Goal: Task Accomplishment & Management: Use online tool/utility

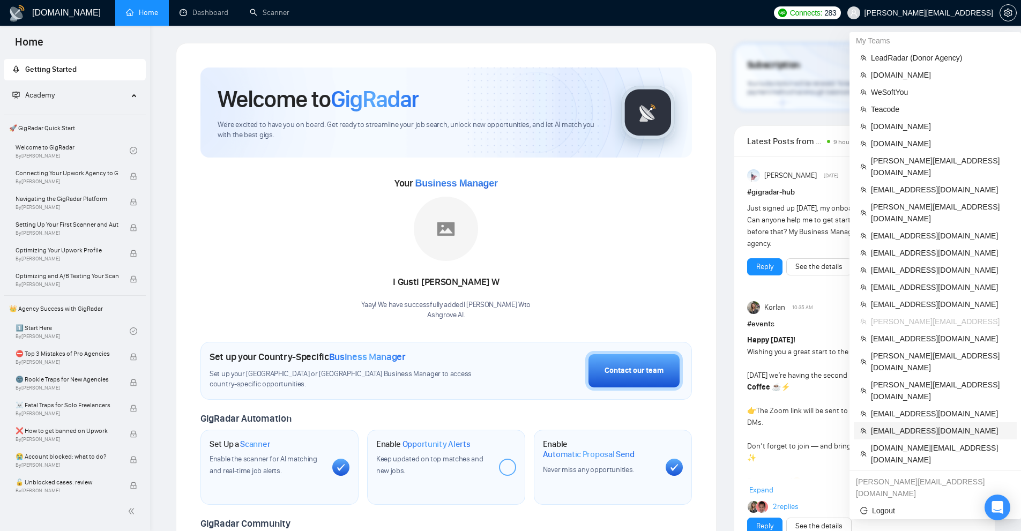
click at [901, 425] on span "[EMAIL_ADDRESS][DOMAIN_NAME]" at bounding box center [940, 431] width 139 height 12
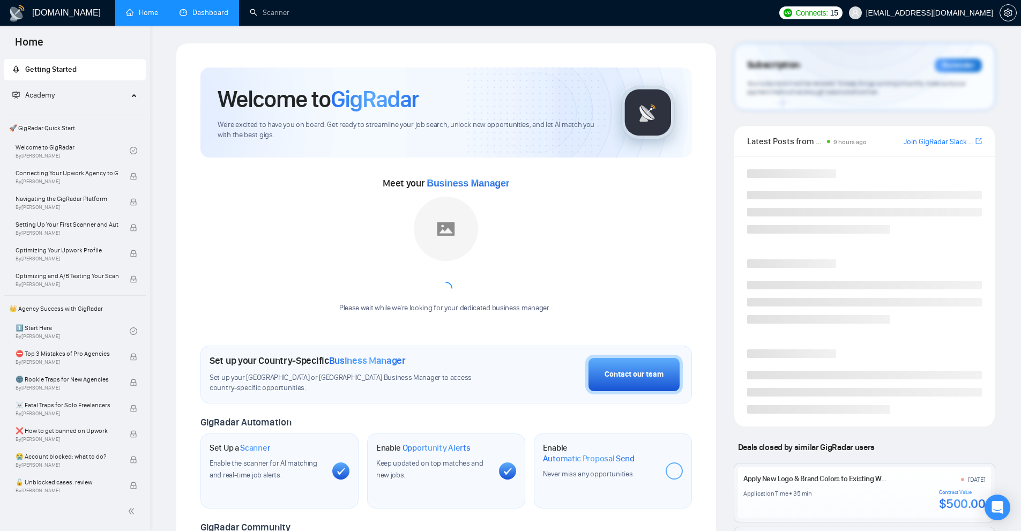
click at [223, 8] on link "Dashboard" at bounding box center [203, 12] width 49 height 9
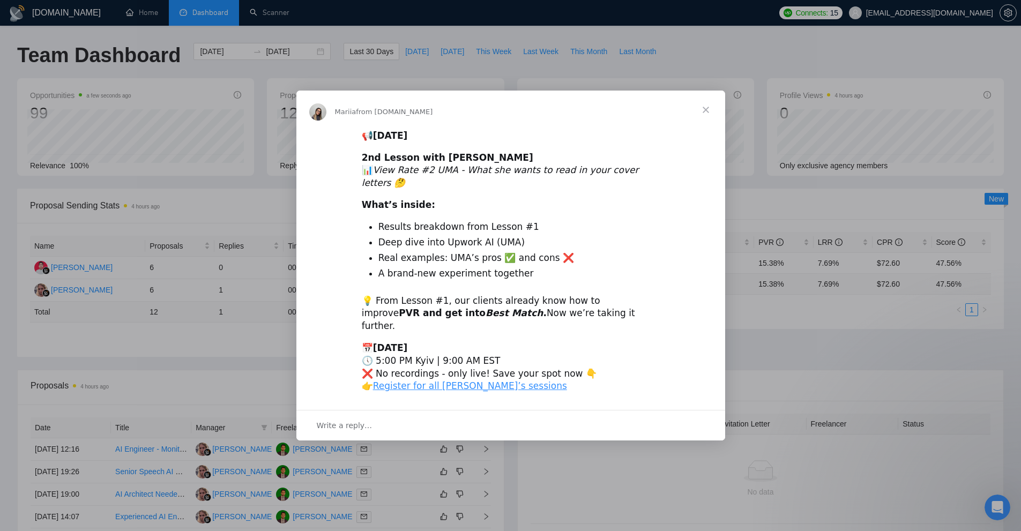
click at [882, 221] on div "Intercom messenger" at bounding box center [510, 265] width 1021 height 531
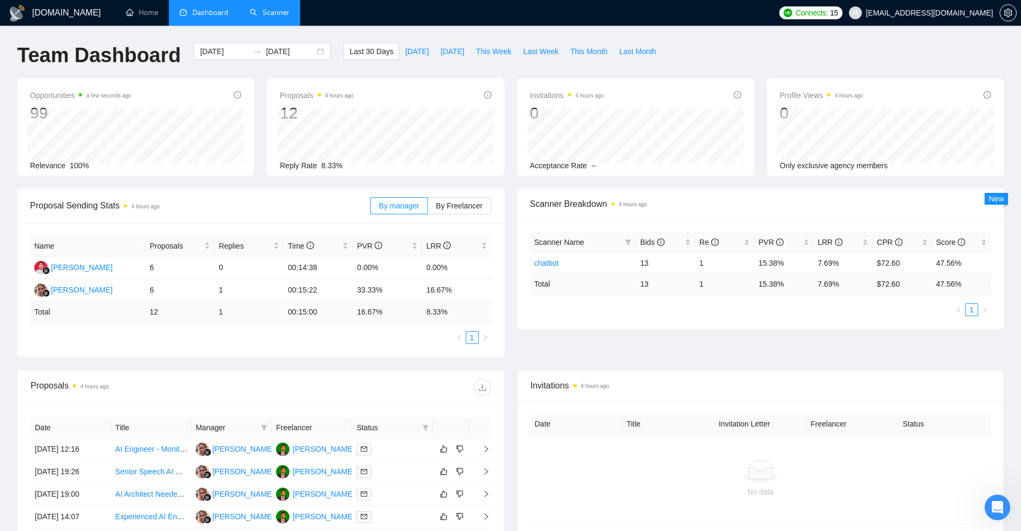
click at [269, 14] on link "Scanner" at bounding box center [270, 12] width 40 height 9
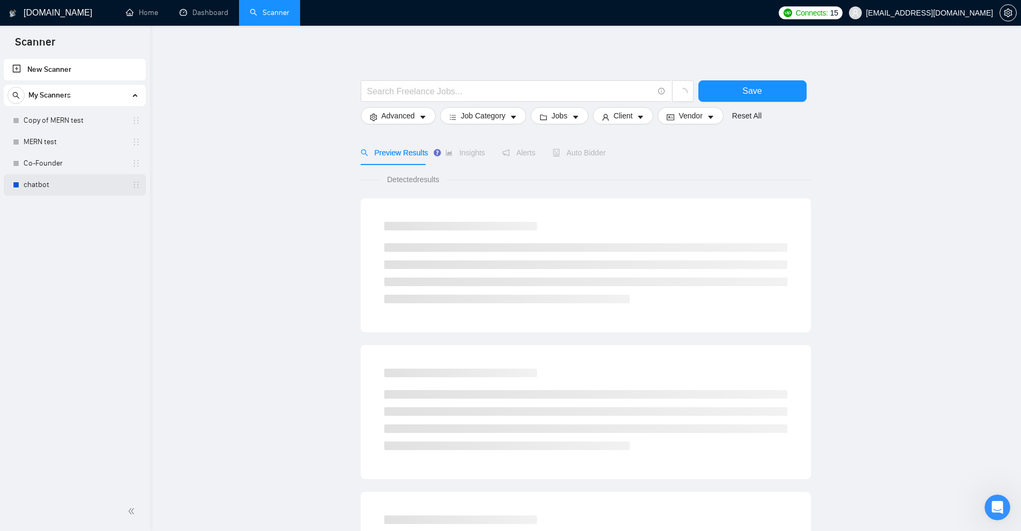
click at [48, 186] on link "chatbot" at bounding box center [75, 184] width 102 height 21
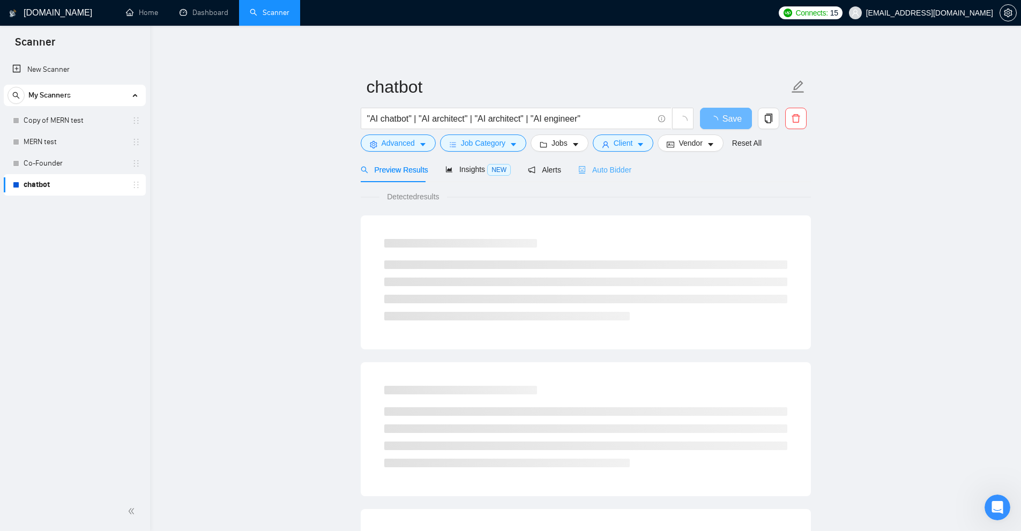
click at [620, 178] on div "Auto Bidder" at bounding box center [604, 169] width 53 height 25
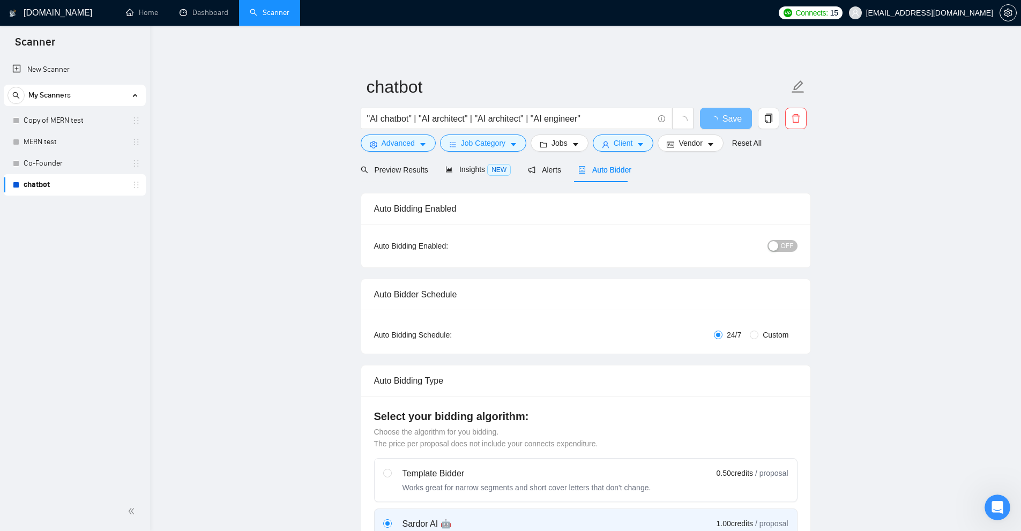
checkbox input "true"
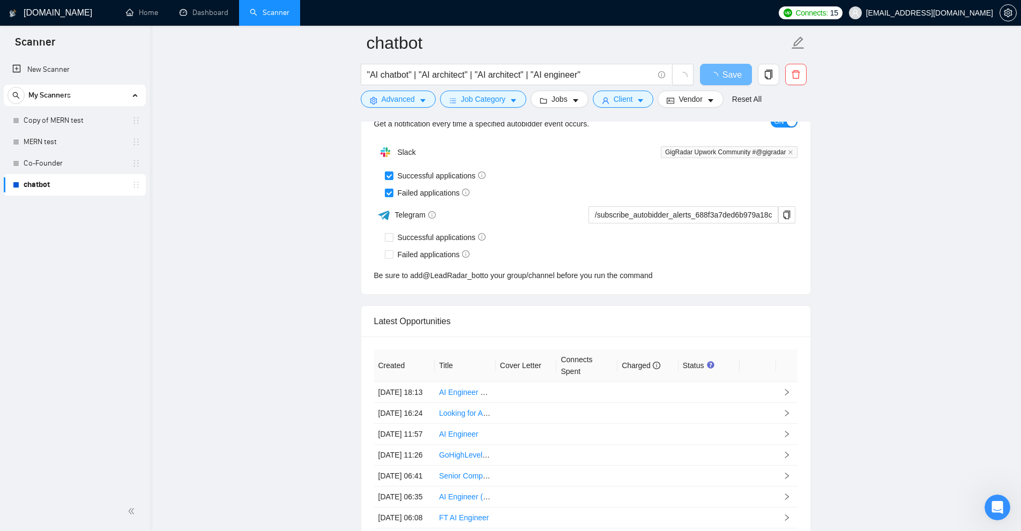
scroll to position [2725, 0]
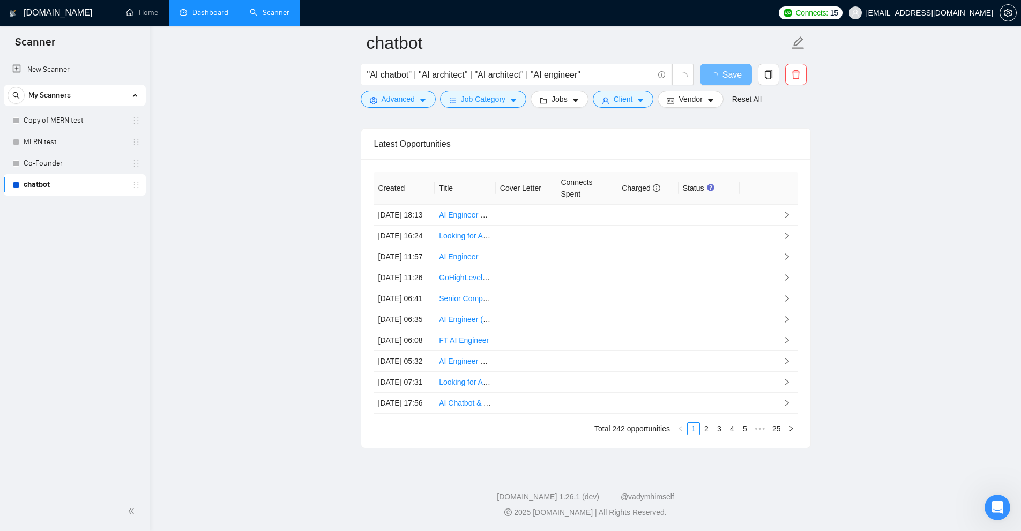
click at [188, 17] on link "Dashboard" at bounding box center [203, 12] width 49 height 9
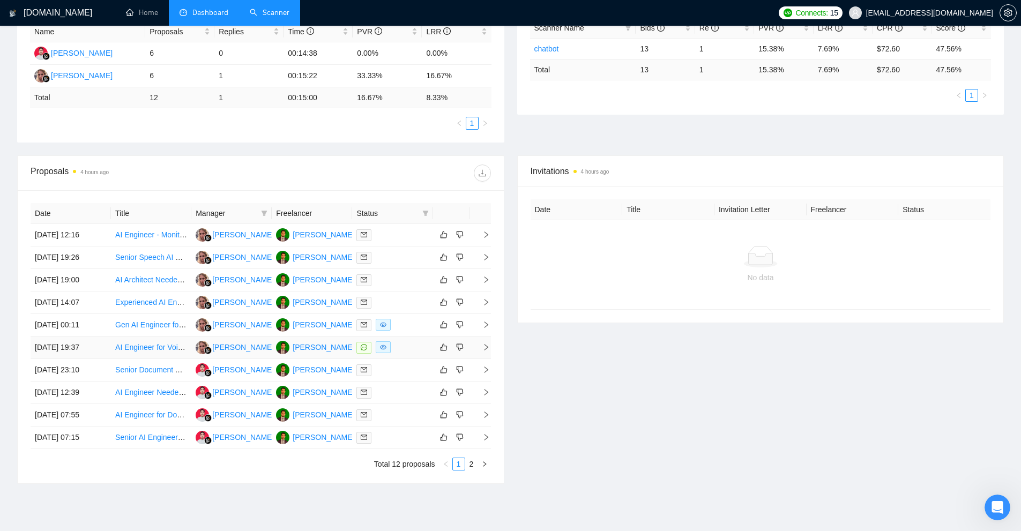
scroll to position [161, 0]
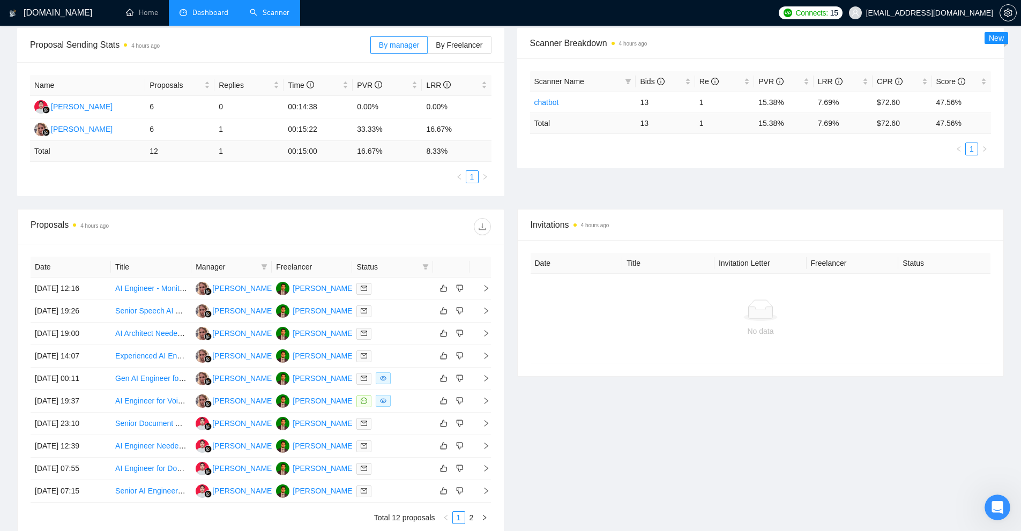
click at [86, 171] on ul "1" at bounding box center [260, 176] width 461 height 13
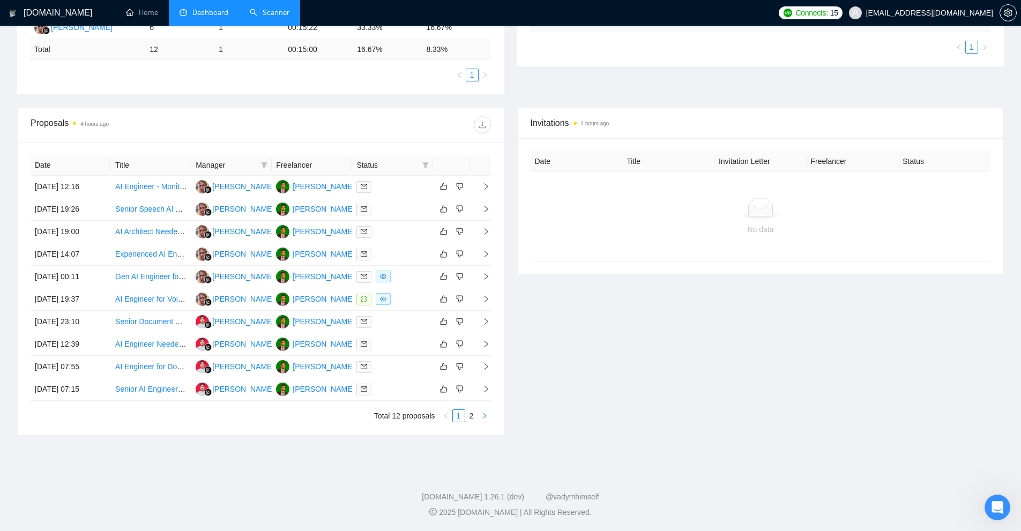
click at [483, 417] on icon "right" at bounding box center [484, 416] width 6 height 6
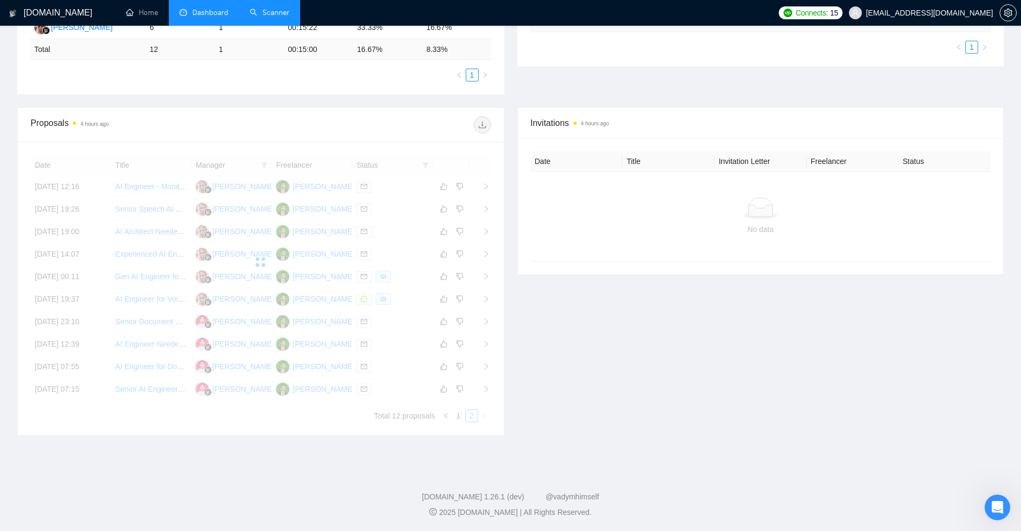
scroll to position [102, 0]
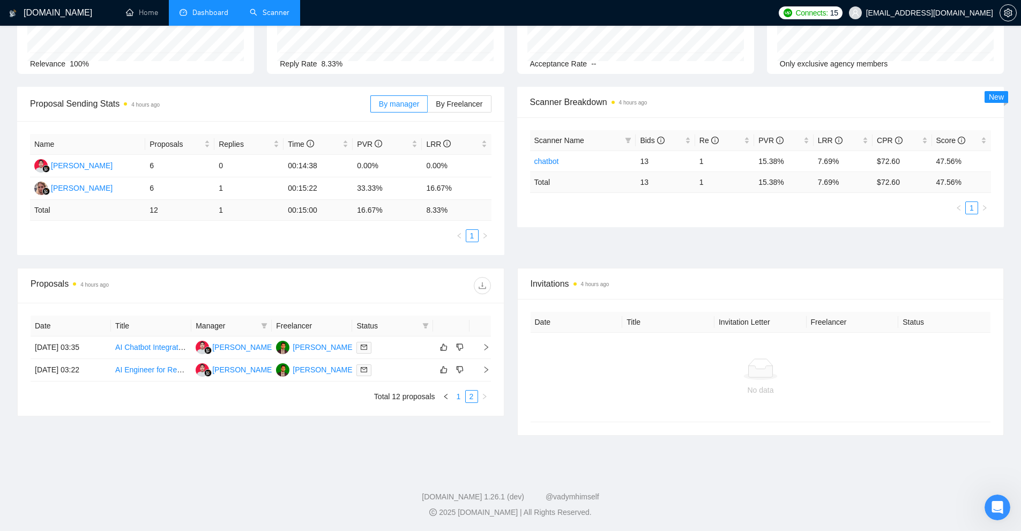
click at [457, 402] on li "1" at bounding box center [458, 396] width 13 height 13
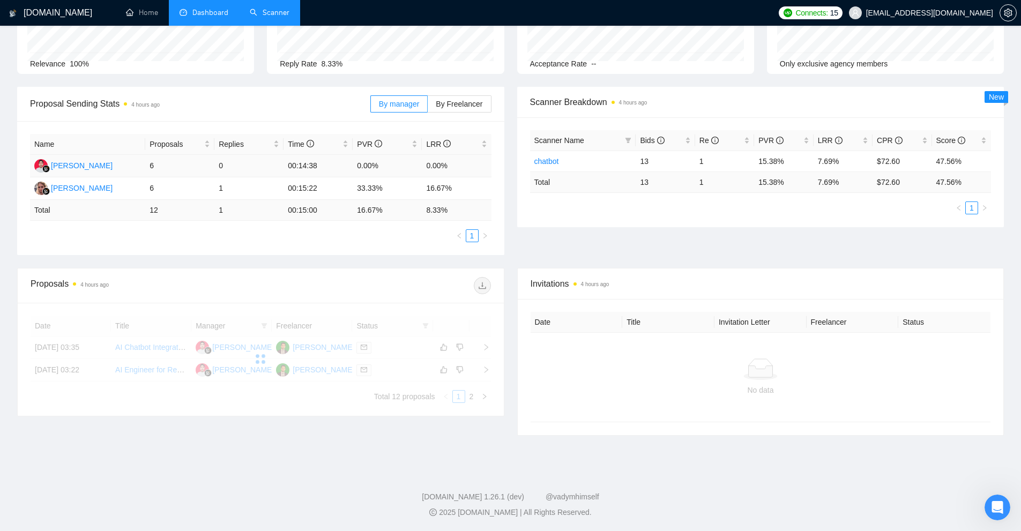
scroll to position [0, 0]
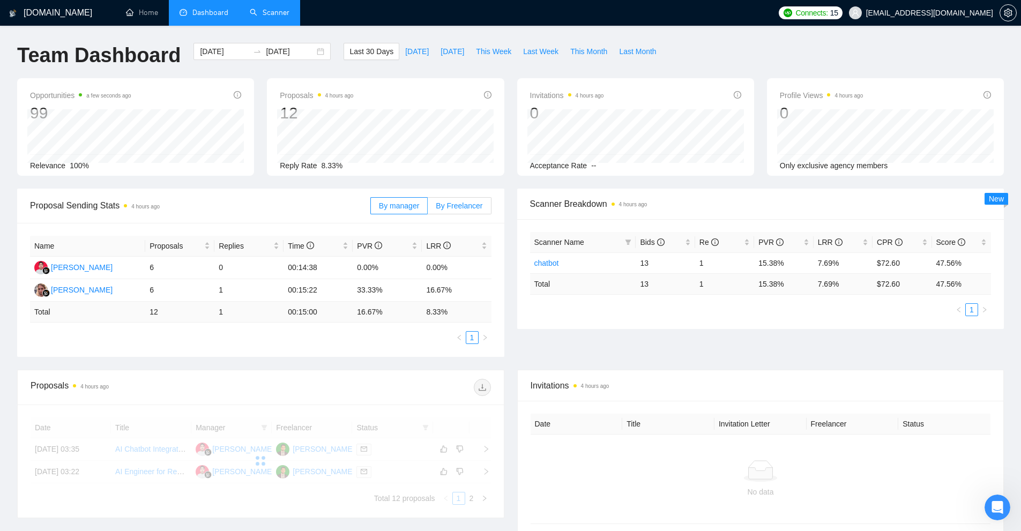
click at [455, 205] on span "By Freelancer" at bounding box center [459, 205] width 47 height 9
click at [428, 208] on input "By Freelancer" at bounding box center [428, 208] width 0 height 0
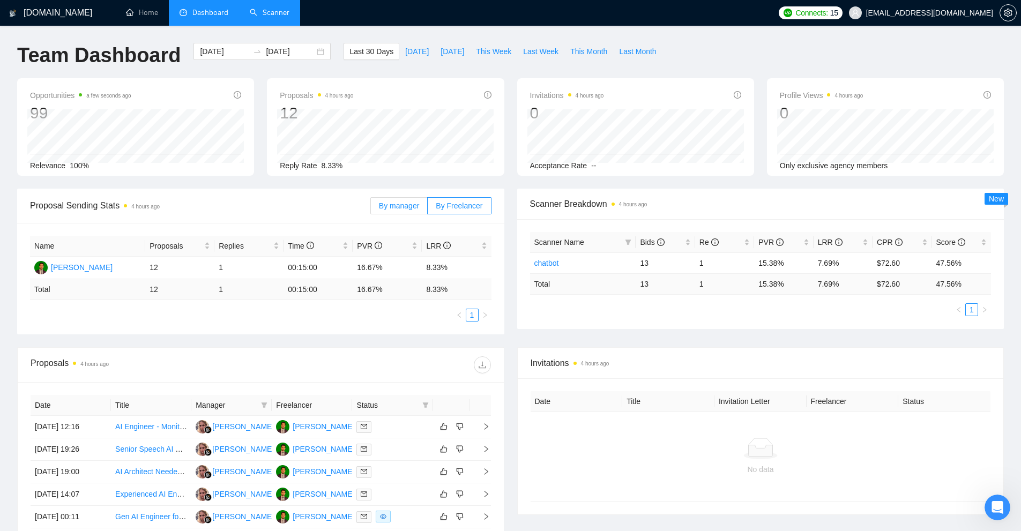
click at [409, 206] on span "By manager" at bounding box center [399, 205] width 40 height 9
click at [371, 208] on input "By manager" at bounding box center [371, 208] width 0 height 0
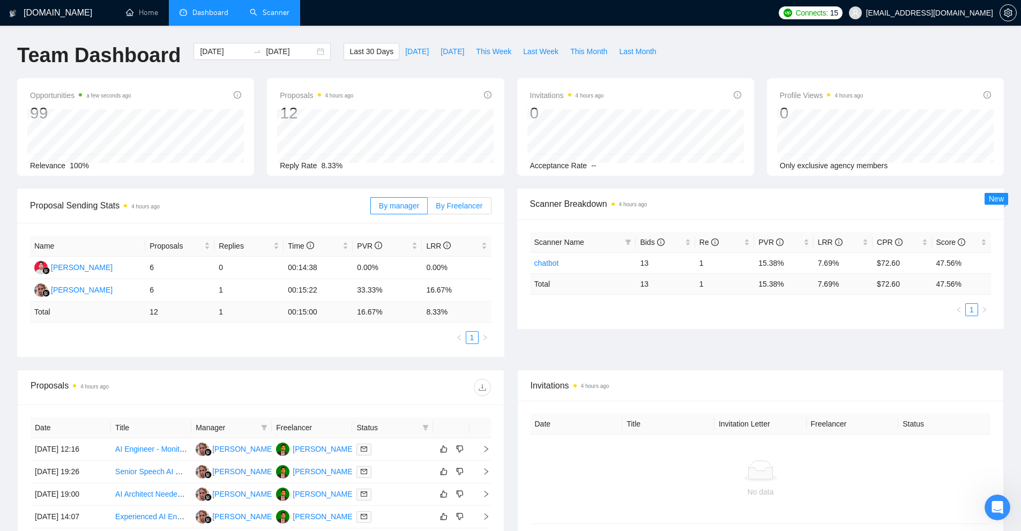
click at [477, 201] on span "By Freelancer" at bounding box center [459, 205] width 47 height 9
click at [428, 208] on input "By Freelancer" at bounding box center [428, 208] width 0 height 0
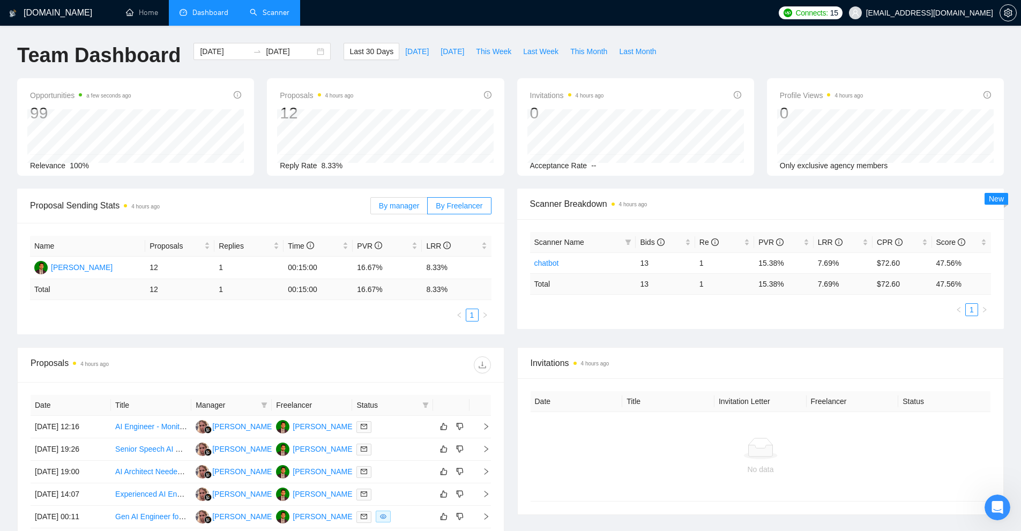
click at [410, 204] on span "By manager" at bounding box center [399, 205] width 40 height 9
click at [371, 208] on input "By manager" at bounding box center [371, 208] width 0 height 0
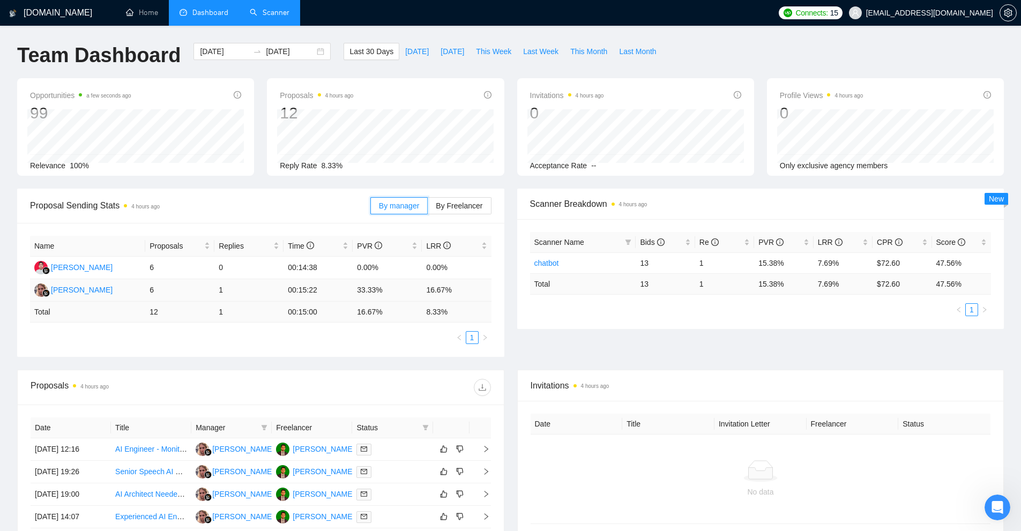
scroll to position [263, 0]
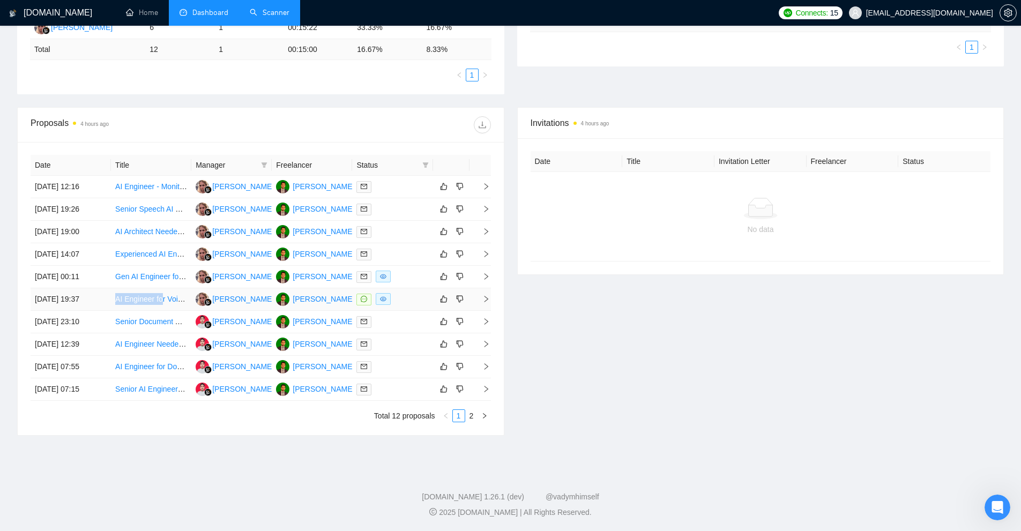
drag, startPoint x: 112, startPoint y: 298, endPoint x: 162, endPoint y: 297, distance: 49.8
click at [162, 297] on td "AI Engineer for Voice Recognition & On-Device AI in Ski App" at bounding box center [151, 299] width 80 height 23
copy link "AI Engineer fo"
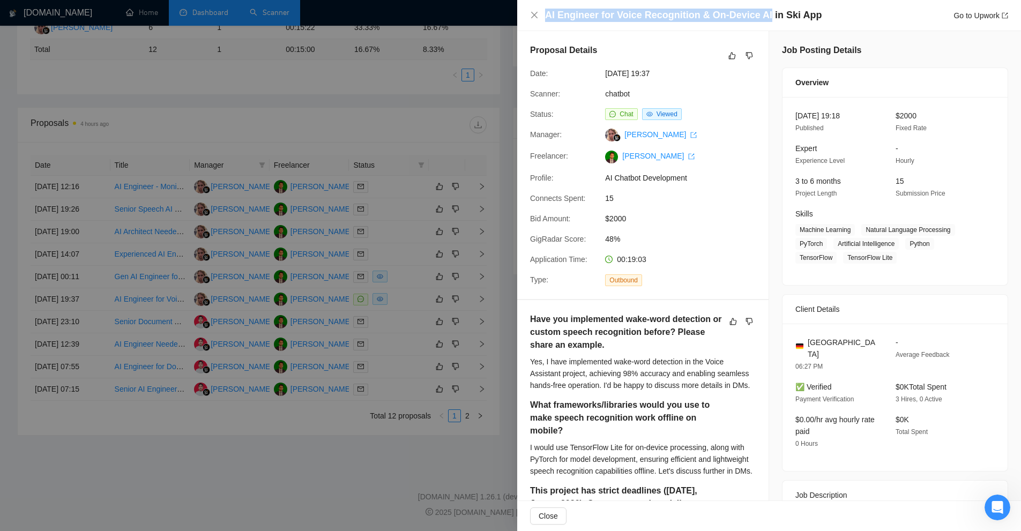
drag, startPoint x: 546, startPoint y: 15, endPoint x: 761, endPoint y: 20, distance: 214.9
click at [761, 20] on h4 "AI Engineer for Voice Recognition & On-Device AI in Ski App" at bounding box center [683, 15] width 276 height 13
copy h4 "AI Engineer for Voice Recognition & On-Device AI"
click at [388, 76] on div at bounding box center [510, 265] width 1021 height 531
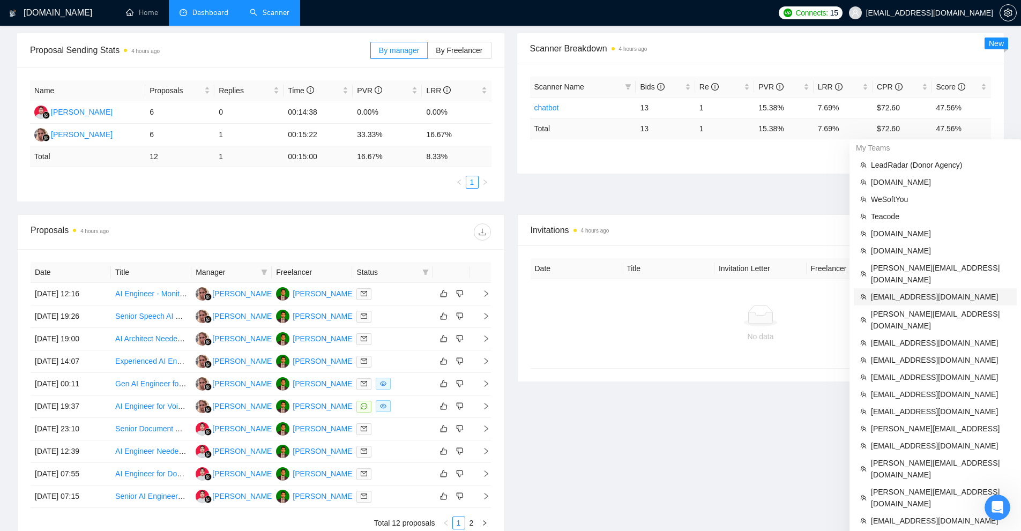
scroll to position [209, 0]
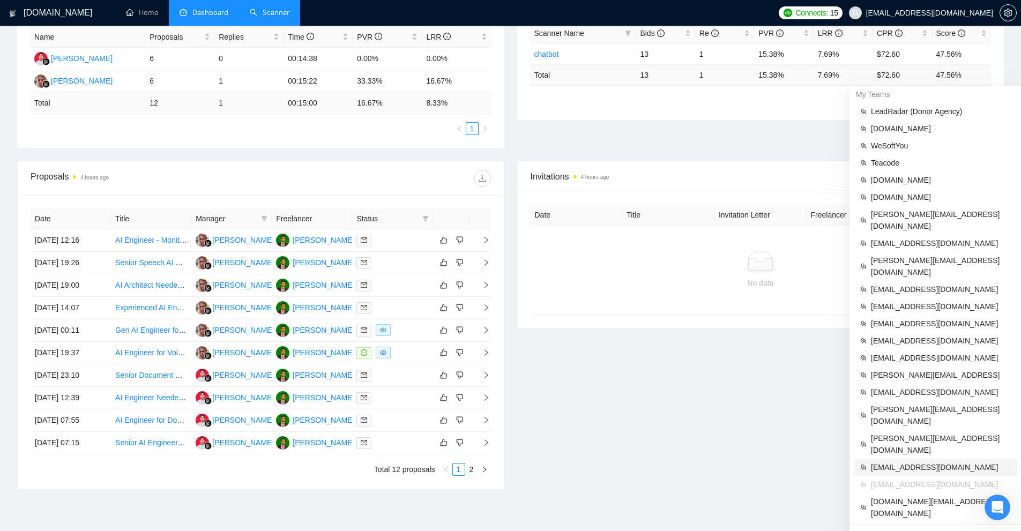
drag, startPoint x: 911, startPoint y: 426, endPoint x: 775, endPoint y: 353, distance: 154.6
click at [911, 459] on li "[EMAIL_ADDRESS][DOMAIN_NAME]" at bounding box center [935, 467] width 163 height 17
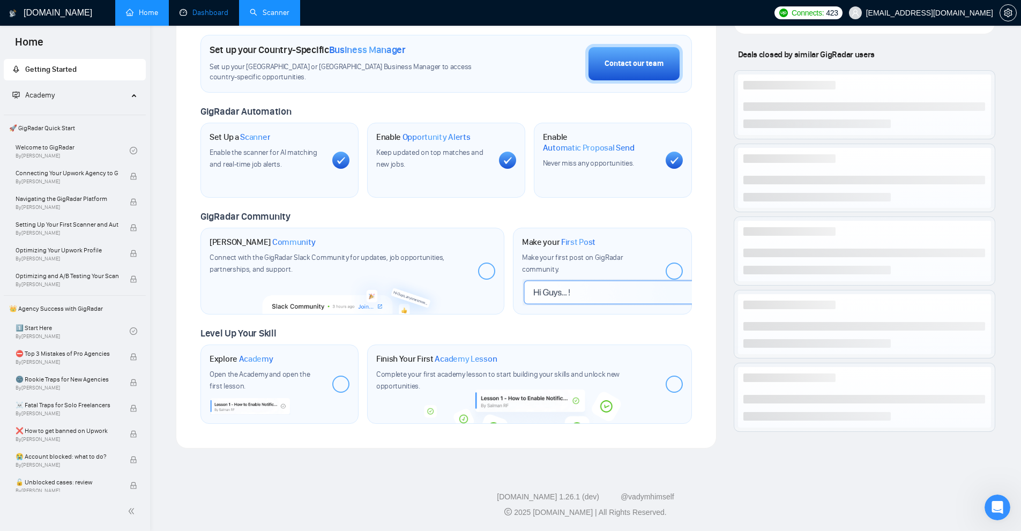
click at [220, 10] on link "Dashboard" at bounding box center [203, 12] width 49 height 9
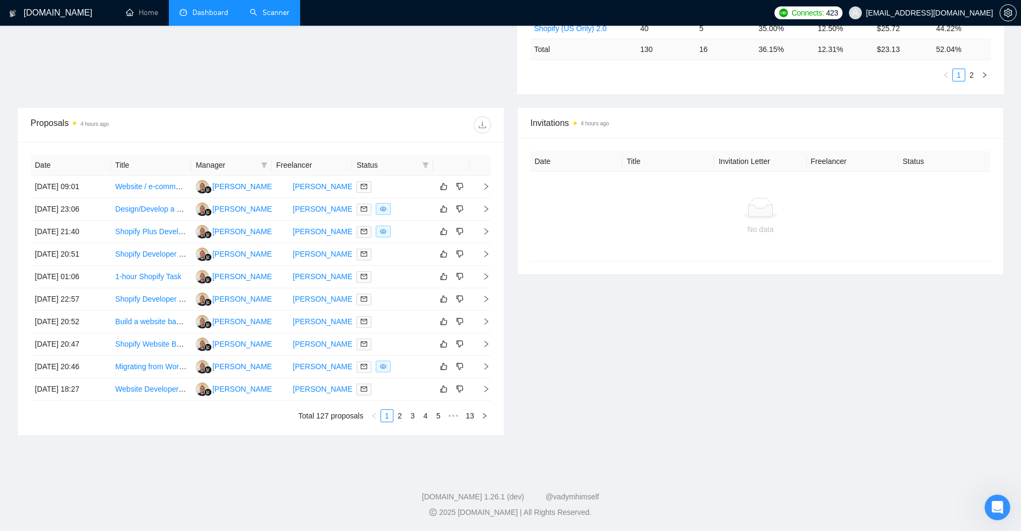
scroll to position [265, 0]
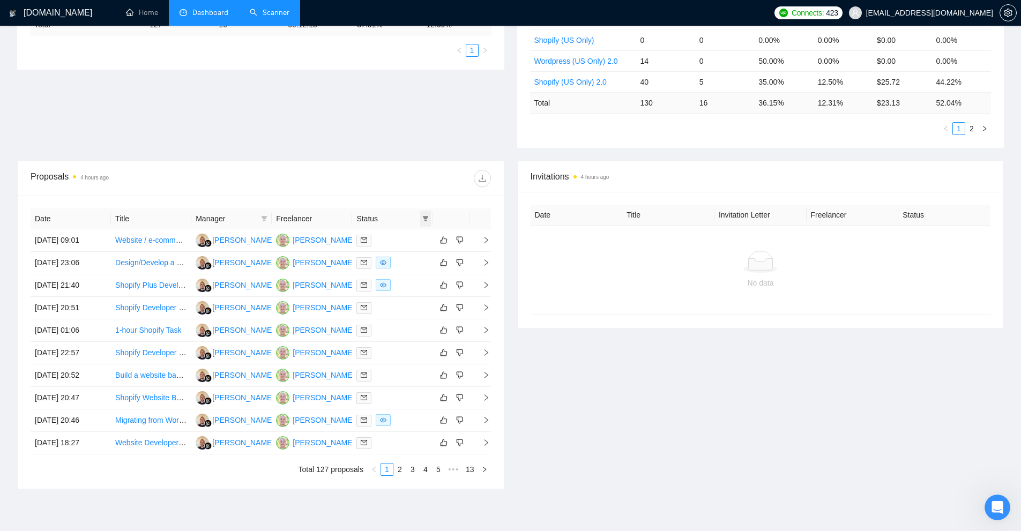
click at [425, 217] on icon "filter" at bounding box center [425, 218] width 6 height 5
click at [406, 239] on span "Chat" at bounding box center [397, 239] width 51 height 12
checkbox input "true"
click at [413, 282] on span "OK" at bounding box center [416, 278] width 11 height 12
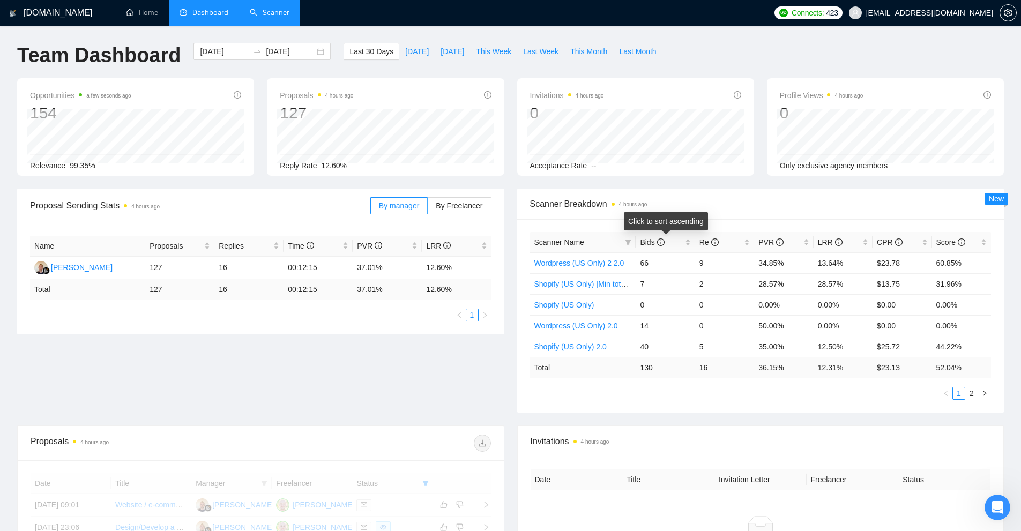
scroll to position [318, 0]
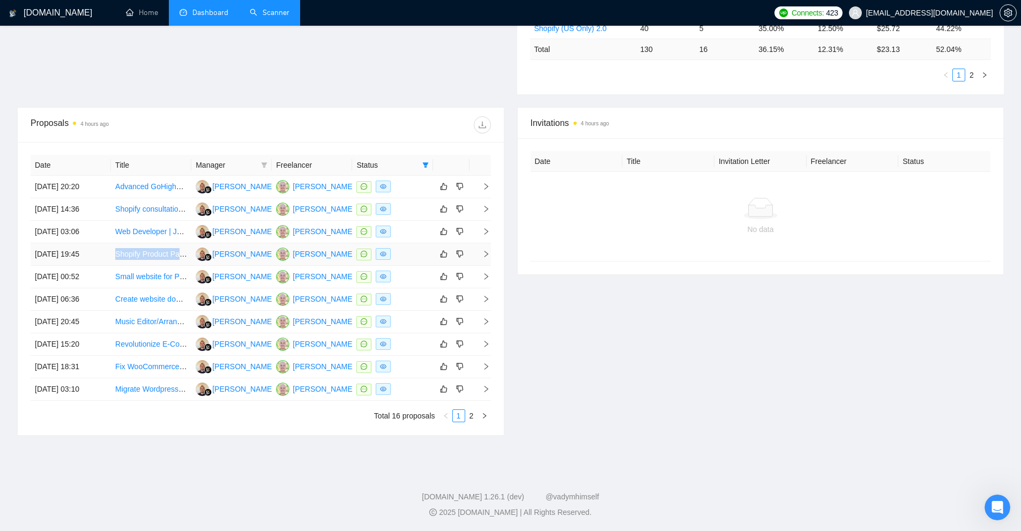
drag, startPoint x: 114, startPoint y: 255, endPoint x: 182, endPoint y: 254, distance: 68.1
click at [182, 254] on td "Shopify Product Page Enhancement for Subscription Discounts" at bounding box center [151, 254] width 80 height 23
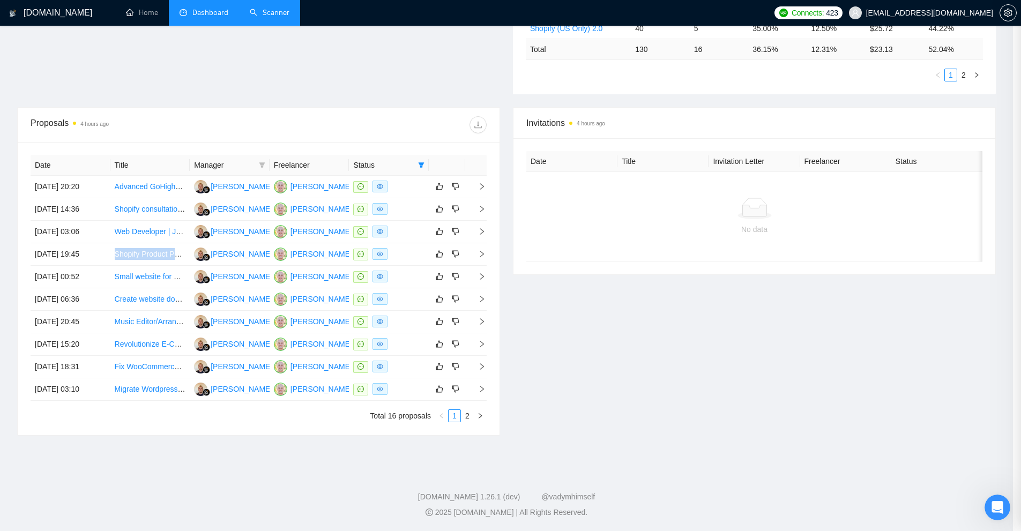
copy link "Shopify Product Pag"
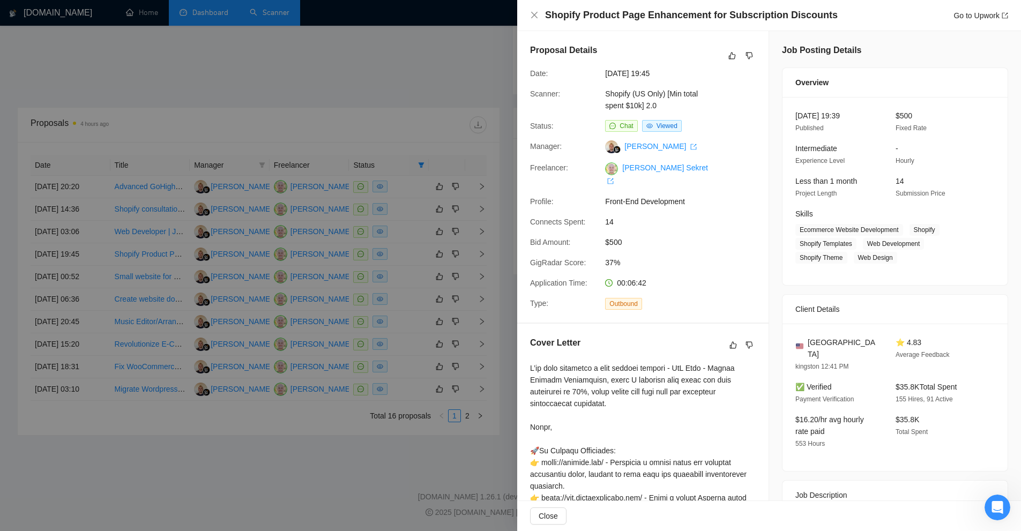
click at [345, 178] on div at bounding box center [510, 265] width 1021 height 531
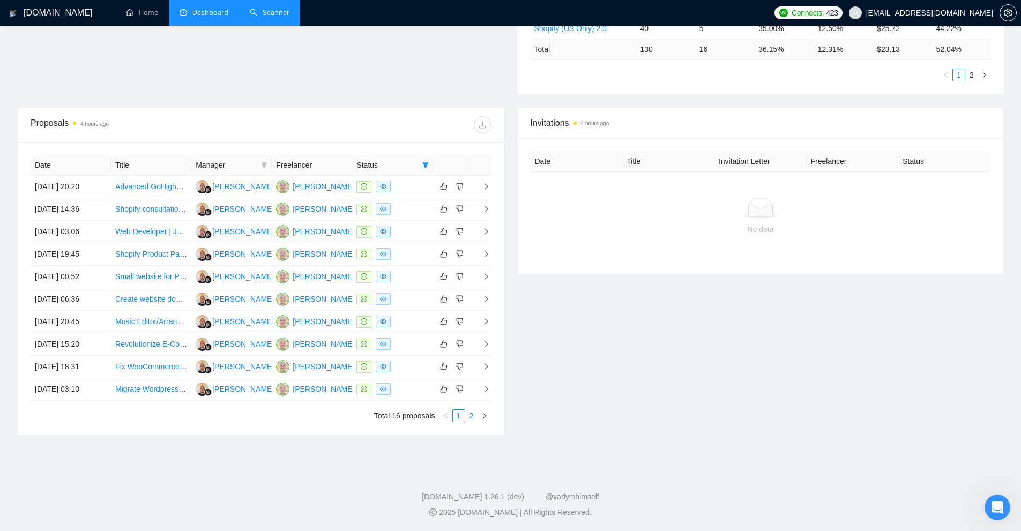
click at [476, 417] on link "2" at bounding box center [472, 416] width 12 height 12
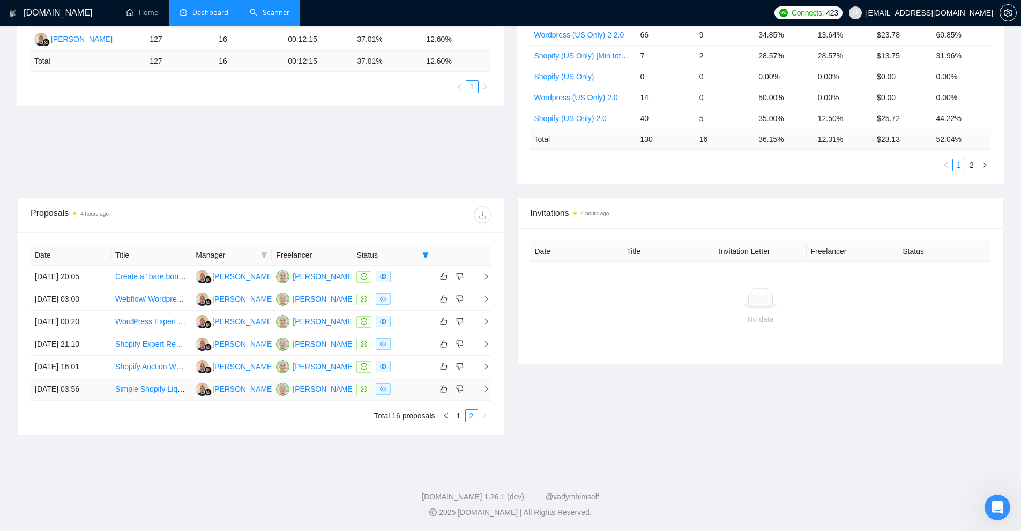
scroll to position [228, 0]
click at [456, 416] on link "1" at bounding box center [459, 416] width 12 height 12
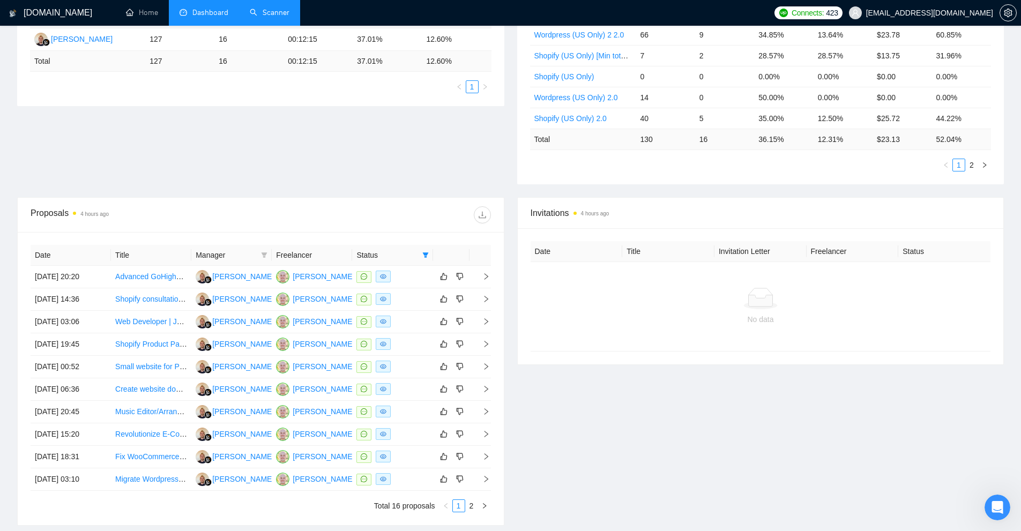
scroll to position [282, 0]
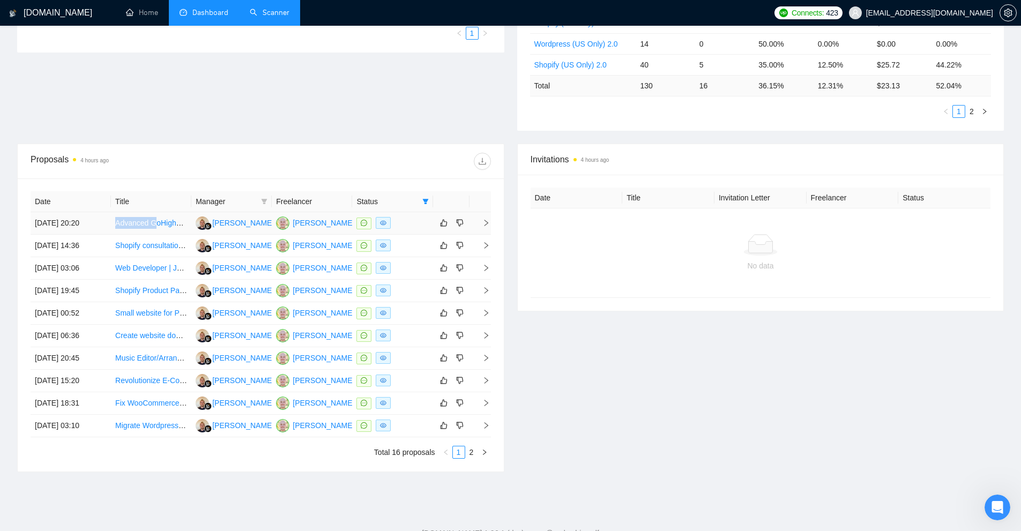
drag, startPoint x: 115, startPoint y: 224, endPoint x: 154, endPoint y: 222, distance: 39.7
click at [154, 222] on td "Advanced GoHighLevel Expert with Cold Email Campaign Experience" at bounding box center [151, 223] width 80 height 23
copy link "Advanced G"
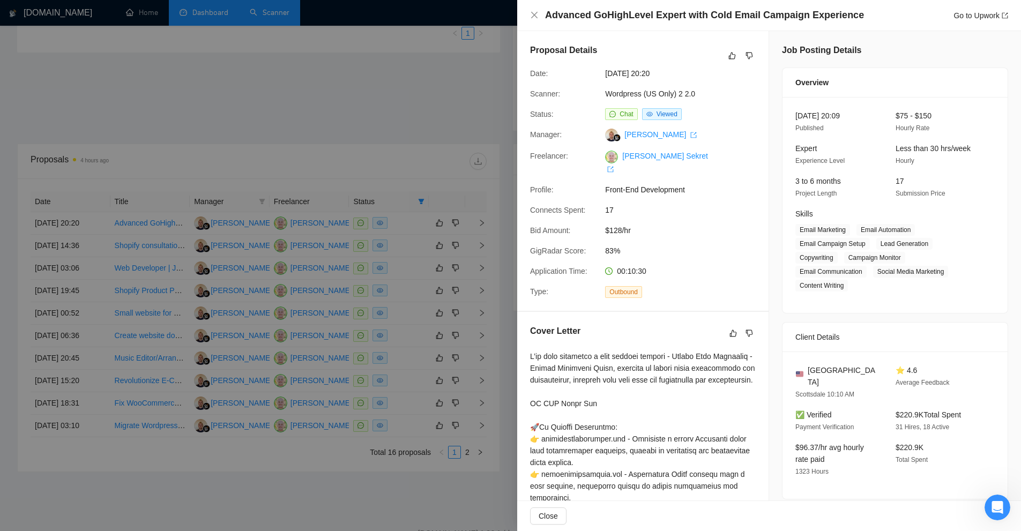
click at [182, 139] on div at bounding box center [510, 265] width 1021 height 531
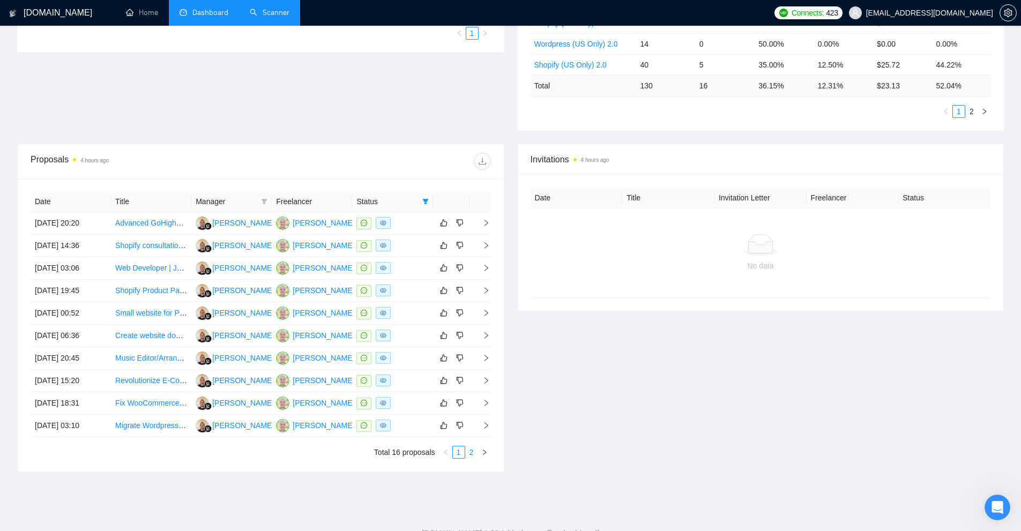
click at [476, 450] on link "2" at bounding box center [472, 452] width 12 height 12
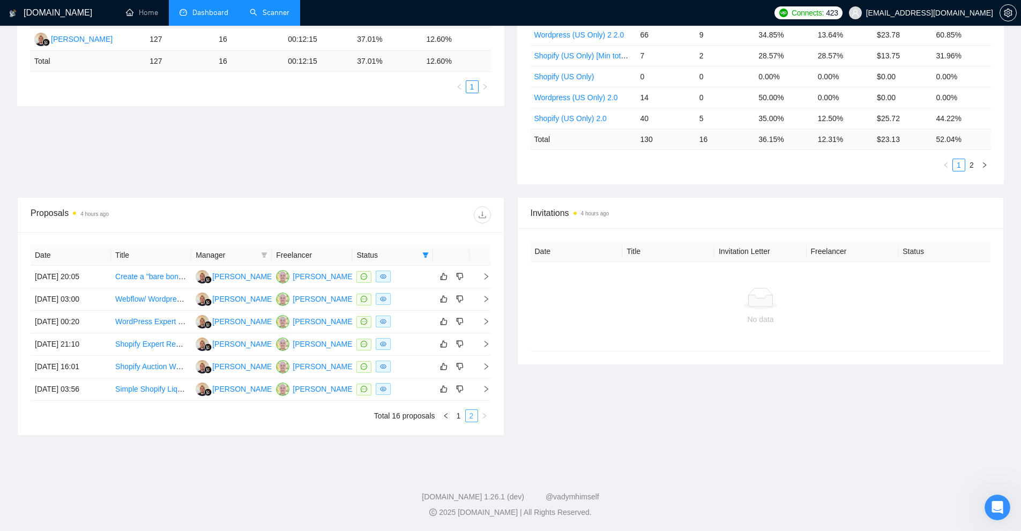
scroll to position [228, 0]
click at [457, 410] on link "1" at bounding box center [459, 416] width 12 height 12
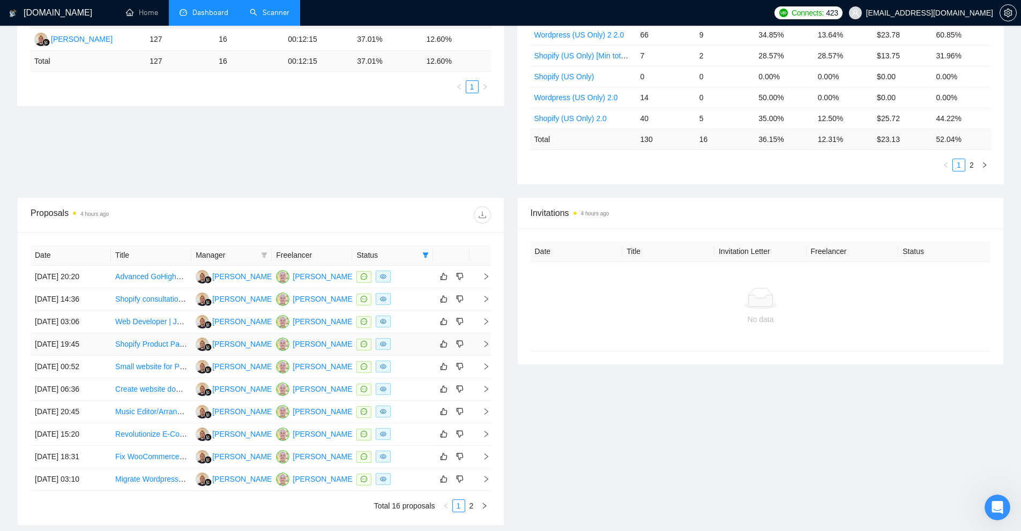
click at [97, 350] on td "08 Sep, 2025 19:45" at bounding box center [71, 344] width 80 height 23
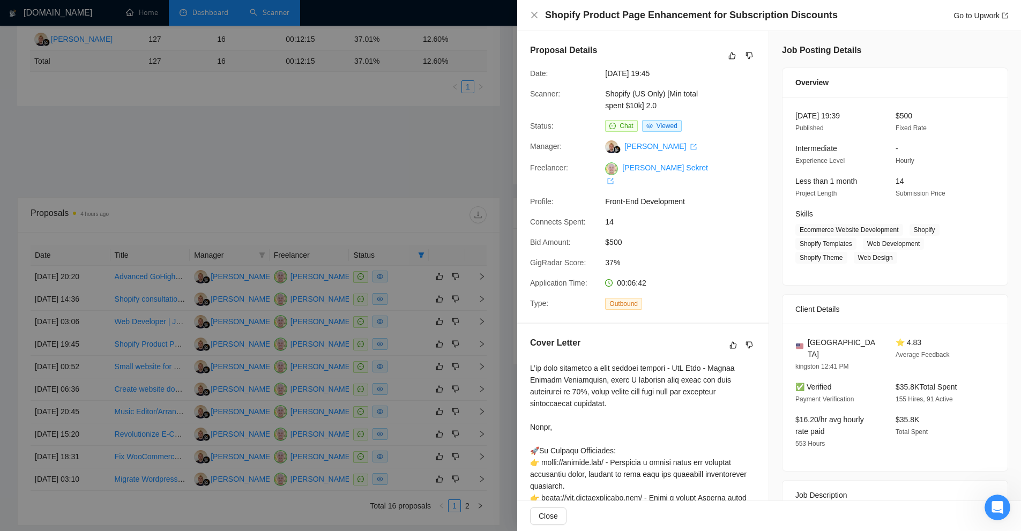
click at [297, 171] on div at bounding box center [510, 265] width 1021 height 531
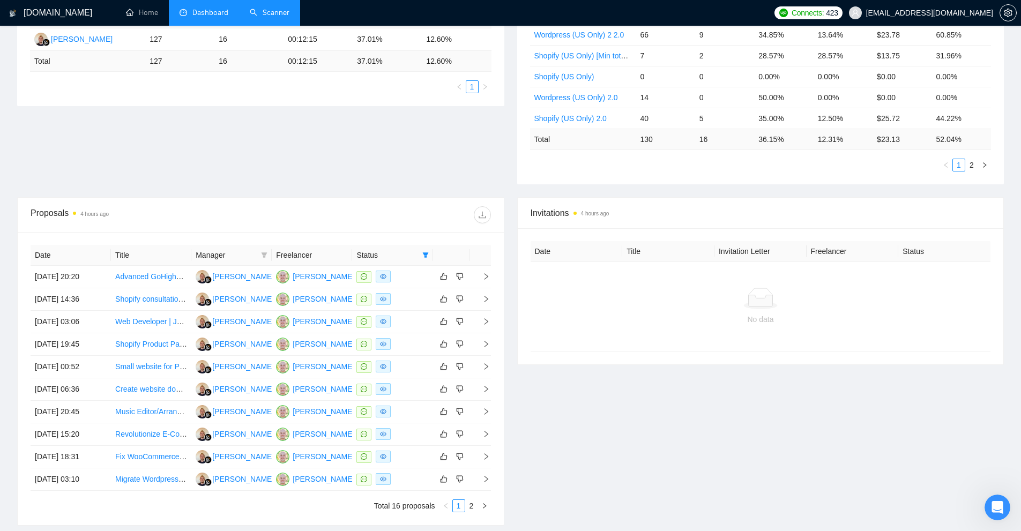
click at [297, 171] on div "Proposal Sending Stats 4 hours ago By manager By Freelancer Name Proposals Repl…" at bounding box center [510, 78] width 999 height 237
click at [594, 411] on div "Invitations 4 hours ago Date Title Invitation Letter Freelancer Status No data" at bounding box center [761, 361] width 500 height 328
click at [547, 326] on div "No data" at bounding box center [760, 306] width 460 height 89
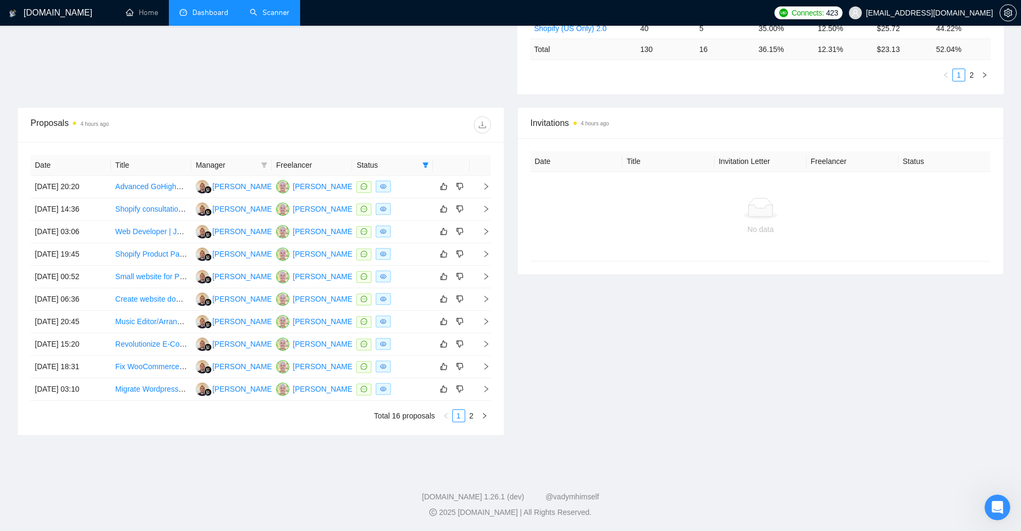
scroll to position [0, 0]
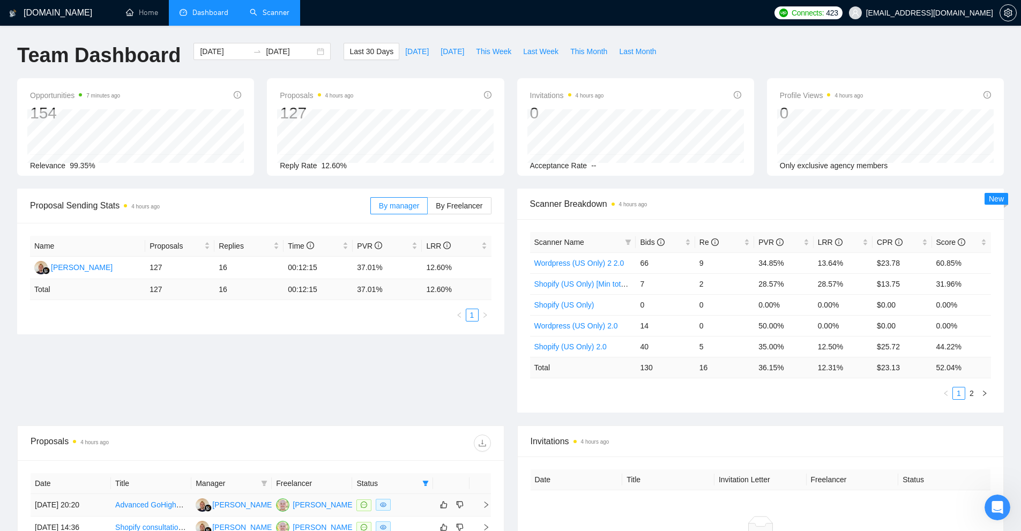
click at [309, 507] on div "Vaclav Sekret" at bounding box center [336, 505] width 86 height 12
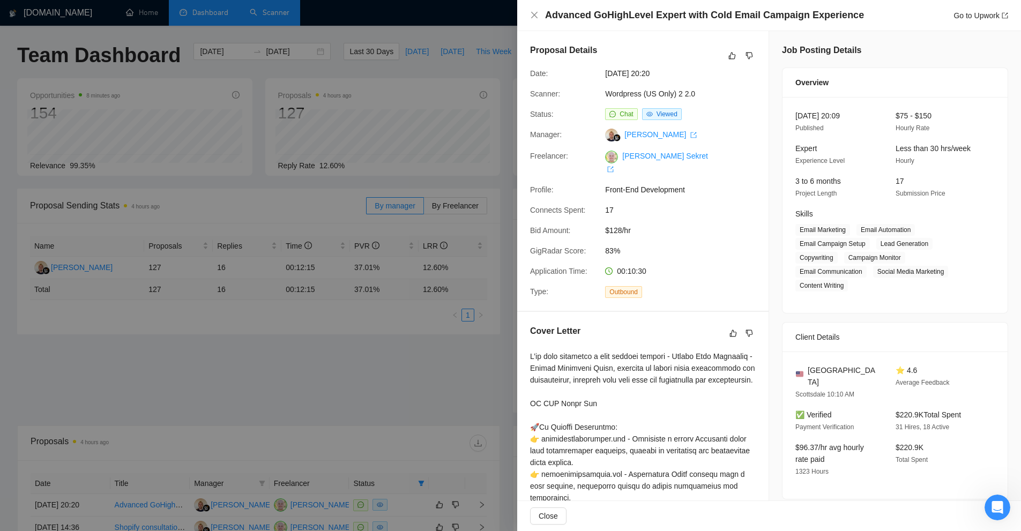
click at [407, 196] on div at bounding box center [510, 265] width 1021 height 531
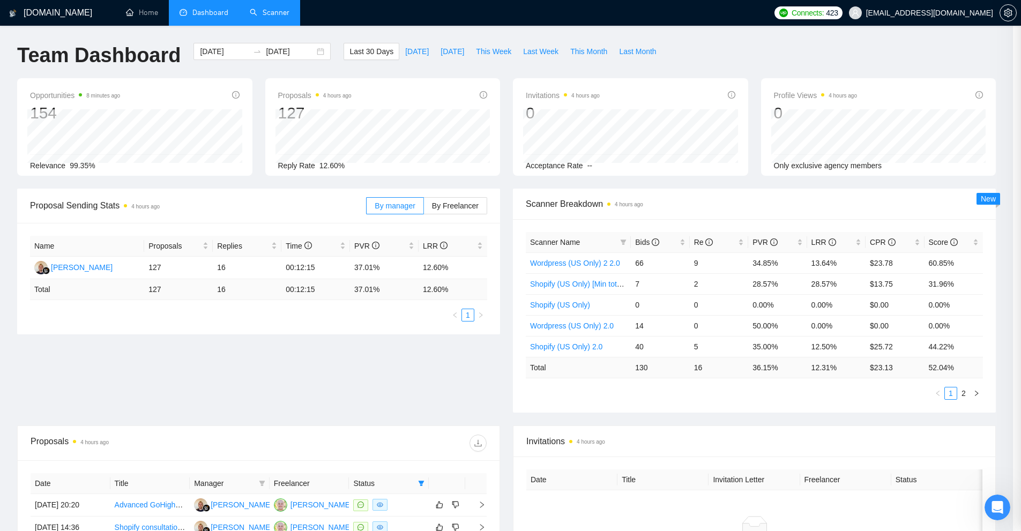
scroll to position [318, 0]
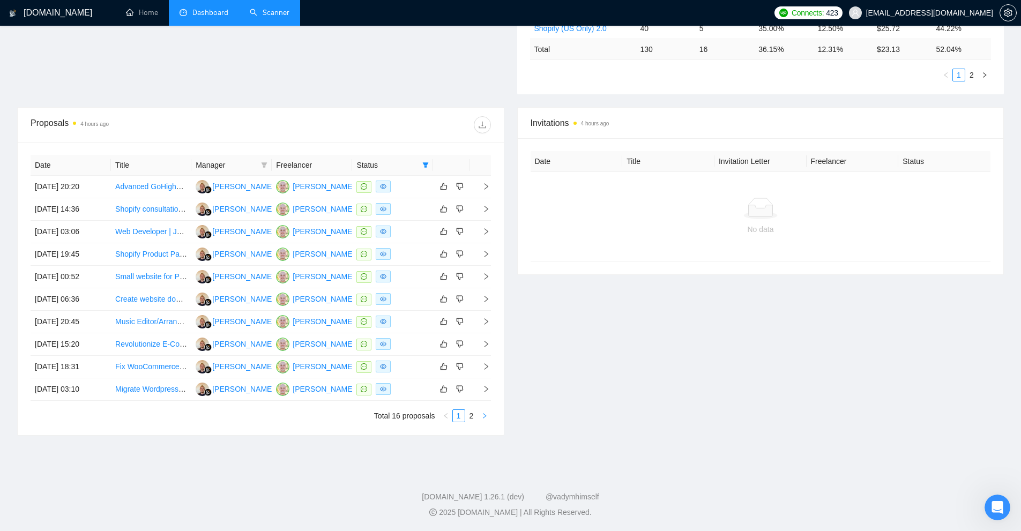
click at [478, 420] on button "button" at bounding box center [484, 415] width 13 height 13
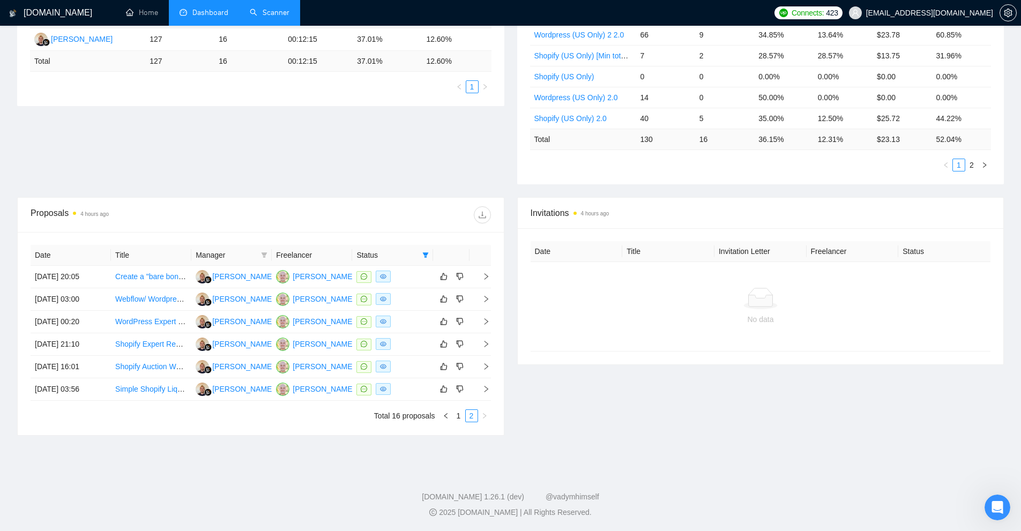
scroll to position [14, 0]
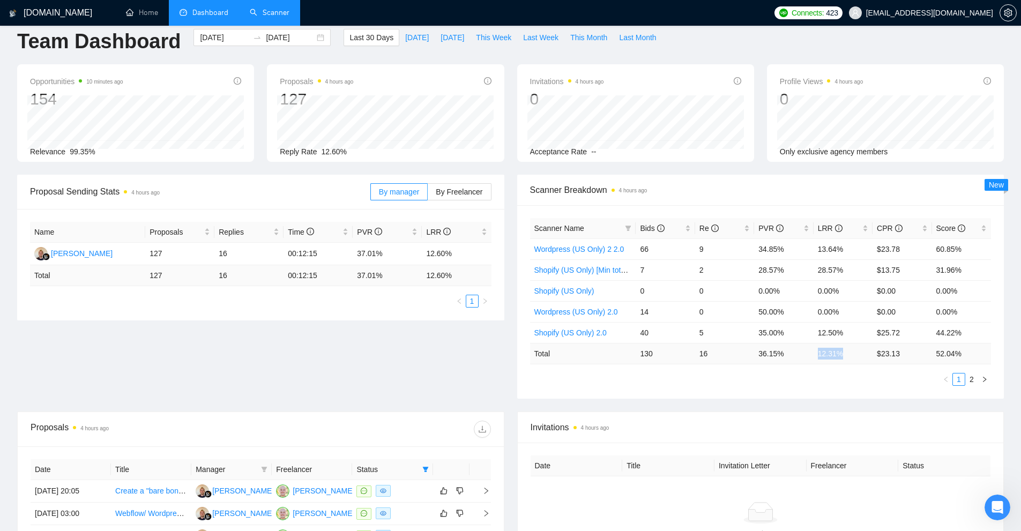
drag, startPoint x: 814, startPoint y: 355, endPoint x: 856, endPoint y: 353, distance: 41.3
click at [855, 353] on td "12.31 %" at bounding box center [842, 353] width 59 height 21
drag, startPoint x: 754, startPoint y: 352, endPoint x: 990, endPoint y: 348, distance: 235.8
click at [991, 349] on div "Scanner Name Bids Re PVR LRR CPR Score Wordpress (US Only) 2 2.0 66 9 34.85% 13…" at bounding box center [760, 301] width 487 height 193
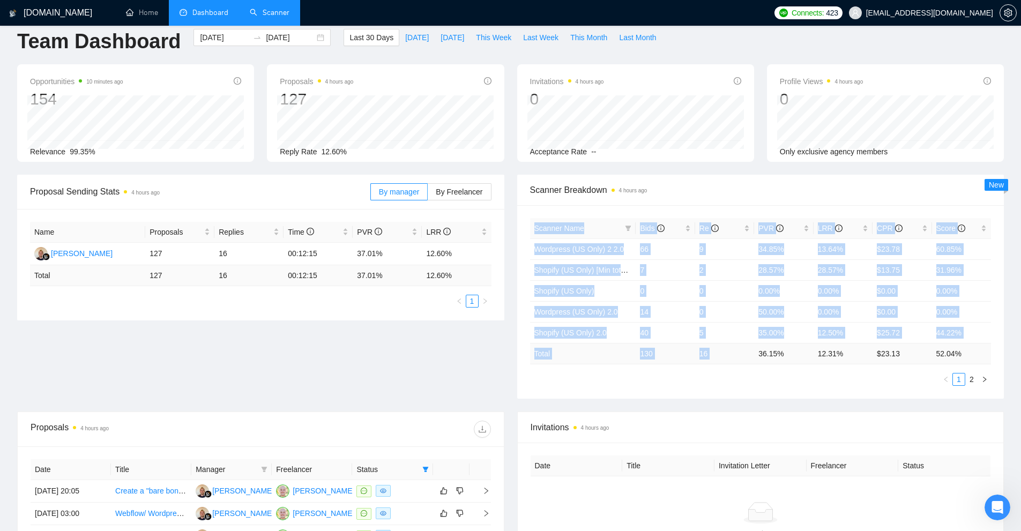
click at [932, 349] on td "52.04 %" at bounding box center [961, 353] width 59 height 21
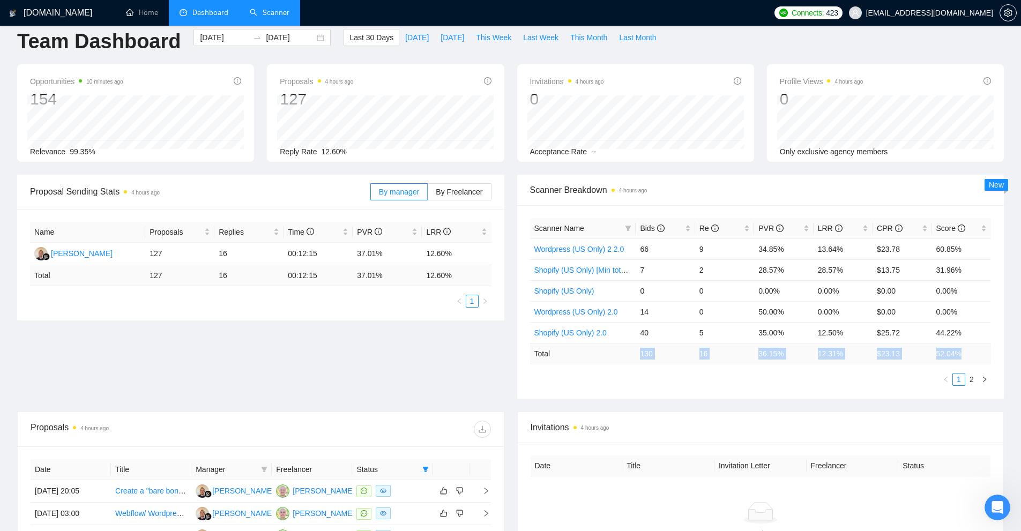
drag, startPoint x: 969, startPoint y: 349, endPoint x: 638, endPoint y: 347, distance: 331.1
click at [638, 347] on tr "Total 130 16 36.15 % 12.31 % $ 23.13 52.04 %" at bounding box center [760, 353] width 461 height 21
click at [649, 351] on td "130" at bounding box center [664, 353] width 59 height 21
drag, startPoint x: 614, startPoint y: 349, endPoint x: 980, endPoint y: 352, distance: 366.0
click at [992, 352] on div "Scanner Name Bids Re PVR LRR CPR Score Wordpress (US Only) 2 2.0 66 9 34.85% 13…" at bounding box center [760, 301] width 487 height 193
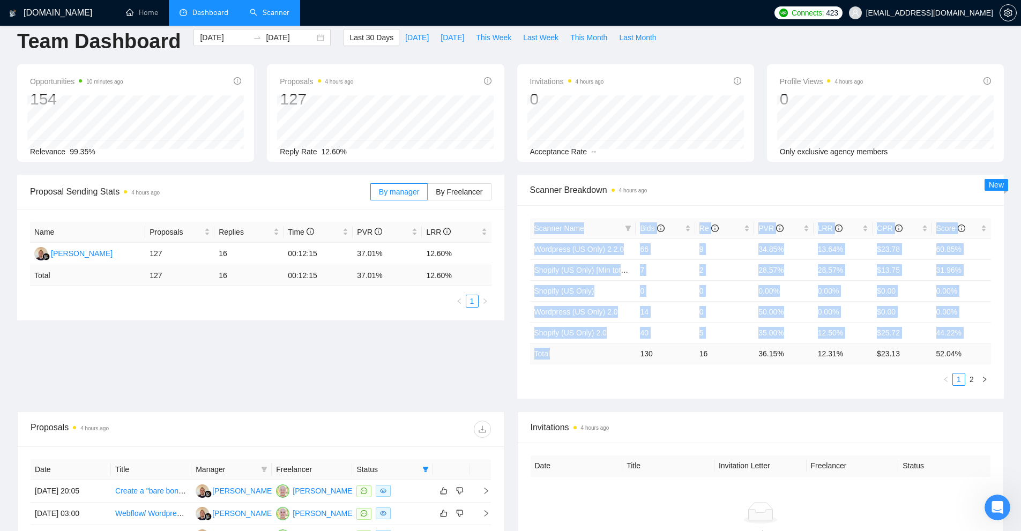
click at [712, 352] on td "16" at bounding box center [724, 353] width 59 height 21
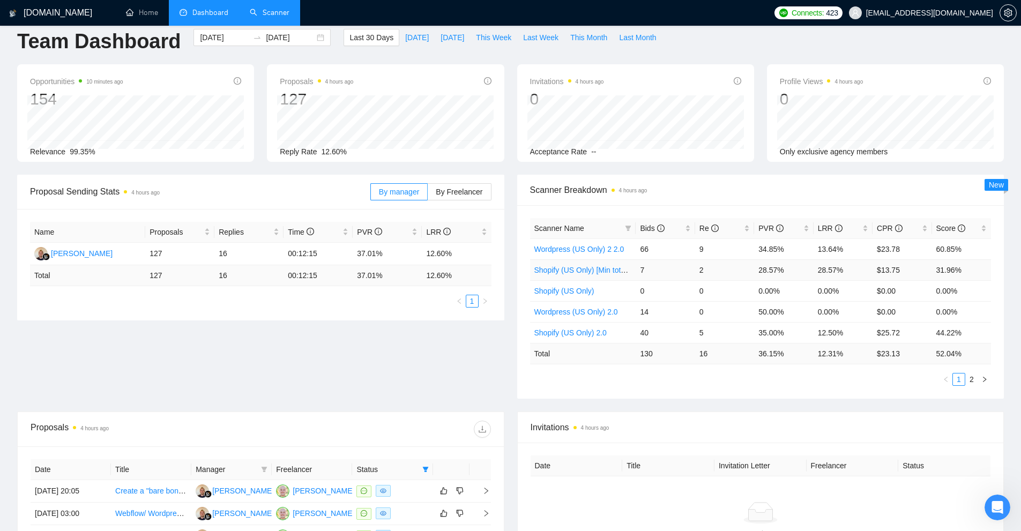
click at [617, 277] on td "Shopify (US Only) [Min total spent $10k] 2.0" at bounding box center [583, 269] width 106 height 21
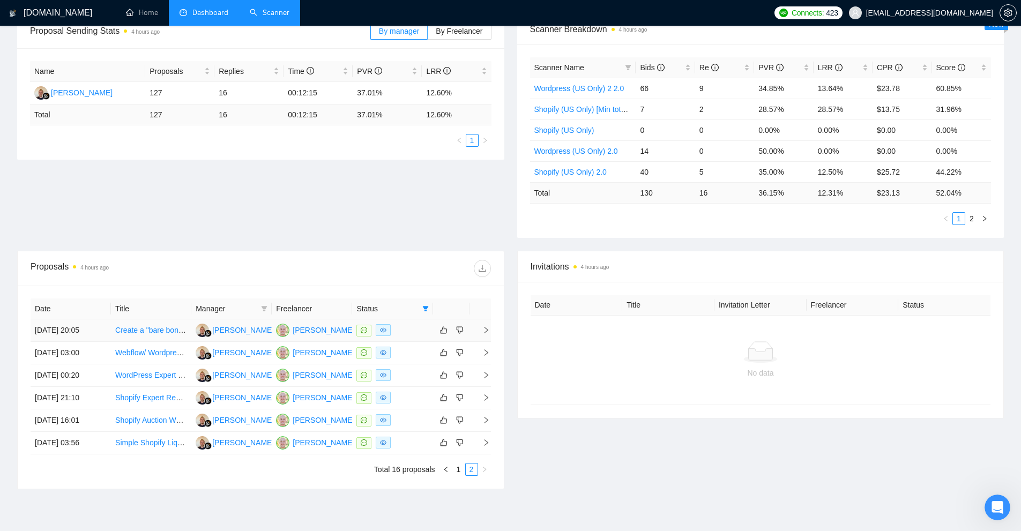
click at [122, 340] on td "Create a "bare bones" website for a new business" at bounding box center [151, 330] width 80 height 23
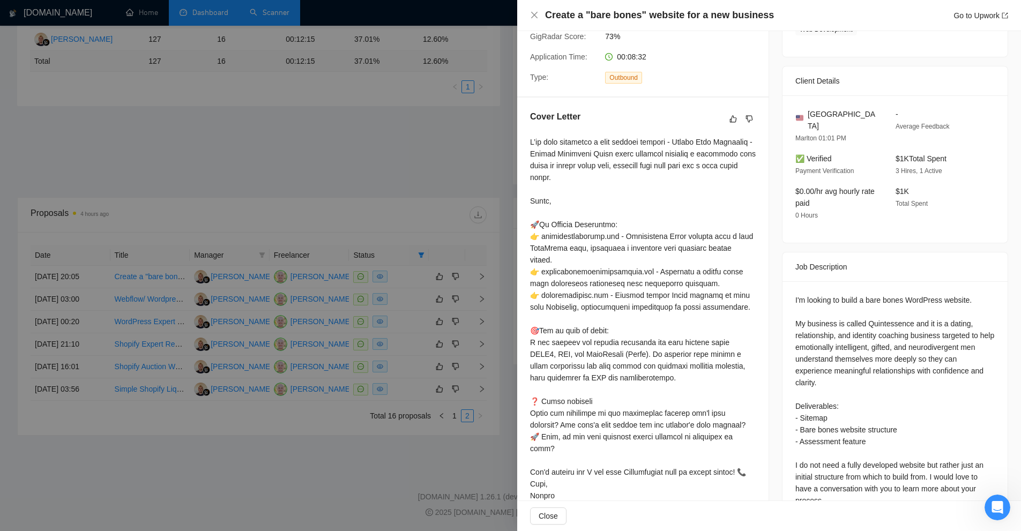
scroll to position [0, 0]
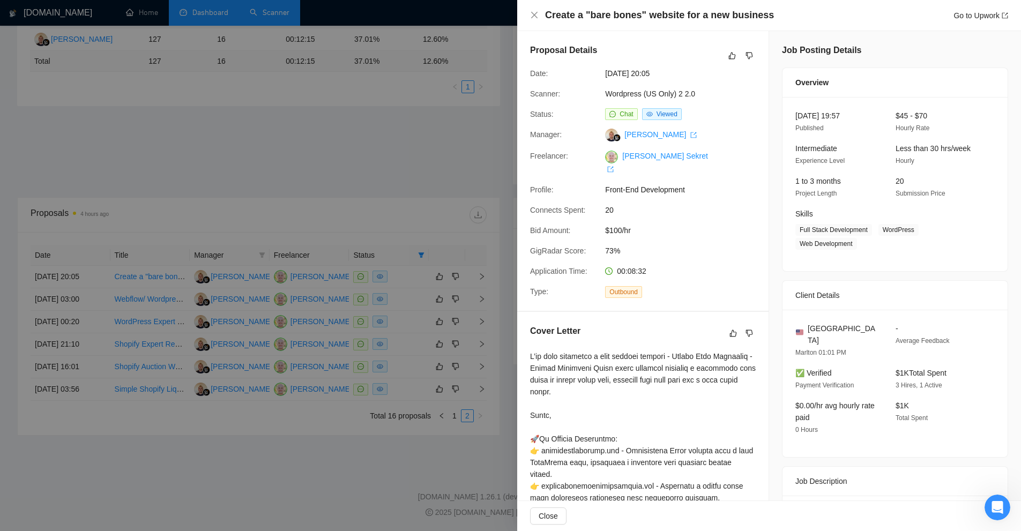
click at [313, 216] on div at bounding box center [510, 265] width 1021 height 531
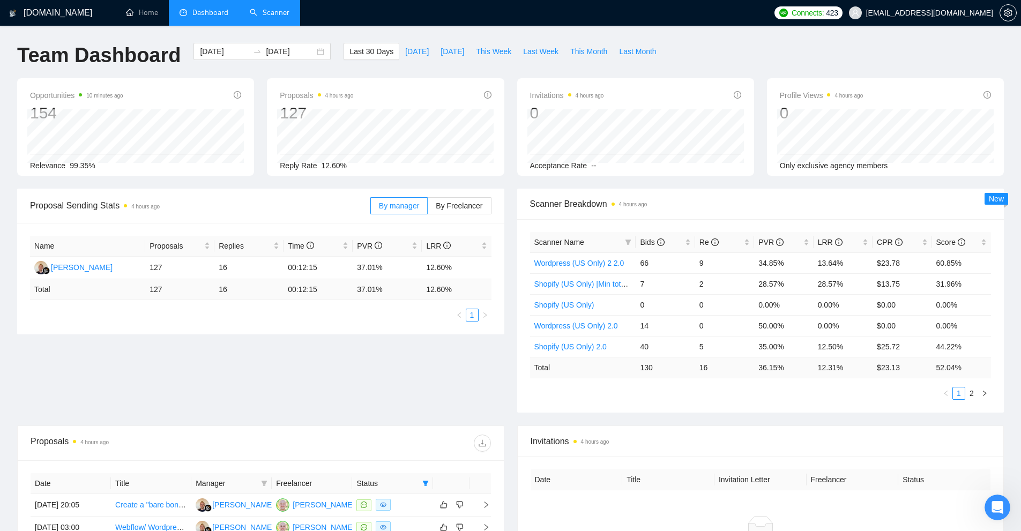
click at [255, 17] on link "Scanner" at bounding box center [270, 12] width 40 height 9
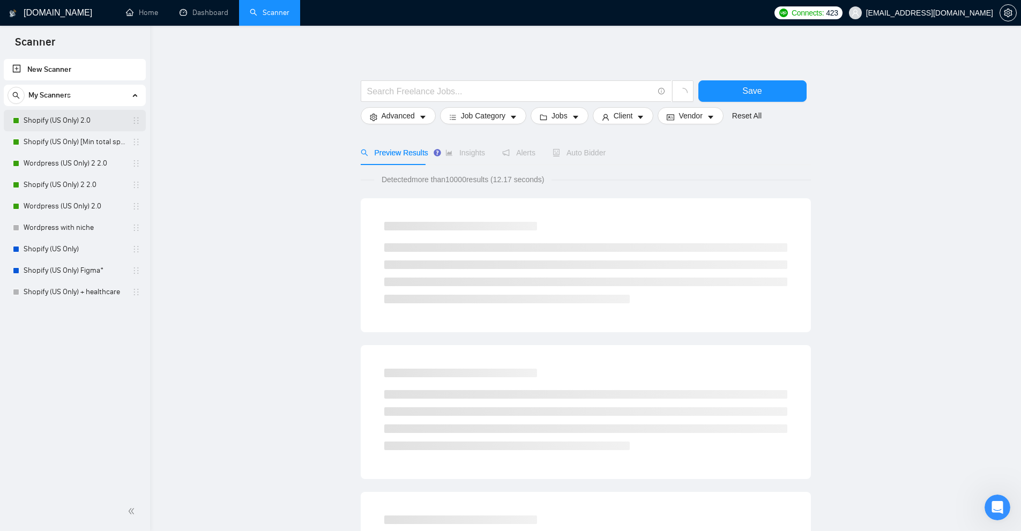
click at [77, 125] on link "Shopify (US Only) 2.0" at bounding box center [75, 120] width 102 height 21
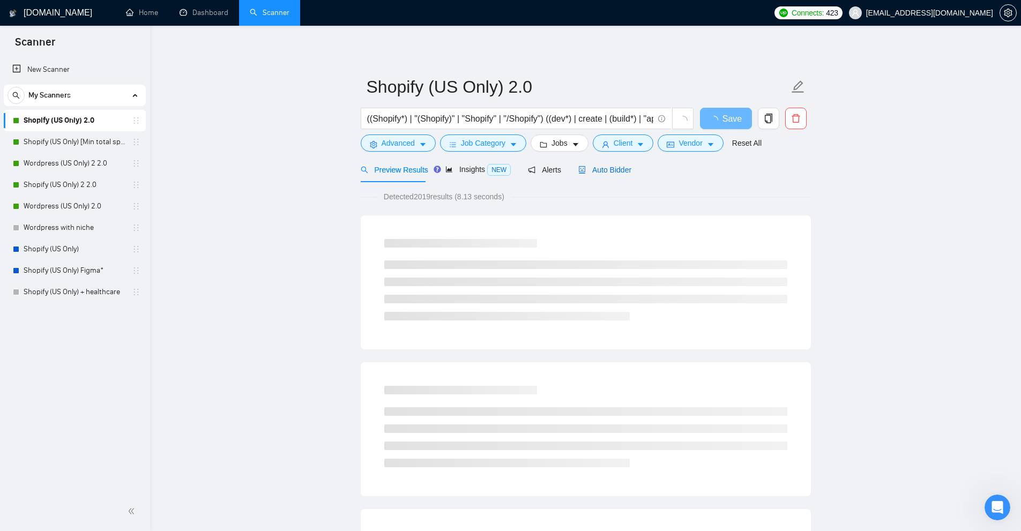
click at [604, 167] on span "Auto Bidder" at bounding box center [604, 170] width 53 height 9
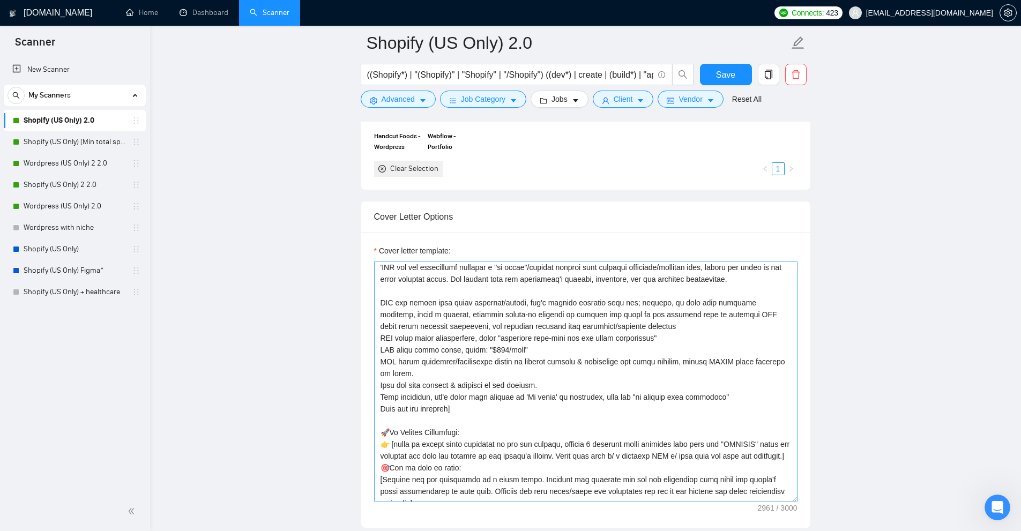
scroll to position [268, 0]
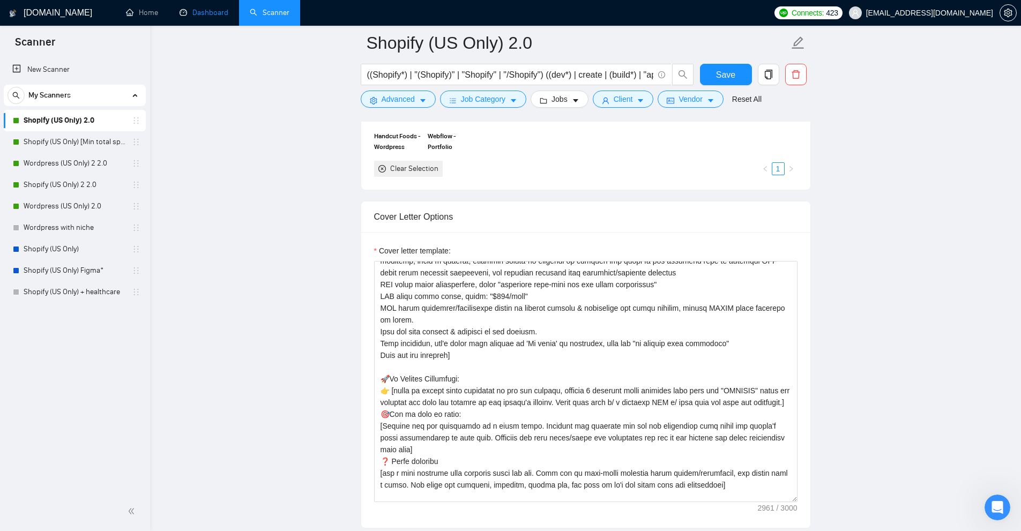
click at [222, 17] on link "Dashboard" at bounding box center [203, 12] width 49 height 9
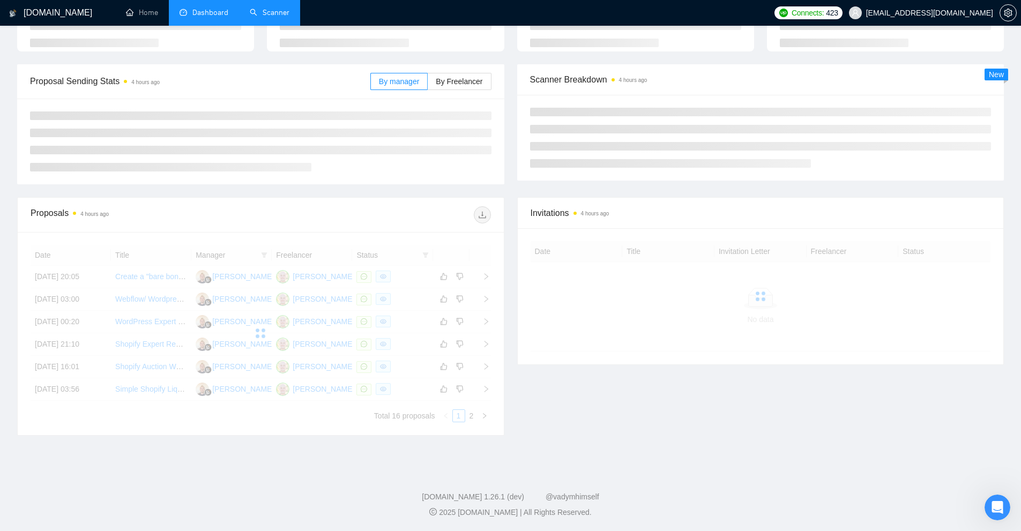
scroll to position [111, 0]
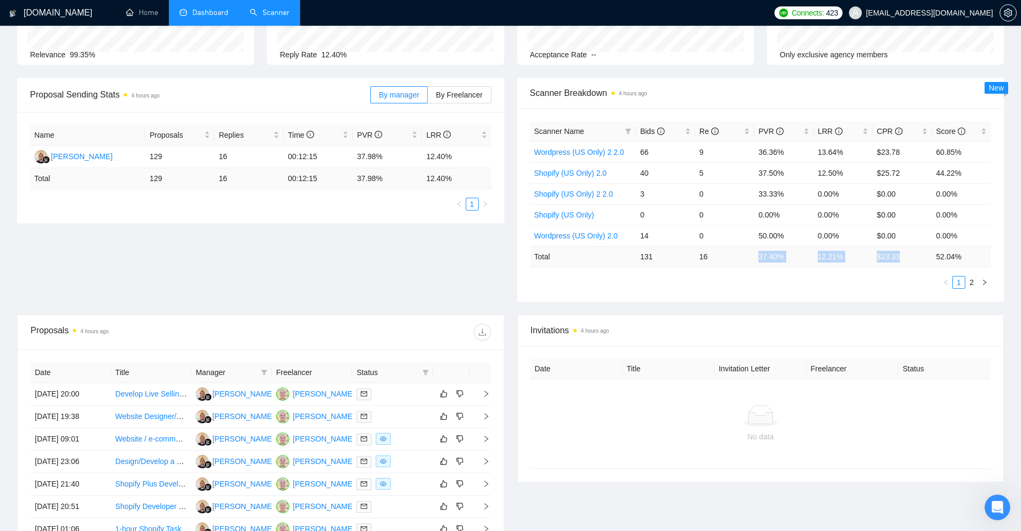
drag, startPoint x: 866, startPoint y: 264, endPoint x: 900, endPoint y: 264, distance: 33.8
click at [900, 264] on tr "Total 131 16 37.40 % 12.21 % $ 23.33 52.04 %" at bounding box center [760, 256] width 461 height 21
click at [810, 299] on div "Scanner Name Bids Re PVR LRR CPR Score Wordpress (US Only) 2 2.0 66 9 36.36% 13…" at bounding box center [760, 204] width 487 height 193
drag, startPoint x: 893, startPoint y: 255, endPoint x: 742, endPoint y: 249, distance: 151.8
click at [744, 248] on tr "Total 131 16 37.40 % 12.21 % $ 23.33 52.04 %" at bounding box center [760, 256] width 461 height 21
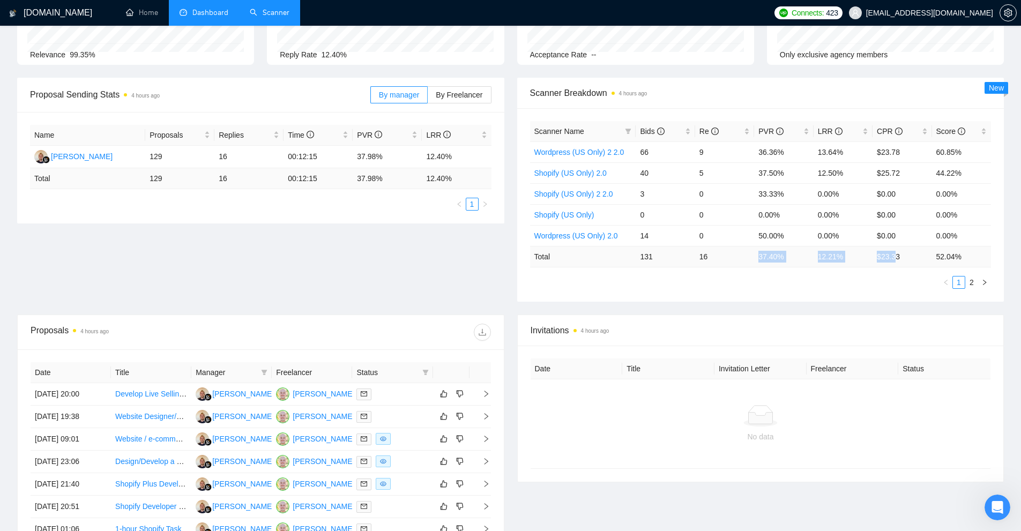
click at [742, 249] on td "16" at bounding box center [724, 256] width 59 height 21
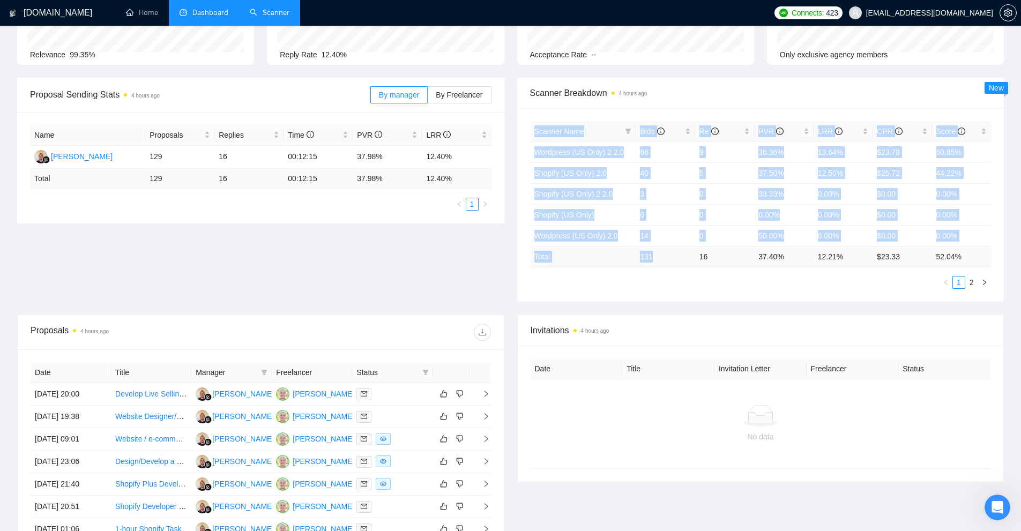
drag, startPoint x: 693, startPoint y: 252, endPoint x: 956, endPoint y: 251, distance: 263.1
click at [998, 257] on div "Scanner Name Bids Re PVR LRR CPR Score Wordpress (US Only) 2 2.0 66 9 36.36% 13…" at bounding box center [760, 204] width 487 height 193
click at [956, 251] on td "52.04 %" at bounding box center [961, 256] width 59 height 21
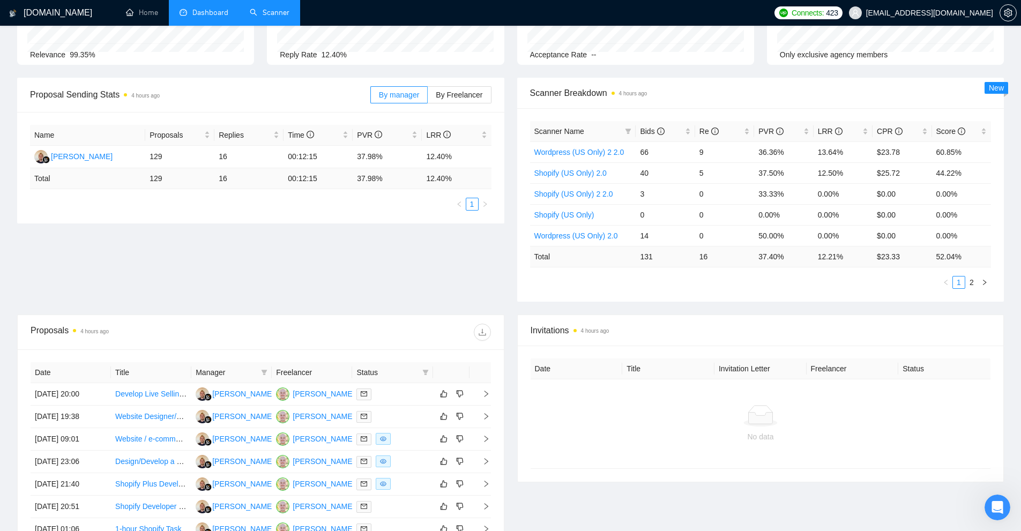
click at [978, 251] on td "52.04 %" at bounding box center [961, 256] width 59 height 21
drag, startPoint x: 988, startPoint y: 259, endPoint x: 686, endPoint y: 258, distance: 301.7
click at [686, 258] on tr "Total 131 16 37.40 % 12.21 % $ 23.33 52.04 %" at bounding box center [760, 256] width 461 height 21
click at [729, 274] on div "Scanner Name Bids Re PVR LRR CPR Score Wordpress (US Only) 2 2.0 66 9 36.36% 13…" at bounding box center [760, 205] width 461 height 168
drag, startPoint x: 742, startPoint y: 261, endPoint x: 914, endPoint y: 258, distance: 172.5
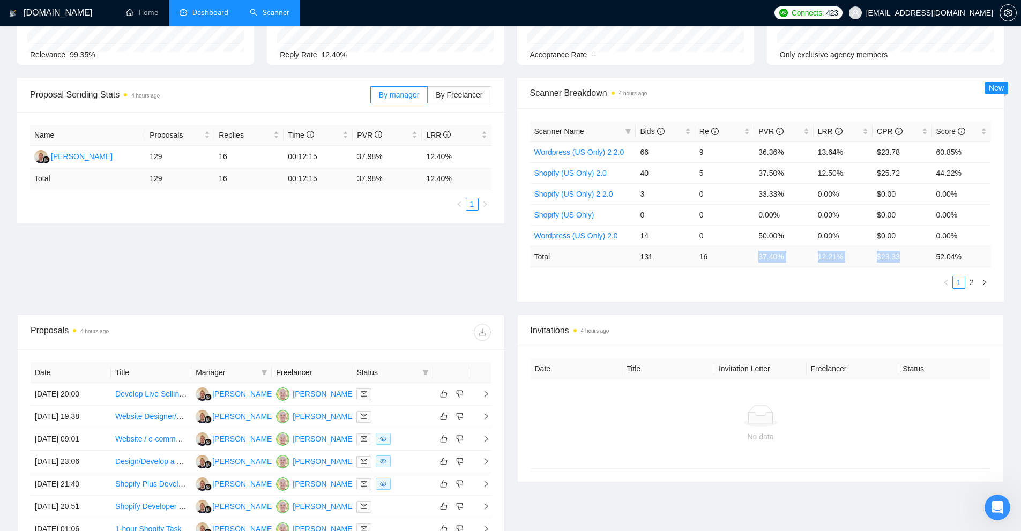
click at [914, 258] on tr "Total 131 16 37.40 % 12.21 % $ 23.33 52.04 %" at bounding box center [760, 256] width 461 height 21
click at [914, 258] on td "$ 23.33" at bounding box center [901, 256] width 59 height 21
drag, startPoint x: 906, startPoint y: 257, endPoint x: 753, endPoint y: 264, distance: 152.9
click at [753, 264] on tr "Total 131 16 37.40 % 12.21 % $ 23.33 52.04 %" at bounding box center [760, 256] width 461 height 21
click at [753, 264] on td "16" at bounding box center [724, 256] width 59 height 21
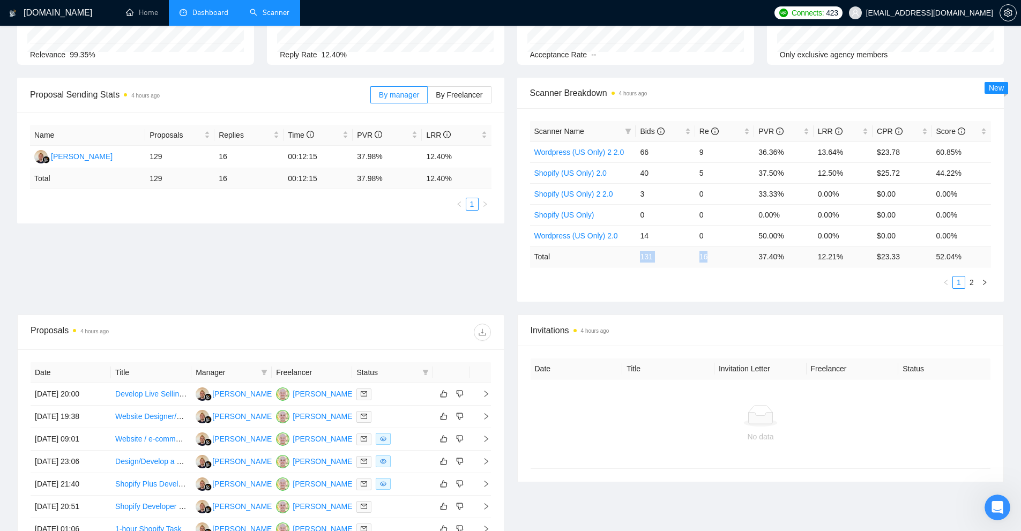
drag, startPoint x: 633, startPoint y: 253, endPoint x: 742, endPoint y: 254, distance: 108.2
click at [742, 254] on tr "Total 131 16 37.40 % 12.21 % $ 23.33 52.04 %" at bounding box center [760, 256] width 461 height 21
click at [742, 254] on td "16" at bounding box center [724, 256] width 59 height 21
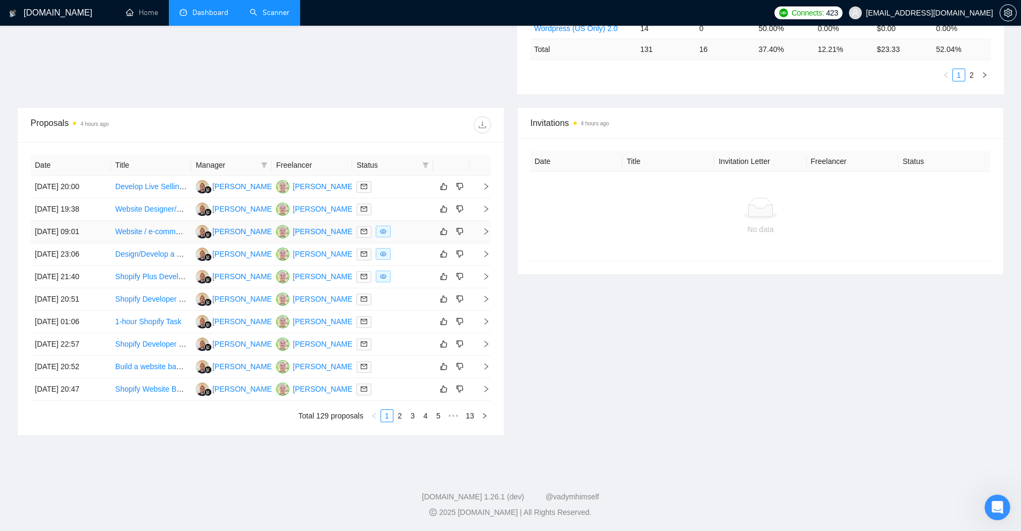
click at [415, 233] on div at bounding box center [392, 232] width 72 height 12
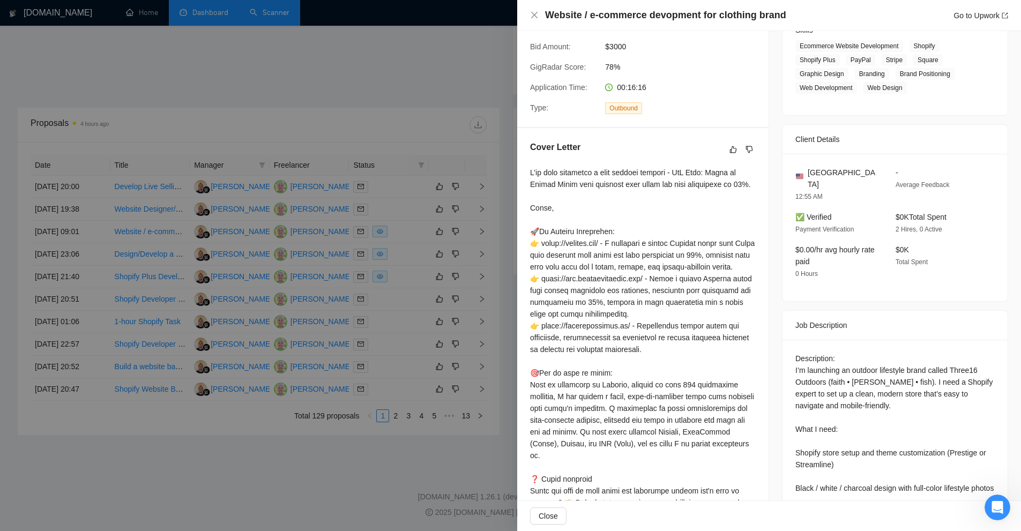
scroll to position [130, 0]
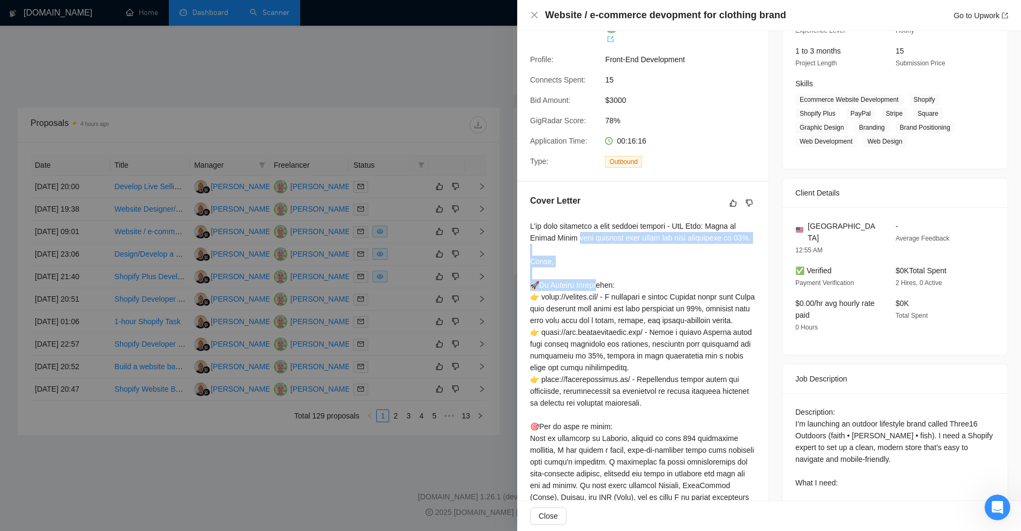
drag, startPoint x: 682, startPoint y: 216, endPoint x: 535, endPoint y: 237, distance: 147.8
click at [535, 237] on div at bounding box center [643, 432] width 226 height 424
click at [549, 250] on div at bounding box center [643, 432] width 226 height 424
drag, startPoint x: 606, startPoint y: 245, endPoint x: 617, endPoint y: 218, distance: 29.9
click at [626, 220] on div at bounding box center [643, 432] width 226 height 424
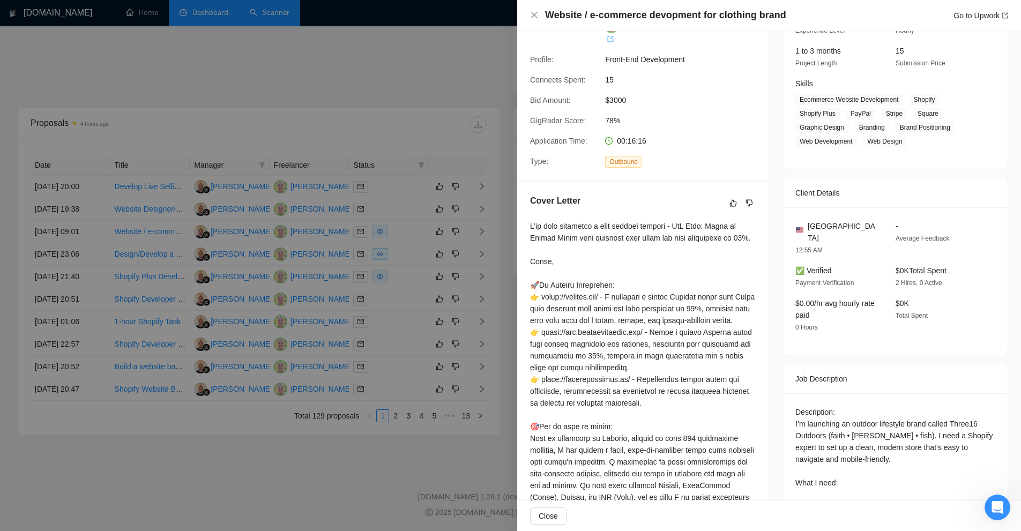
click at [617, 220] on div at bounding box center [643, 432] width 226 height 424
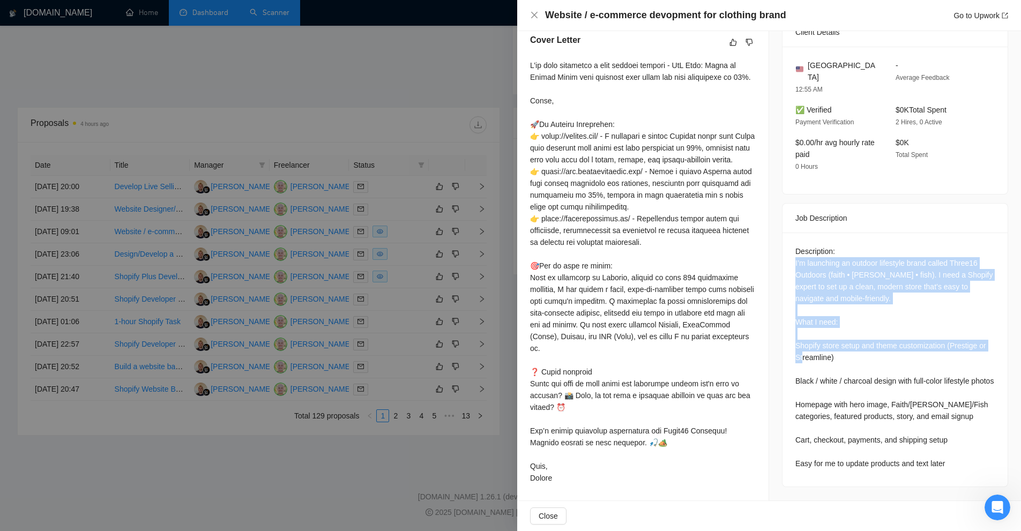
drag, startPoint x: 785, startPoint y: 244, endPoint x: 922, endPoint y: 347, distance: 170.7
click at [922, 347] on div "Description: I’m launching an outdoor lifestyle brand called Three16 Outdoors (…" at bounding box center [894, 360] width 225 height 254
click at [922, 347] on div "Description: I’m launching an outdoor lifestyle brand called Three16 Outdoors (…" at bounding box center [894, 357] width 199 height 224
drag, startPoint x: 886, startPoint y: 381, endPoint x: 812, endPoint y: 206, distance: 190.7
click at [812, 206] on div "Job Description Description: I’m launching an outdoor lifestyle brand called Th…" at bounding box center [895, 345] width 226 height 284
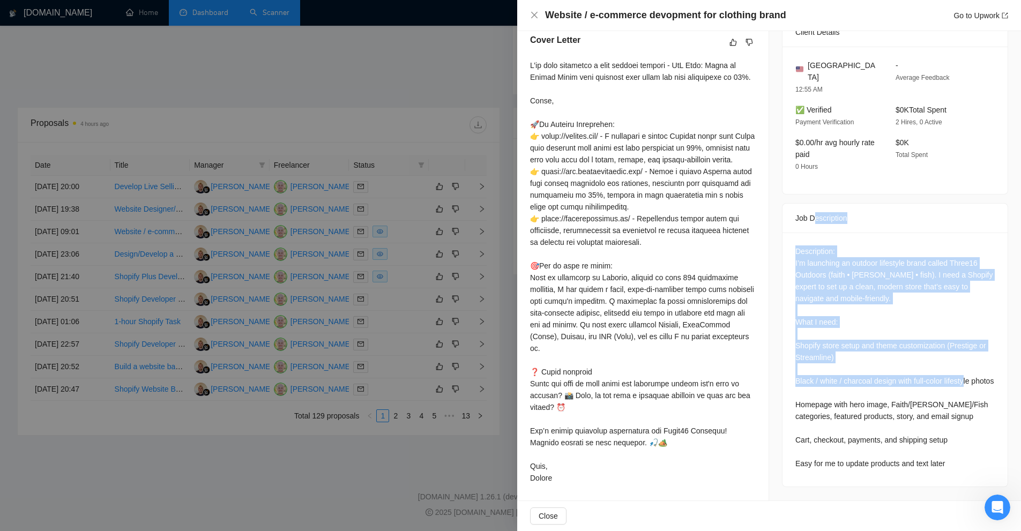
click at [880, 264] on div "Description: I’m launching an outdoor lifestyle brand called Three16 Outdoors (…" at bounding box center [894, 357] width 199 height 224
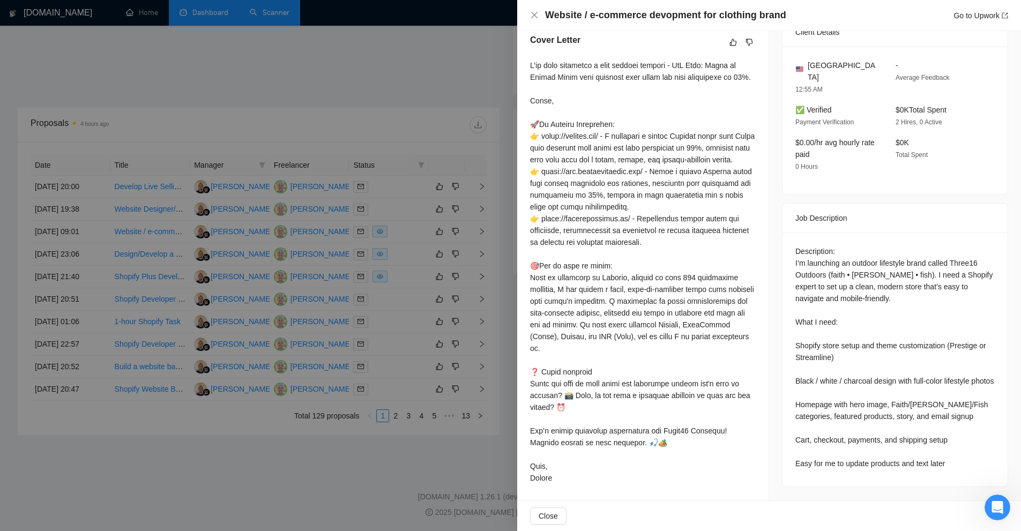
click at [609, 206] on div at bounding box center [643, 271] width 226 height 424
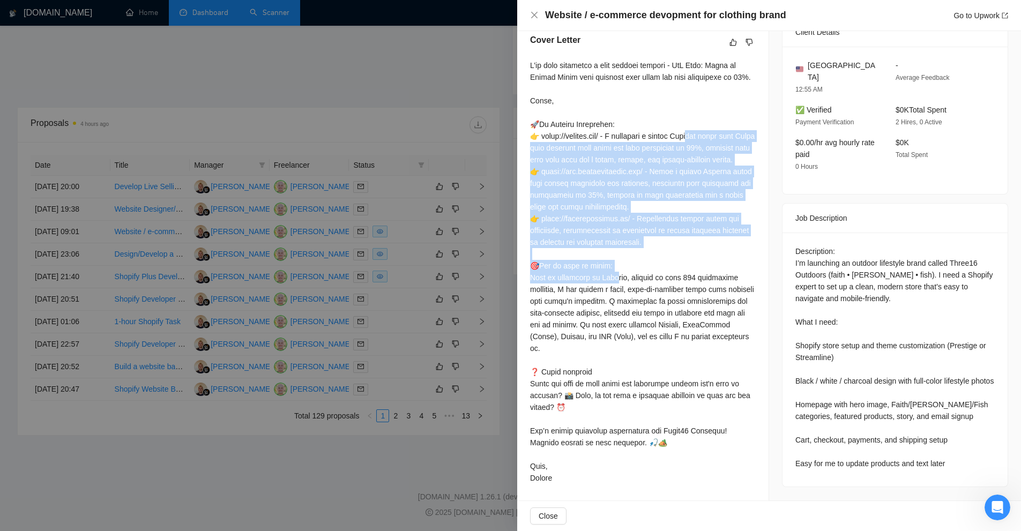
drag, startPoint x: 679, startPoint y: 255, endPoint x: 534, endPoint y: 136, distance: 187.7
click at [534, 136] on div at bounding box center [643, 271] width 226 height 424
drag, startPoint x: 534, startPoint y: 136, endPoint x: 650, endPoint y: 263, distance: 172.2
click at [650, 263] on div at bounding box center [643, 271] width 226 height 424
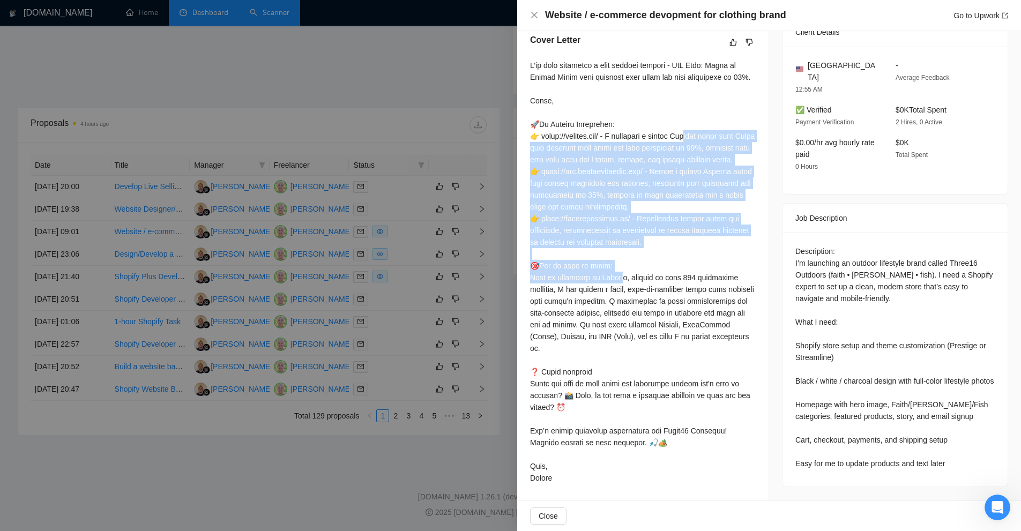
click at [650, 263] on div at bounding box center [643, 271] width 226 height 424
drag, startPoint x: 668, startPoint y: 255, endPoint x: 522, endPoint y: 141, distance: 184.7
click at [522, 141] on div "Cover Letter" at bounding box center [642, 261] width 251 height 480
click at [587, 178] on div at bounding box center [643, 271] width 226 height 424
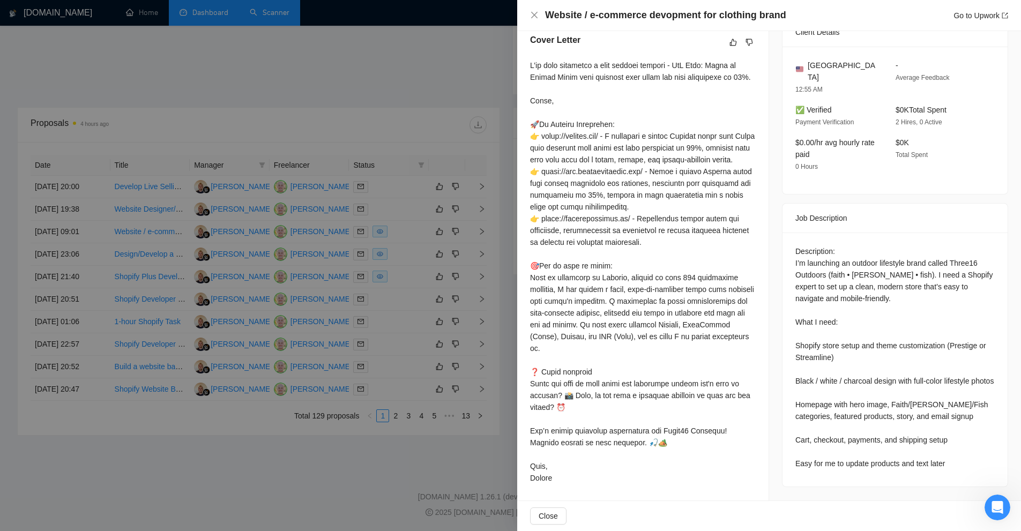
scroll to position [0, 0]
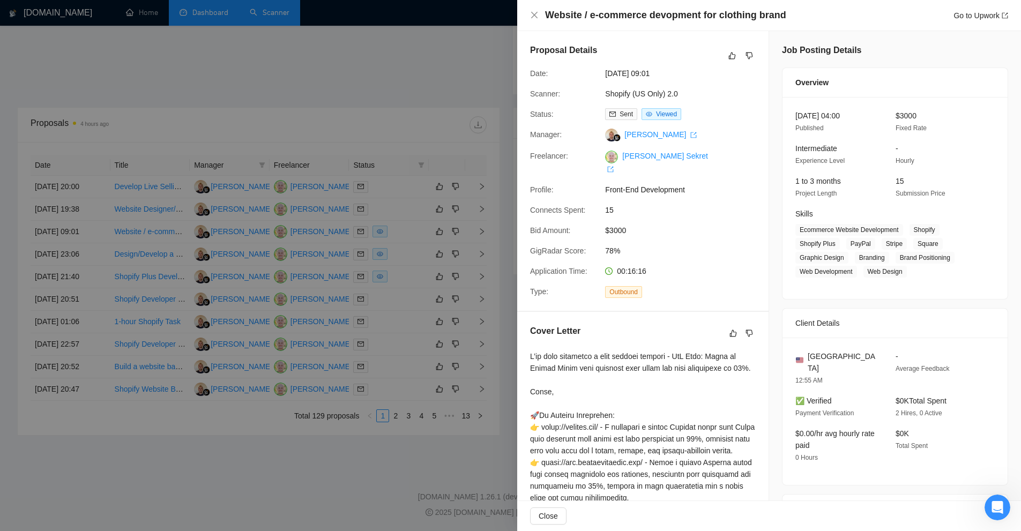
click at [354, 218] on div at bounding box center [510, 265] width 1021 height 531
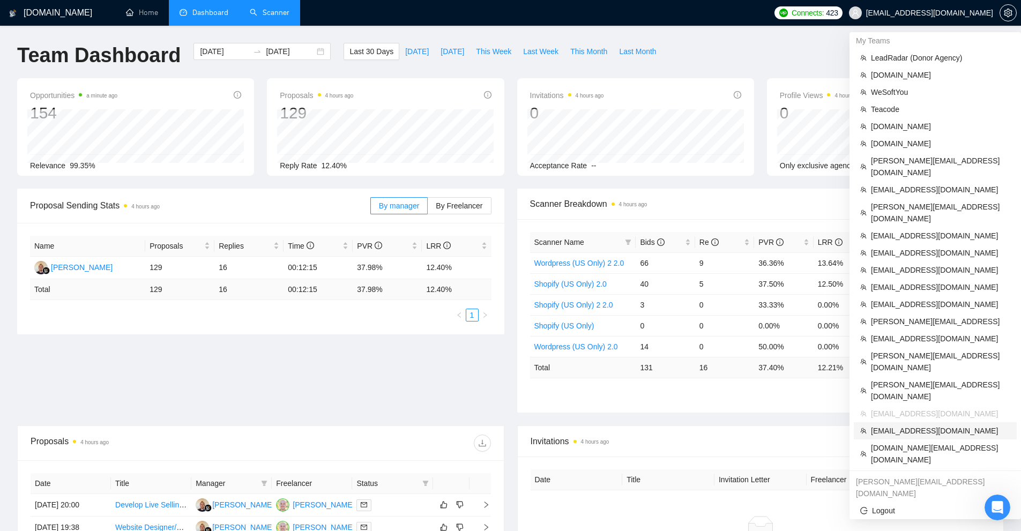
click at [917, 425] on span "[EMAIL_ADDRESS][DOMAIN_NAME]" at bounding box center [940, 431] width 139 height 12
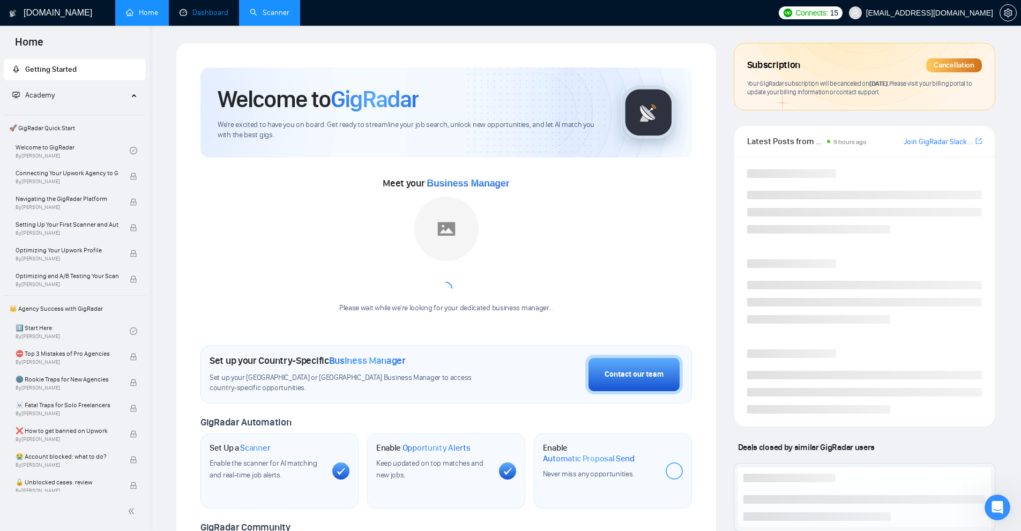
click at [203, 17] on link "Dashboard" at bounding box center [203, 12] width 49 height 9
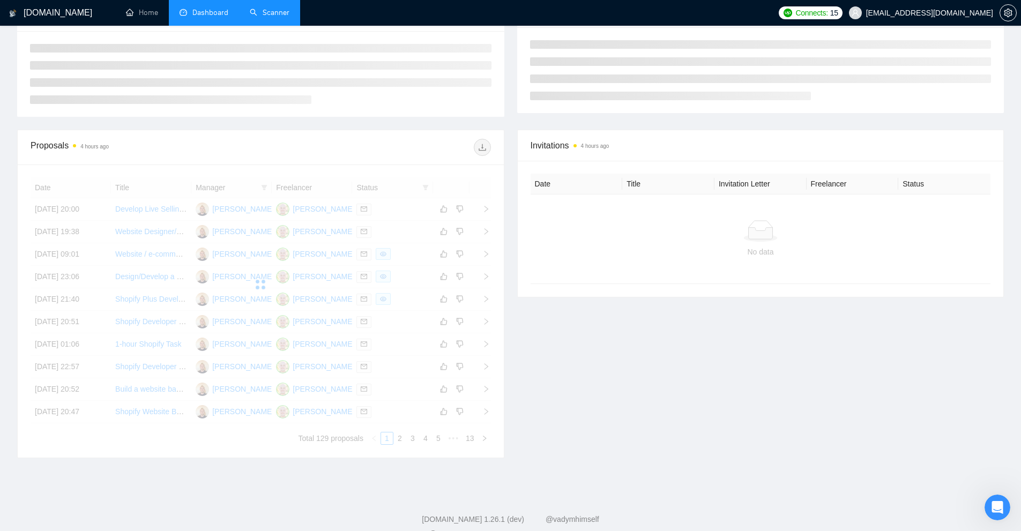
scroll to position [214, 0]
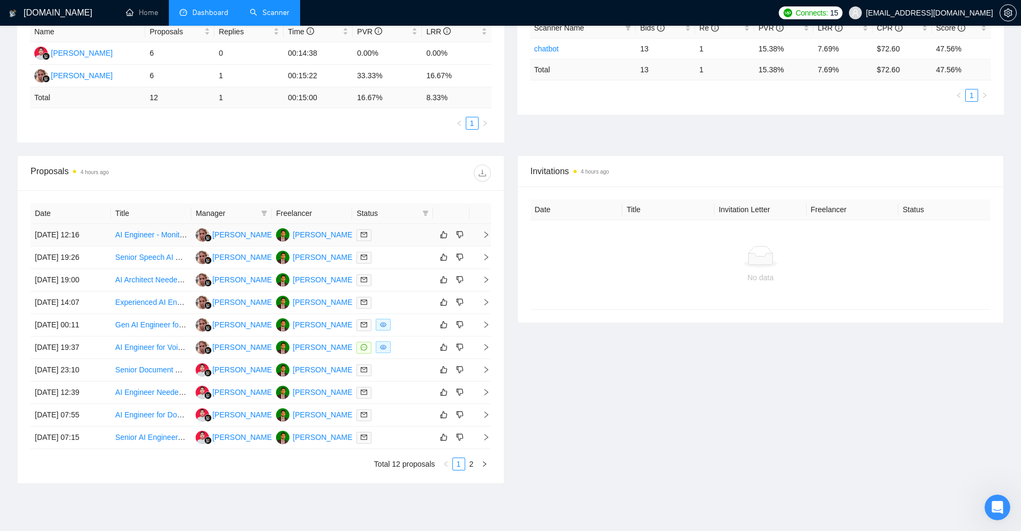
click at [318, 238] on div "Ahmed Khan" at bounding box center [324, 235] width 62 height 12
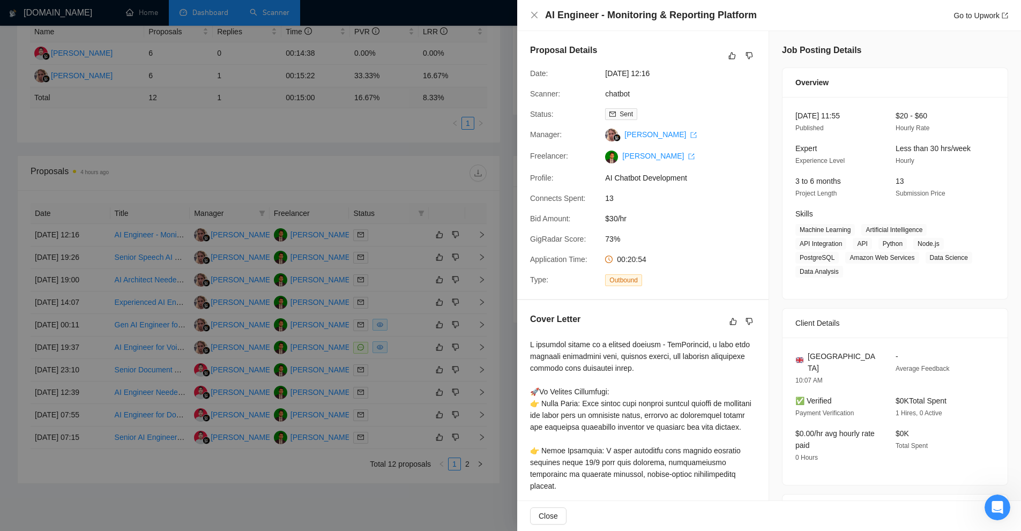
click at [123, 319] on div at bounding box center [510, 265] width 1021 height 531
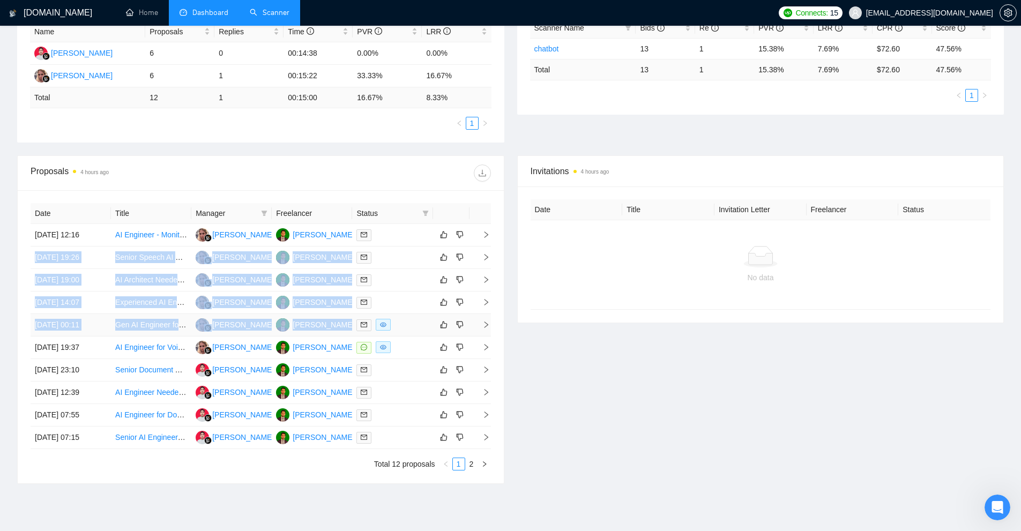
drag, startPoint x: 47, startPoint y: 259, endPoint x: 398, endPoint y: 320, distance: 355.7
click at [398, 320] on tbody "10 Sep, 2025 12:16 AI Engineer - Monitoring & Reporting Platform Karina Galieva…" at bounding box center [261, 336] width 460 height 225
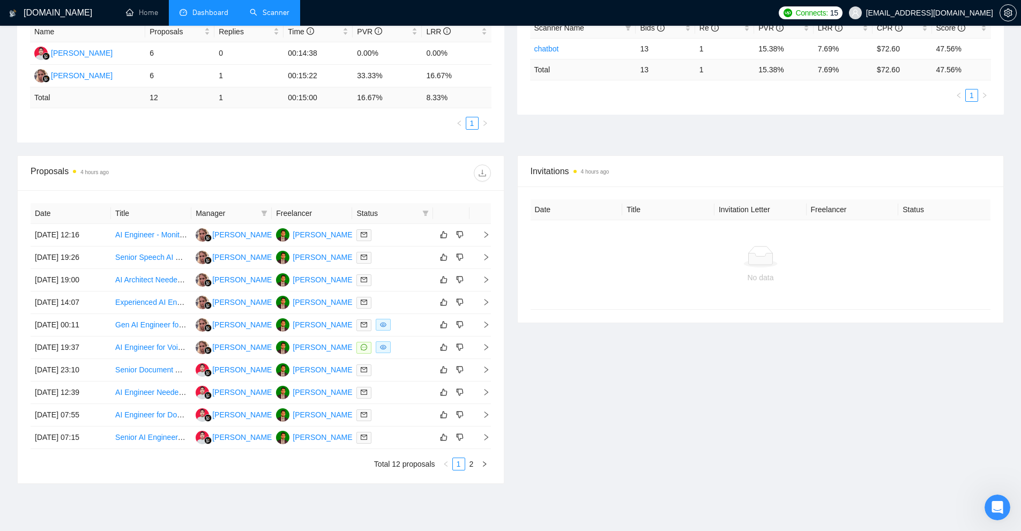
click at [27, 334] on div "Date Title Manager Freelancer Status 10 Sep, 2025 12:16 AI Engineer - Monitorin…" at bounding box center [261, 336] width 486 height 293
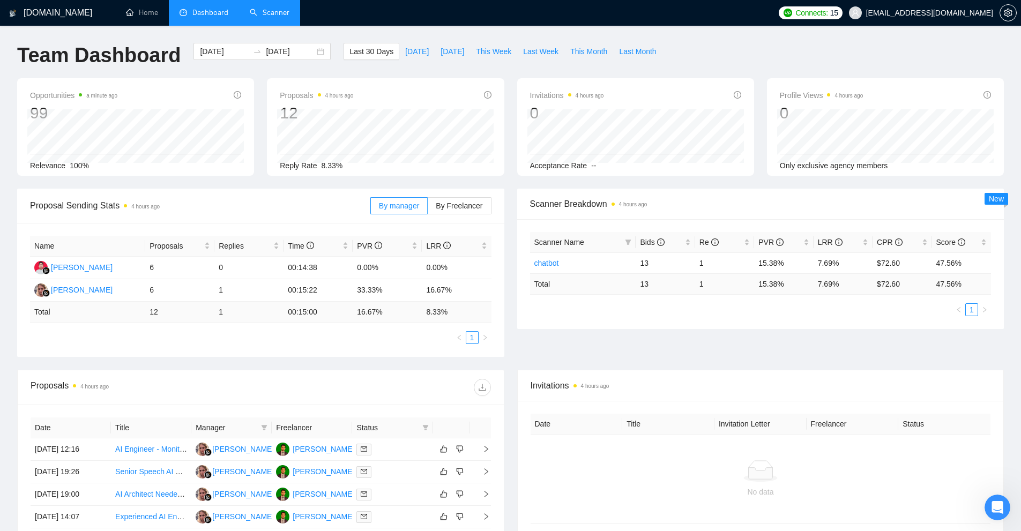
scroll to position [263, 0]
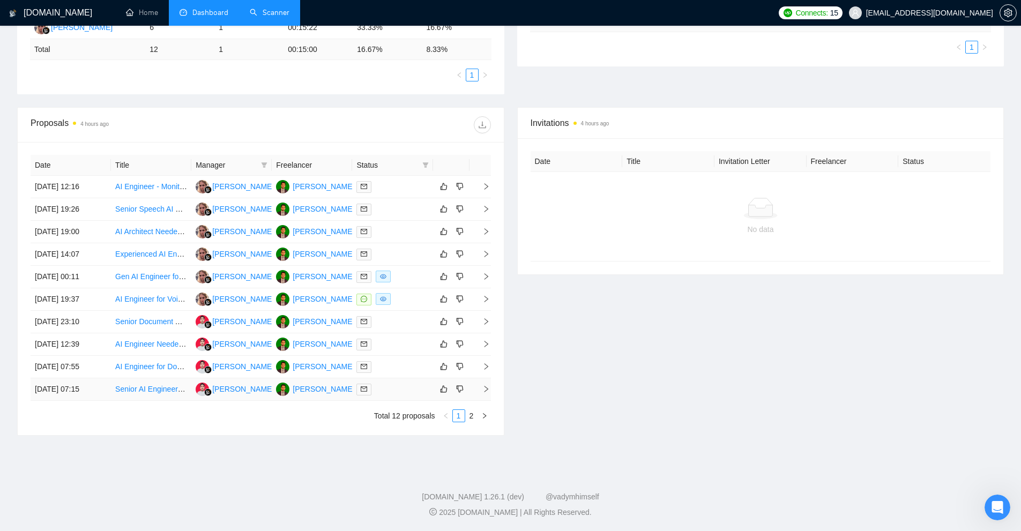
click at [403, 397] on td at bounding box center [392, 389] width 80 height 23
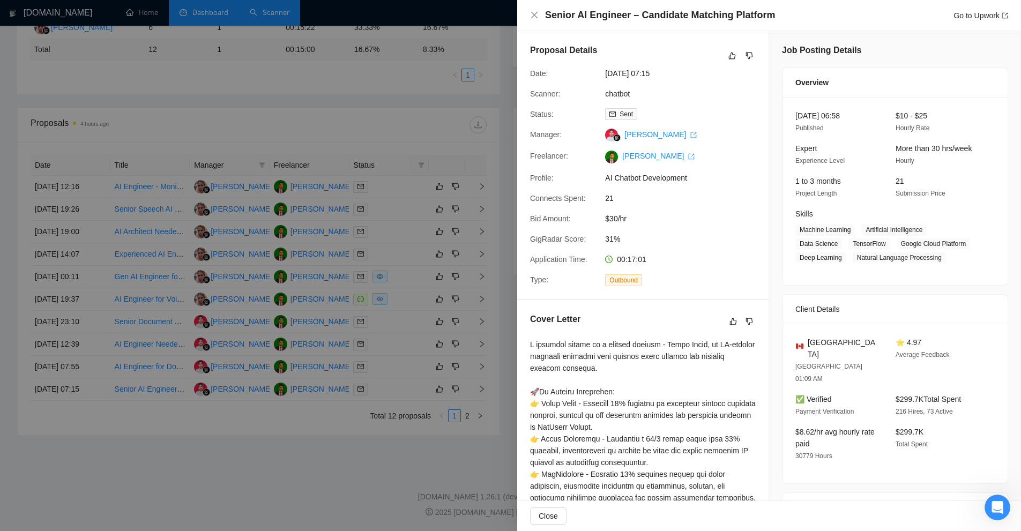
scroll to position [0, 0]
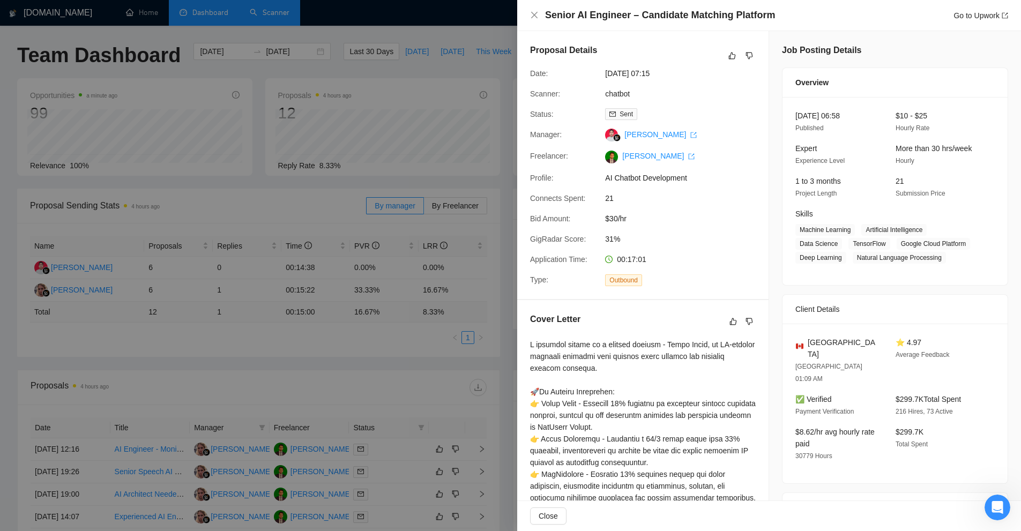
click at [421, 284] on div at bounding box center [510, 265] width 1021 height 531
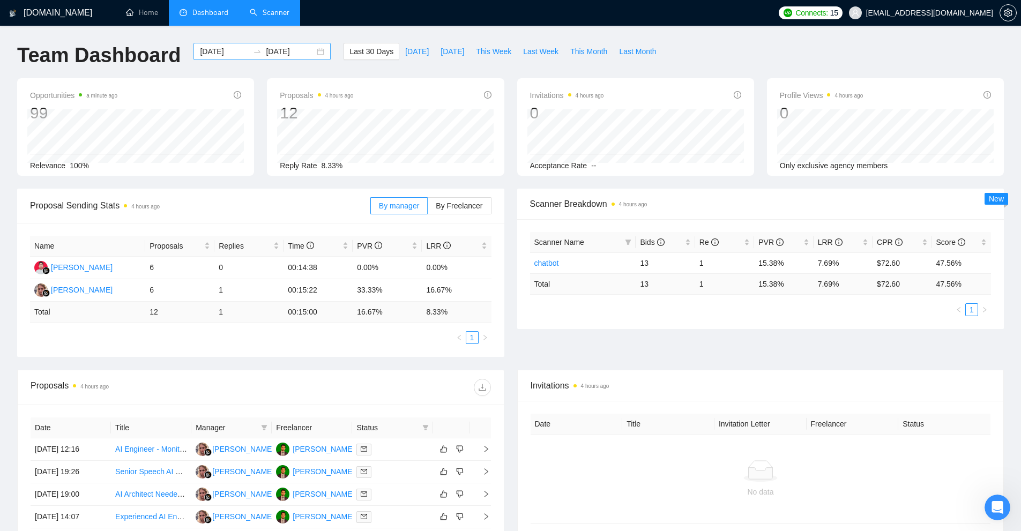
click at [213, 51] on input "[DATE]" at bounding box center [224, 52] width 49 height 12
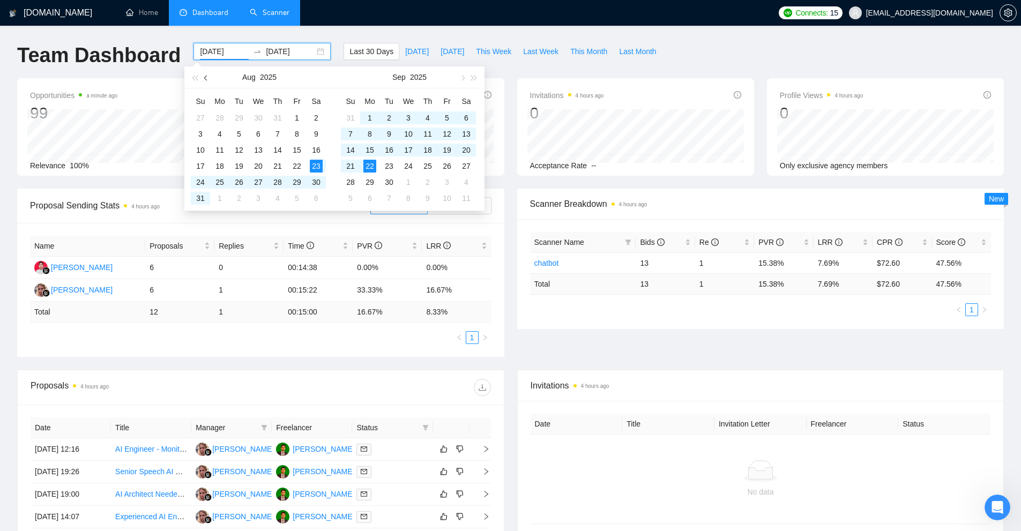
click at [201, 75] on button "button" at bounding box center [206, 76] width 12 height 21
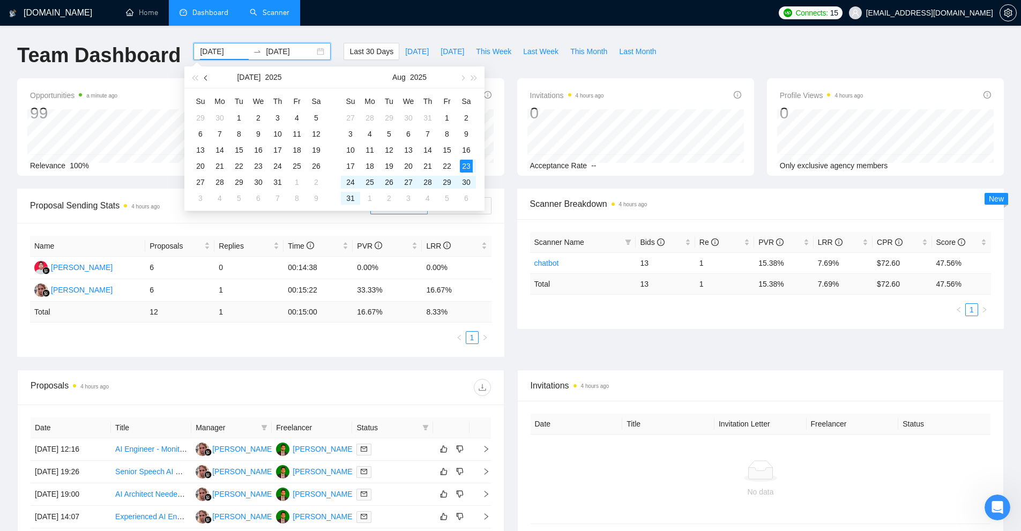
click at [200, 75] on button "button" at bounding box center [206, 76] width 12 height 21
type input "2025-05-06"
click at [231, 127] on td "6" at bounding box center [238, 134] width 19 height 16
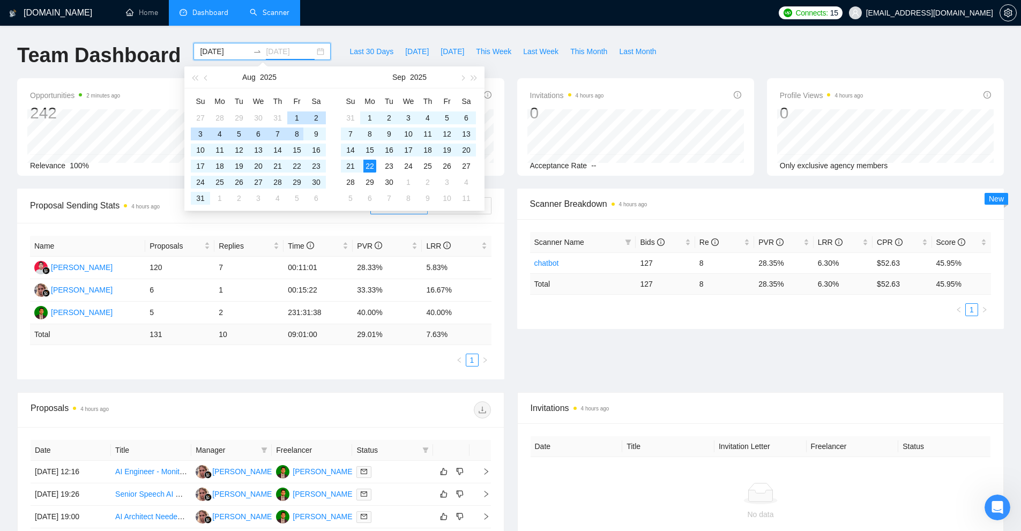
type input "[DATE]"
click at [795, 335] on div "Proposal Sending Stats 4 hours ago By manager By Freelancer Name Proposals Repl…" at bounding box center [510, 291] width 999 height 204
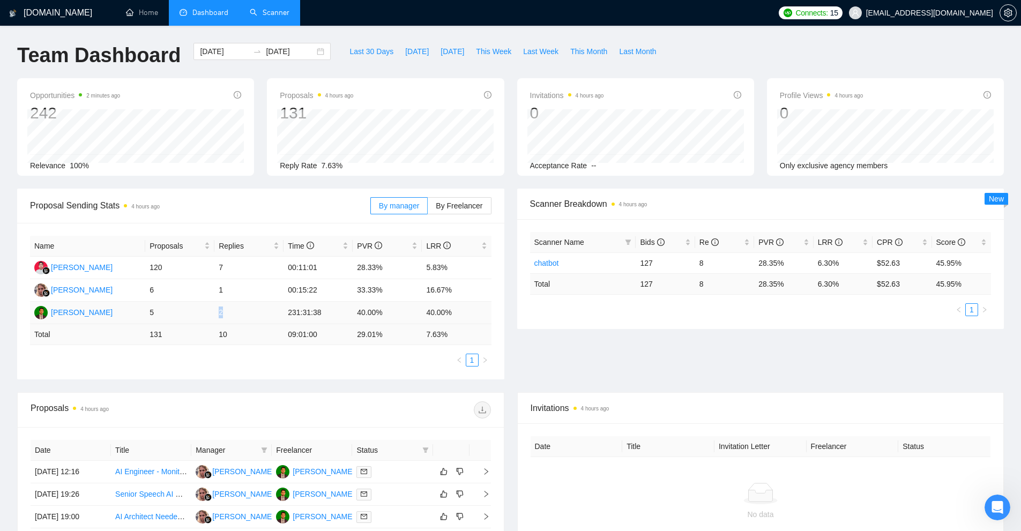
drag, startPoint x: 206, startPoint y: 305, endPoint x: 243, endPoint y: 309, distance: 37.7
click at [241, 309] on tr "Ahmed Khan 5 2 231:31:38 40.00% 40.00%" at bounding box center [260, 313] width 461 height 23
drag, startPoint x: 203, startPoint y: 282, endPoint x: 248, endPoint y: 290, distance: 46.3
click at [240, 288] on tr "Karina Galieva 6 1 00:15:22 33.33% 16.67%" at bounding box center [260, 290] width 461 height 23
click at [230, 311] on td "2" at bounding box center [248, 313] width 69 height 23
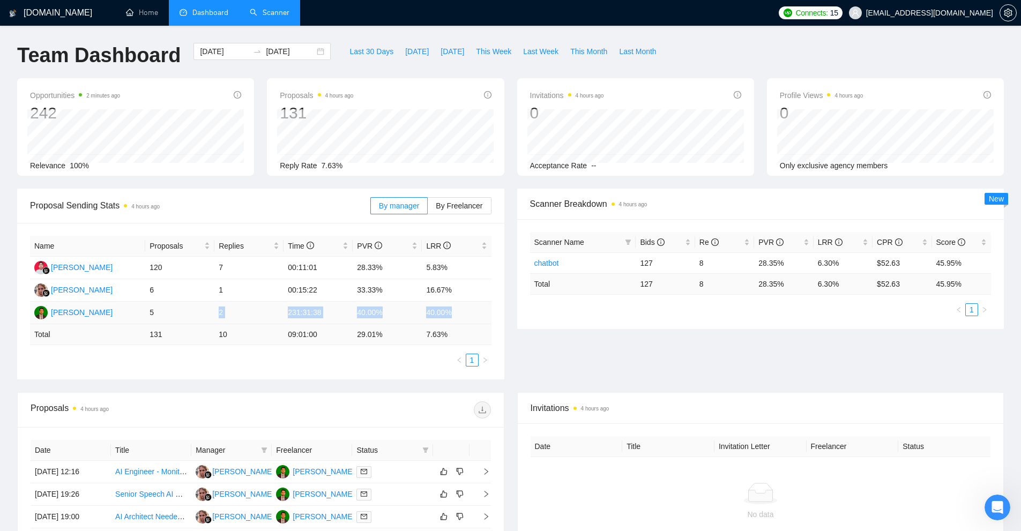
drag, startPoint x: 467, startPoint y: 311, endPoint x: 166, endPoint y: 318, distance: 301.7
click at [166, 318] on tr "Ahmed Khan 5 2 231:31:38 40.00% 40.00%" at bounding box center [260, 313] width 461 height 23
click at [166, 318] on td "5" at bounding box center [179, 313] width 69 height 23
drag, startPoint x: 144, startPoint y: 317, endPoint x: 233, endPoint y: 313, distance: 89.6
click at [234, 315] on tr "Ahmed Khan 5 2 231:31:38 40.00% 40.00%" at bounding box center [260, 313] width 461 height 23
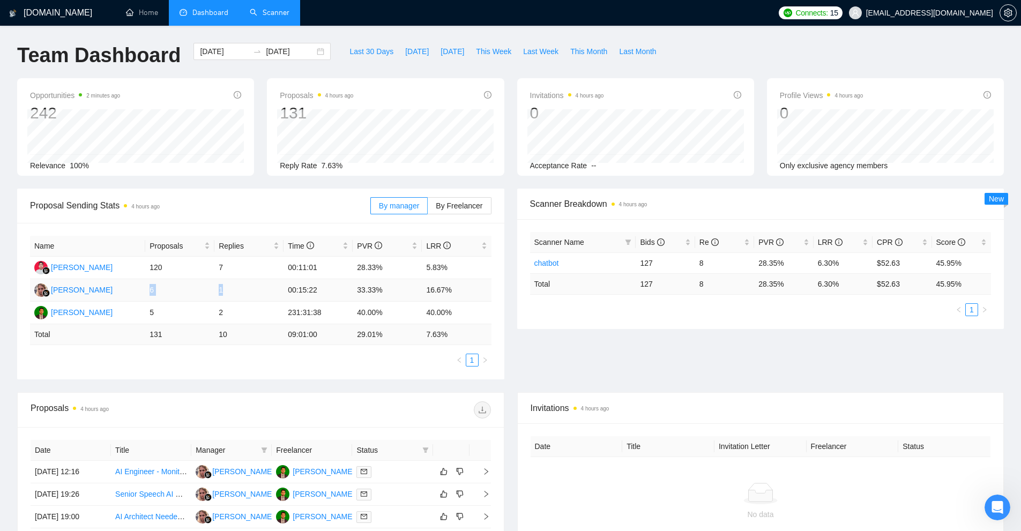
drag, startPoint x: 147, startPoint y: 292, endPoint x: 243, endPoint y: 287, distance: 96.0
click at [242, 288] on tr "Karina Galieva 6 1 00:15:22 33.33% 16.67%" at bounding box center [260, 290] width 461 height 23
drag, startPoint x: 244, startPoint y: 259, endPoint x: 143, endPoint y: 262, distance: 100.8
click at [143, 262] on tr "Adam Kadafi 120 7 00:11:01 28.33% 5.83%" at bounding box center [260, 268] width 461 height 23
click at [170, 262] on td "120" at bounding box center [179, 268] width 69 height 23
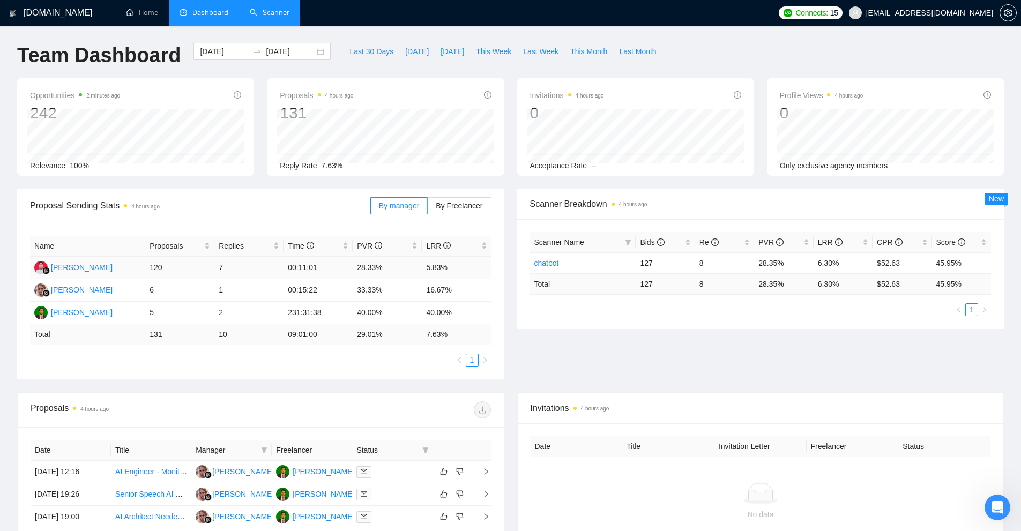
click at [170, 262] on td "120" at bounding box center [179, 268] width 69 height 23
drag, startPoint x: 170, startPoint y: 262, endPoint x: 248, endPoint y: 269, distance: 78.0
click at [248, 269] on tr "Adam Kadafi 120 7 00:11:01 28.33% 5.83%" at bounding box center [260, 268] width 461 height 23
click at [283, 12] on link "Scanner" at bounding box center [270, 12] width 40 height 9
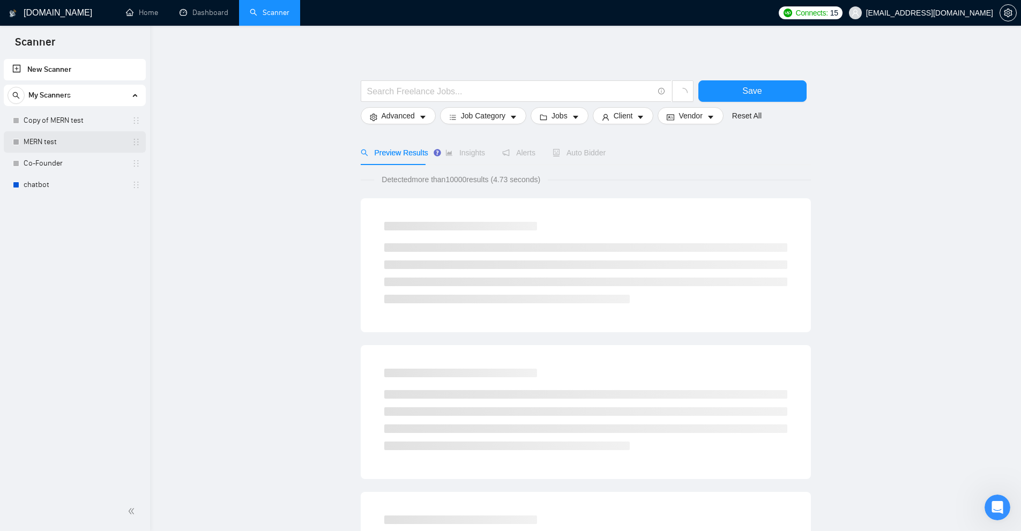
click at [83, 137] on link "MERN test" at bounding box center [75, 141] width 102 height 21
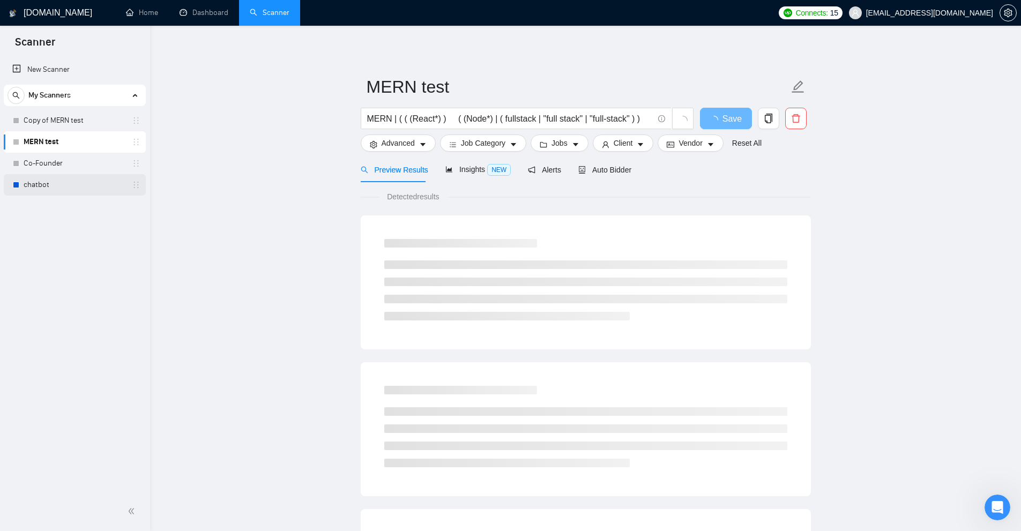
click at [85, 179] on link "chatbot" at bounding box center [75, 184] width 102 height 21
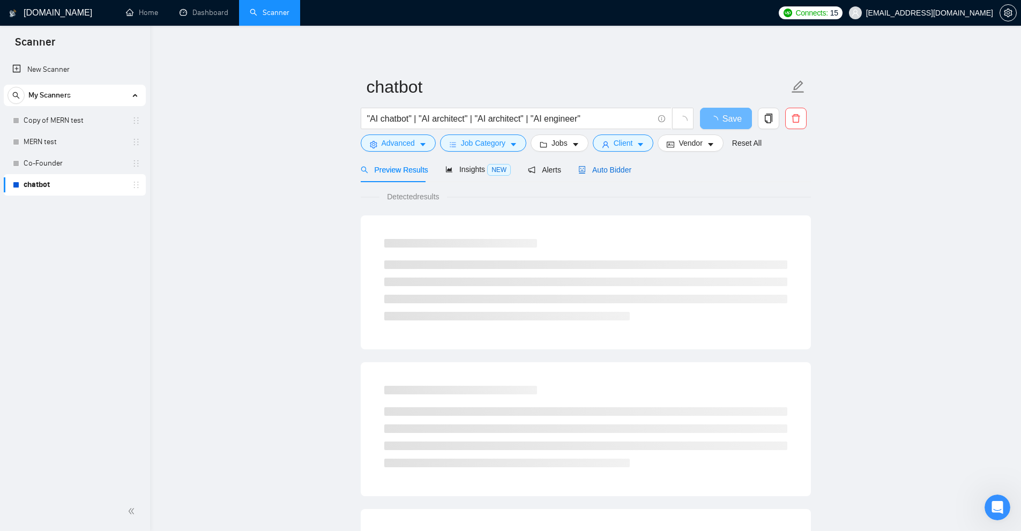
click at [605, 171] on span "Auto Bidder" at bounding box center [604, 170] width 53 height 9
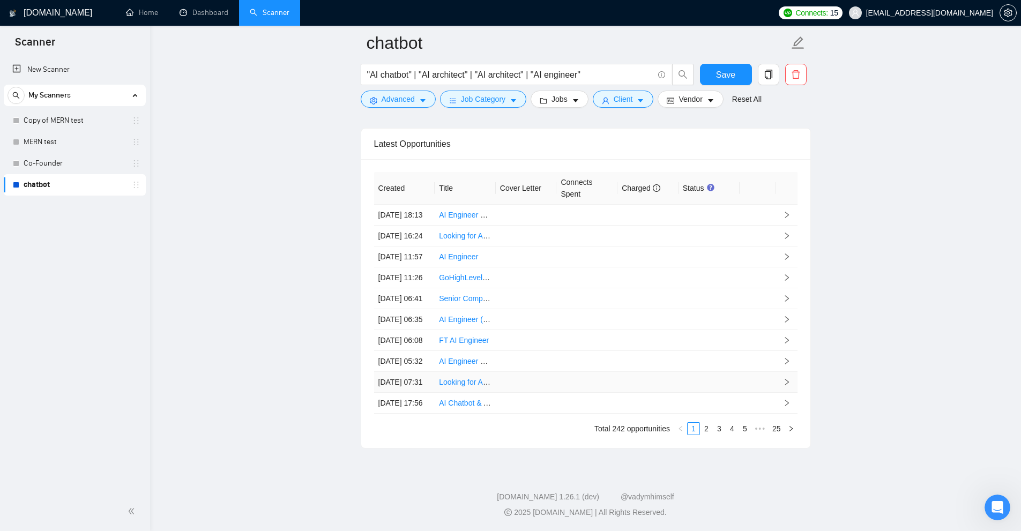
scroll to position [2849, 0]
click at [744, 430] on link "5" at bounding box center [745, 429] width 12 height 12
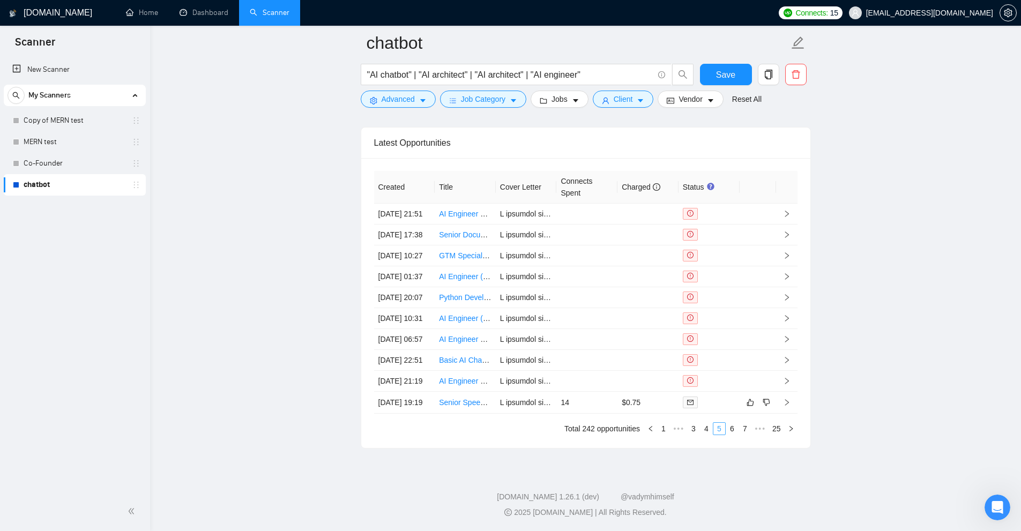
click at [744, 430] on link "7" at bounding box center [745, 429] width 12 height 12
click at [726, 271] on div at bounding box center [709, 277] width 53 height 12
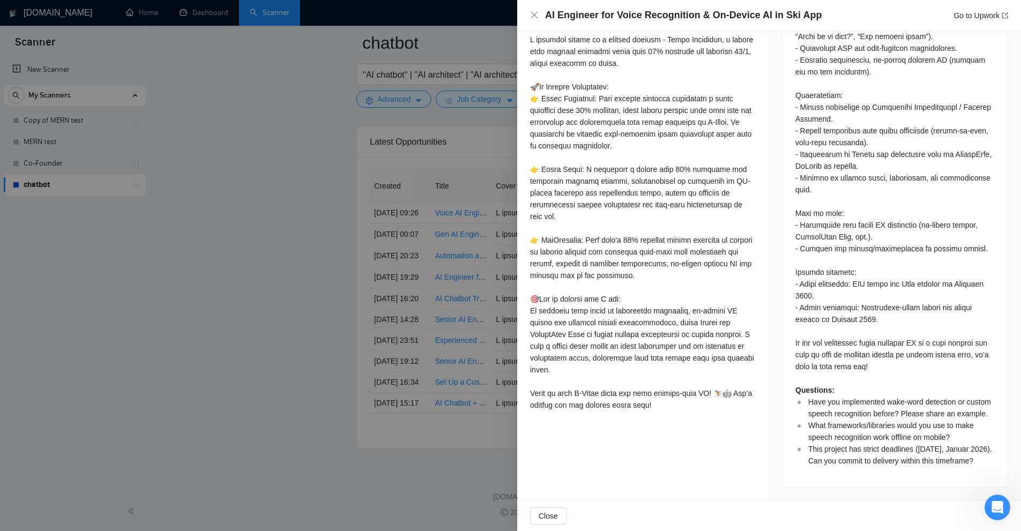
scroll to position [339, 0]
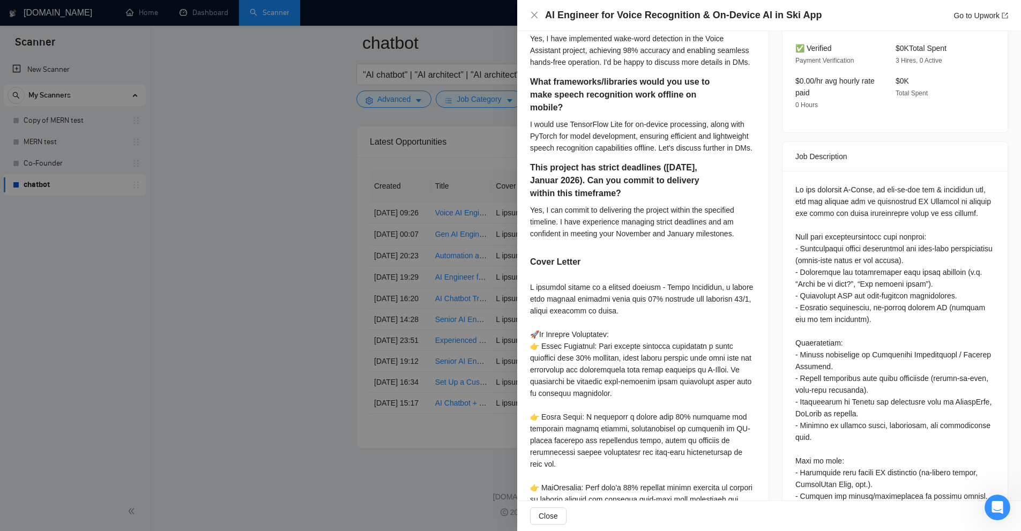
click at [415, 305] on div at bounding box center [510, 265] width 1021 height 531
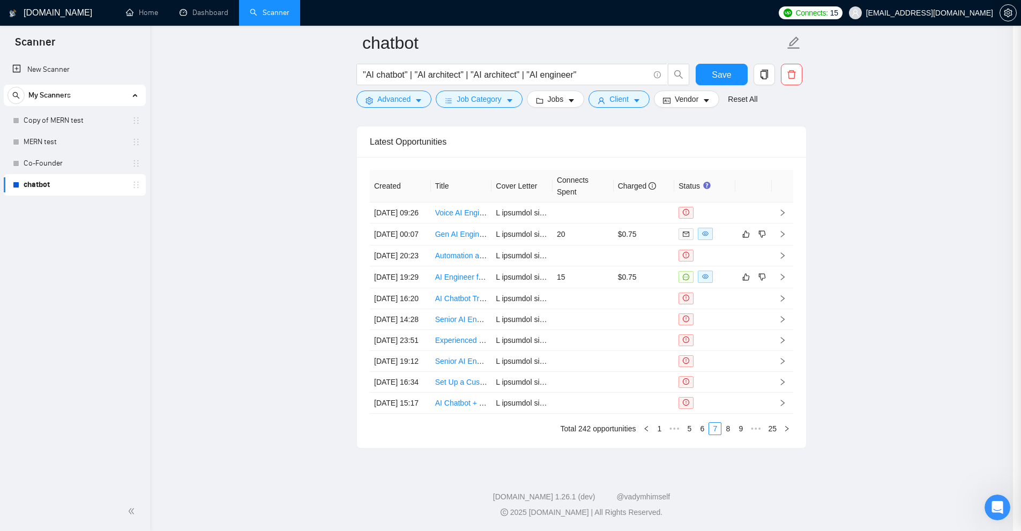
scroll to position [2689, 0]
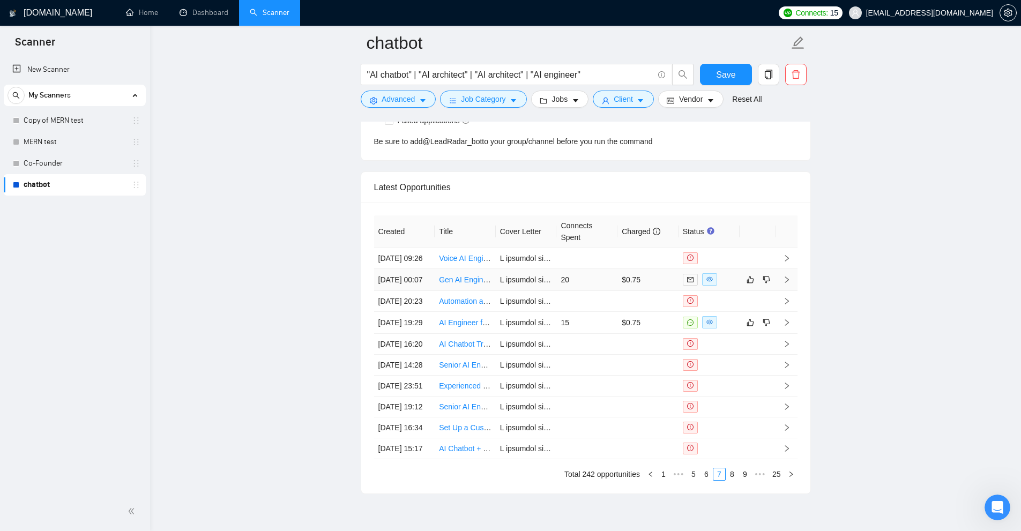
click at [638, 291] on td "$0.75" at bounding box center [647, 280] width 61 height 22
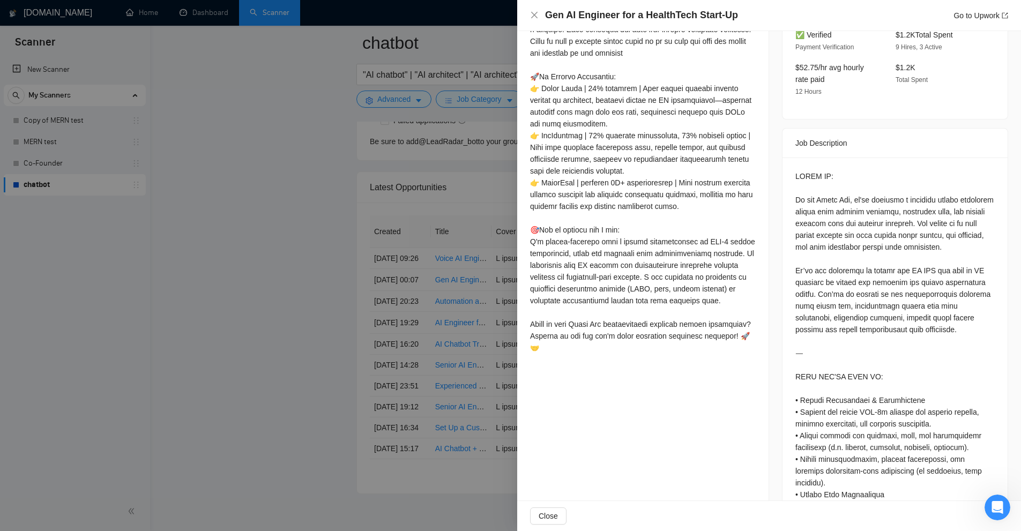
click at [307, 505] on div at bounding box center [510, 265] width 1021 height 531
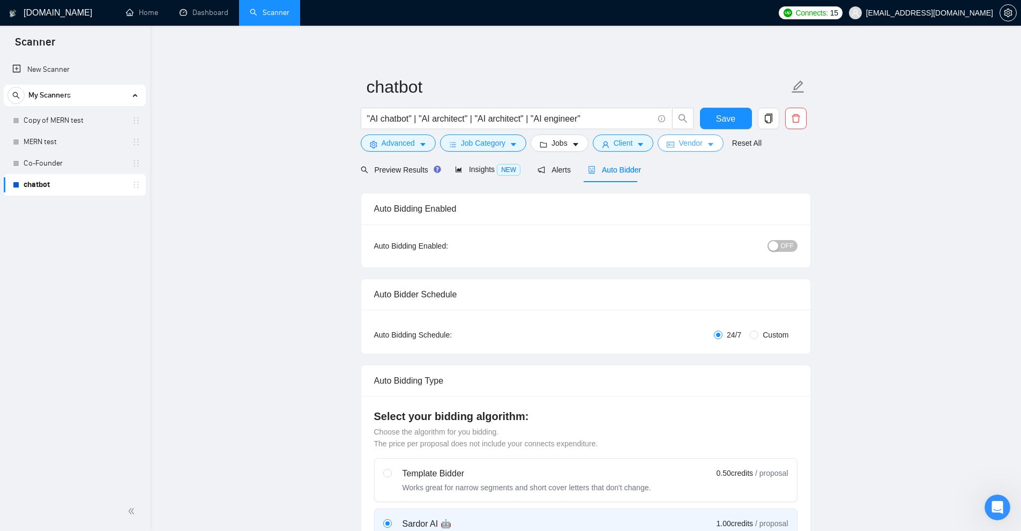
click at [680, 146] on span "Vendor" at bounding box center [690, 143] width 24 height 12
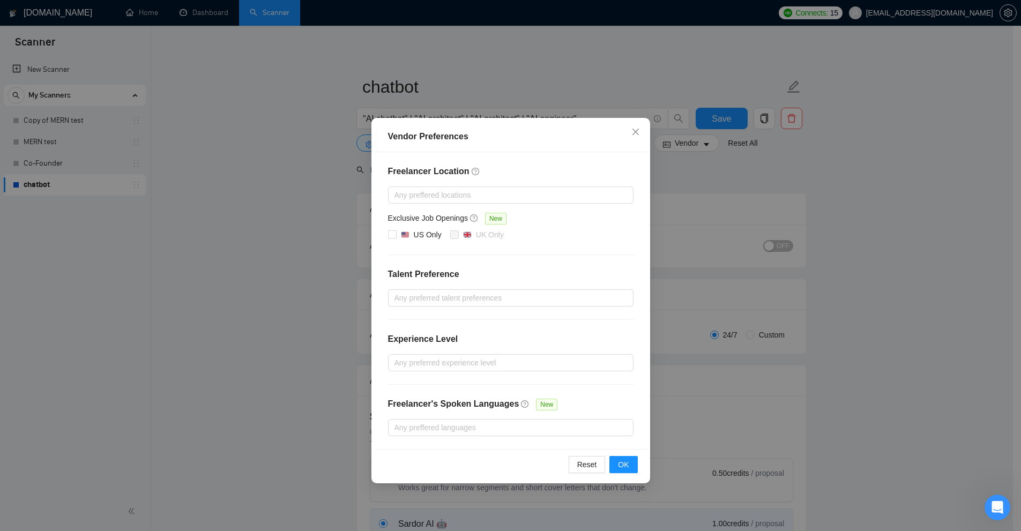
click at [678, 158] on div "Vendor Preferences Freelancer Location Any preffered locations Exclusive Job Op…" at bounding box center [510, 265] width 1021 height 531
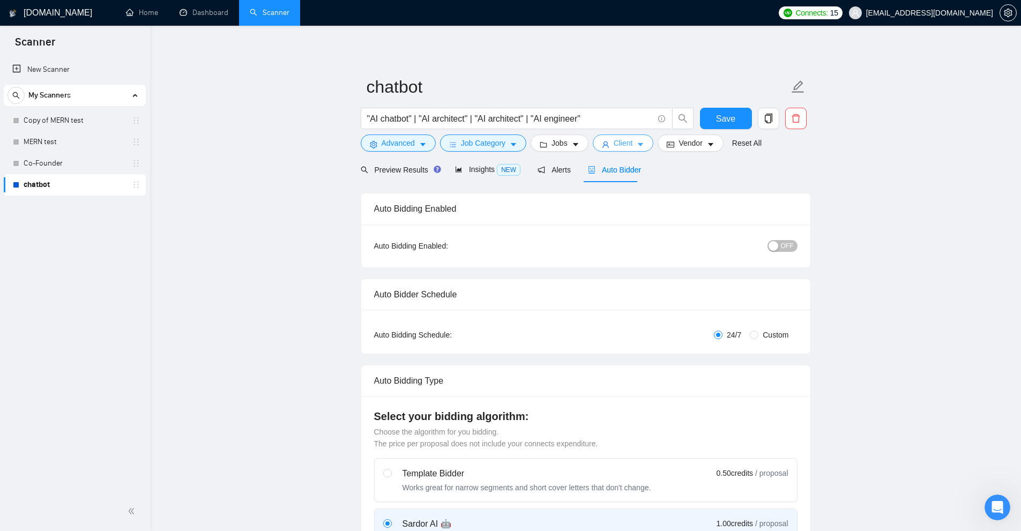
click at [629, 141] on span "Client" at bounding box center [622, 143] width 19 height 12
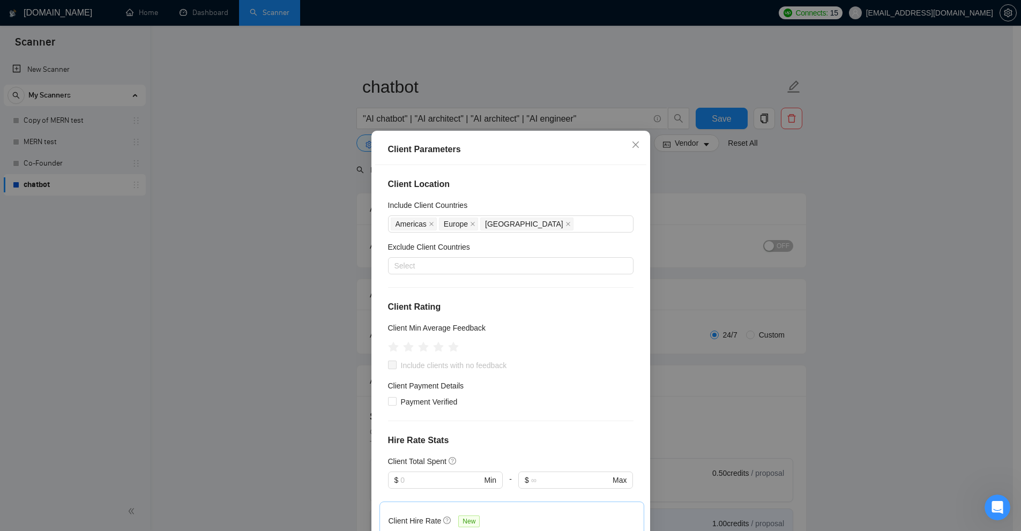
click at [818, 164] on div "Client Parameters Client Location Include Client Countries Americas Europe Hong…" at bounding box center [510, 265] width 1021 height 531
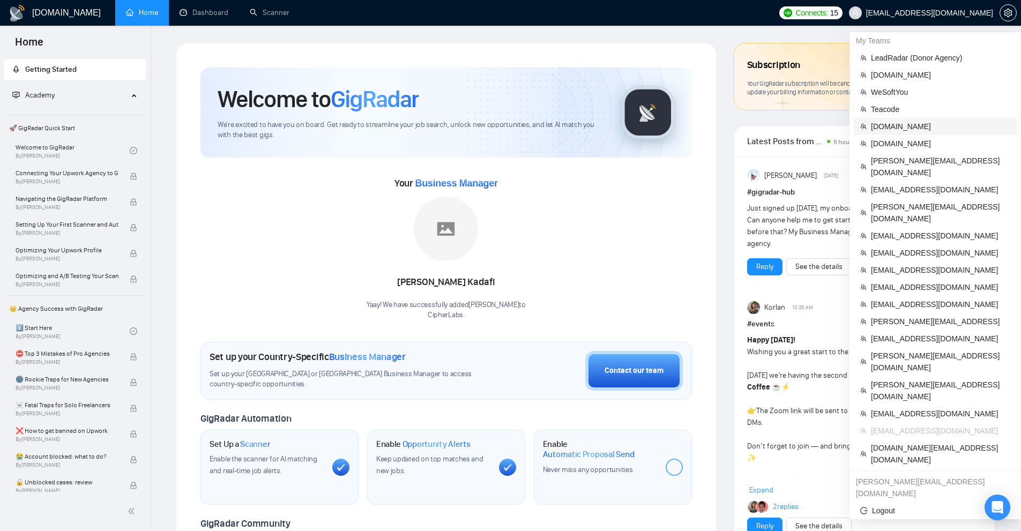
click at [903, 123] on span "[DOMAIN_NAME]" at bounding box center [940, 127] width 139 height 12
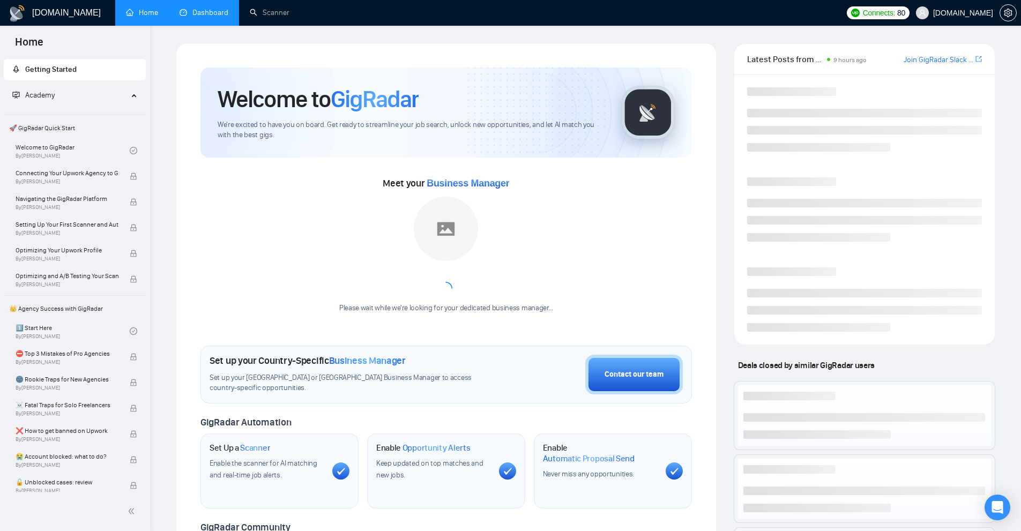
click at [221, 14] on link "Dashboard" at bounding box center [203, 12] width 49 height 9
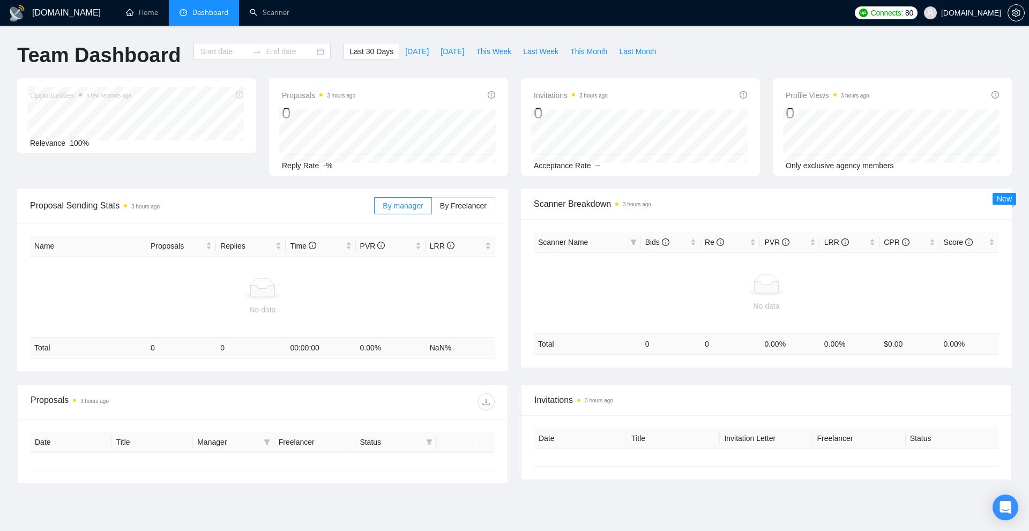
type input "[DATE]"
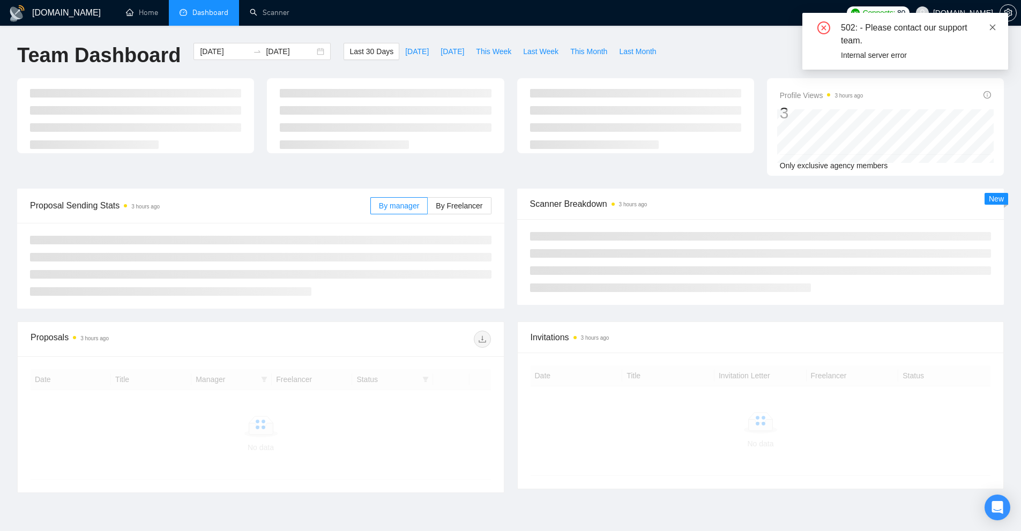
click at [993, 32] on link at bounding box center [993, 27] width 8 height 12
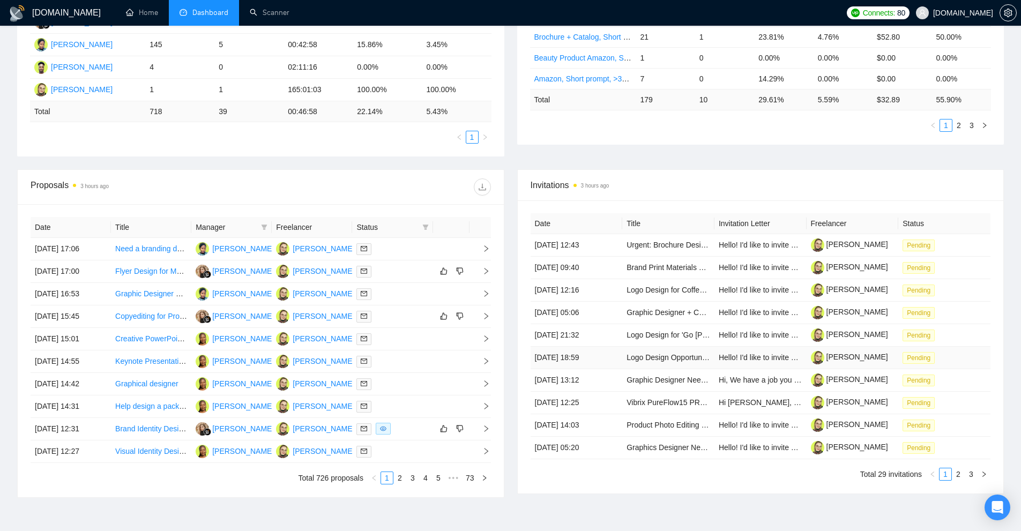
scroll to position [330, 0]
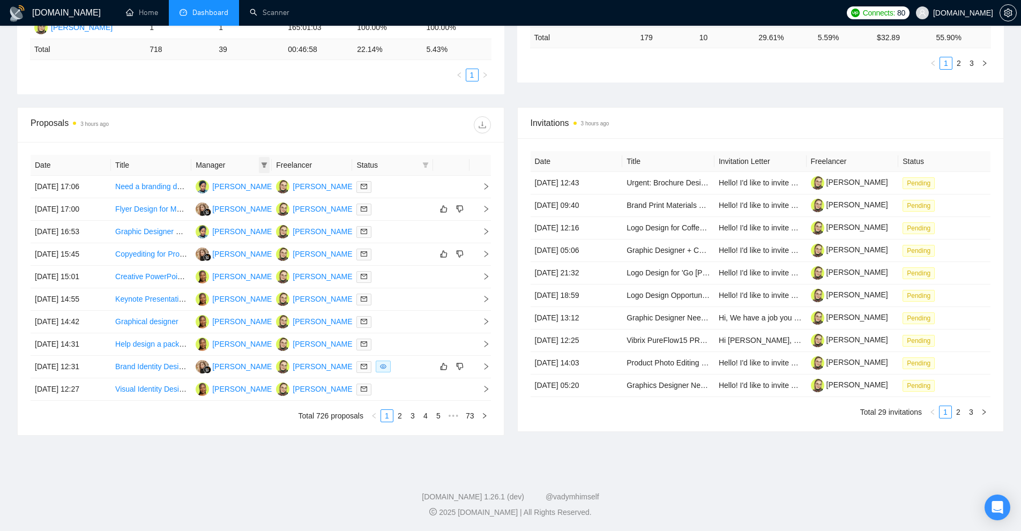
click at [263, 163] on icon "filter" at bounding box center [264, 164] width 6 height 5
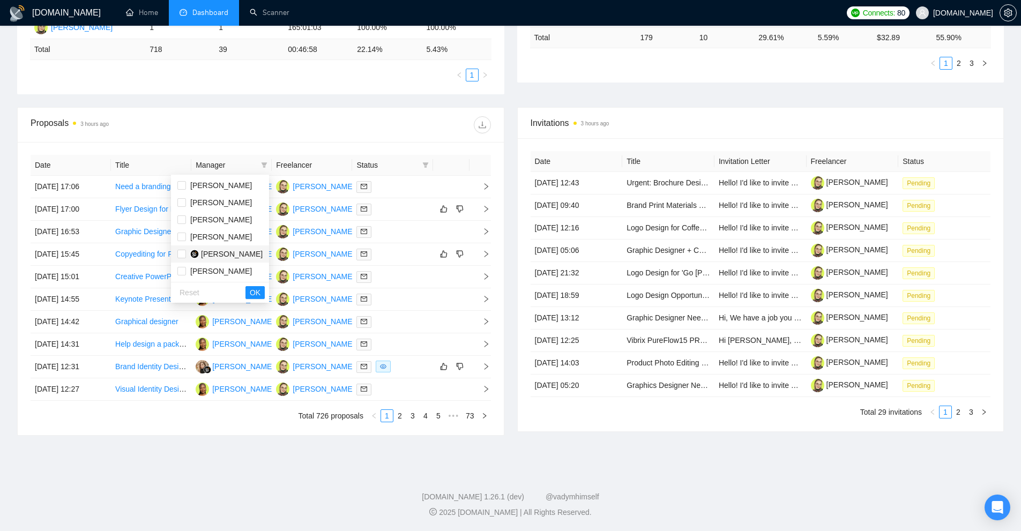
click at [209, 254] on span "[PERSON_NAME]" at bounding box center [232, 254] width 62 height 9
checkbox input "true"
click at [263, 295] on button "OK" at bounding box center [254, 292] width 19 height 13
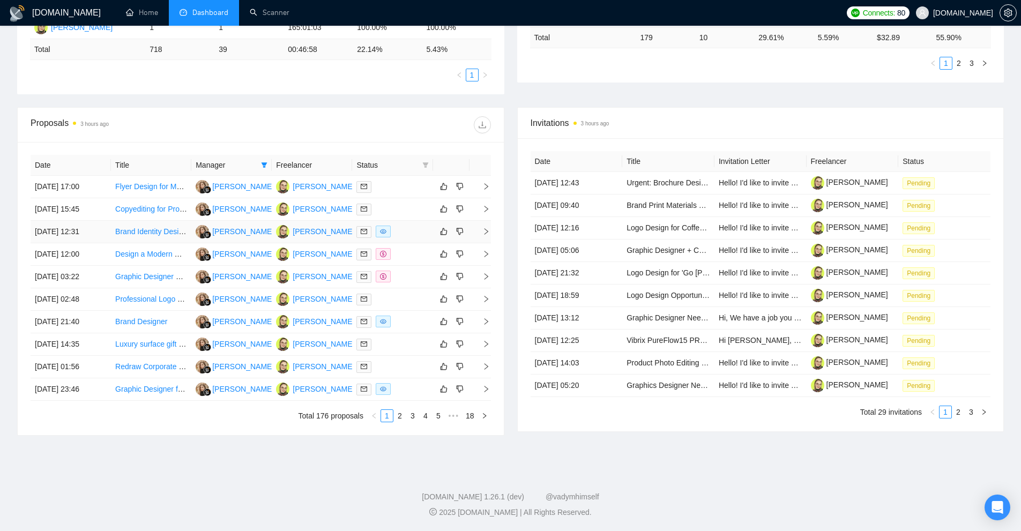
click at [401, 231] on div at bounding box center [392, 232] width 72 height 12
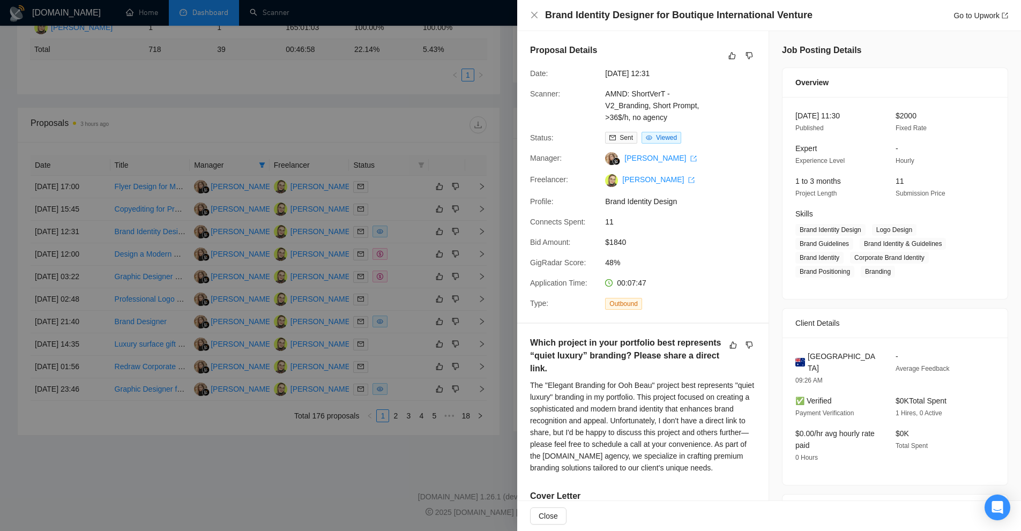
scroll to position [375, 0]
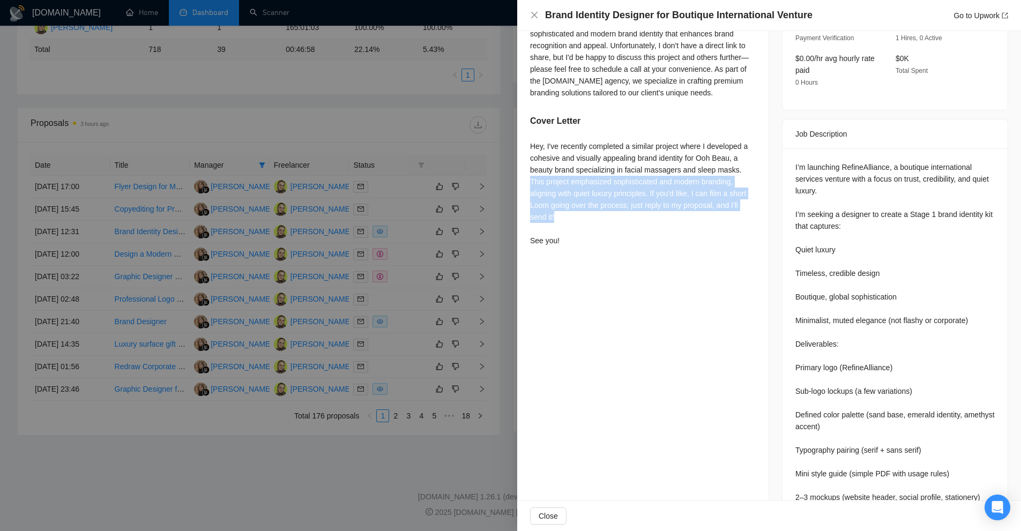
drag, startPoint x: 739, startPoint y: 171, endPoint x: 746, endPoint y: 203, distance: 32.8
click at [746, 203] on div "Hey, I've recently completed a similar project where I developed a cohesive and…" at bounding box center [643, 193] width 226 height 106
click at [729, 208] on div "Hey, I've recently completed a similar project where I developed a cohesive and…" at bounding box center [643, 193] width 226 height 106
drag, startPoint x: 744, startPoint y: 205, endPoint x: 723, endPoint y: 156, distance: 53.3
click at [723, 156] on div "Hey, I've recently completed a similar project where I developed a cohesive and…" at bounding box center [643, 193] width 226 height 106
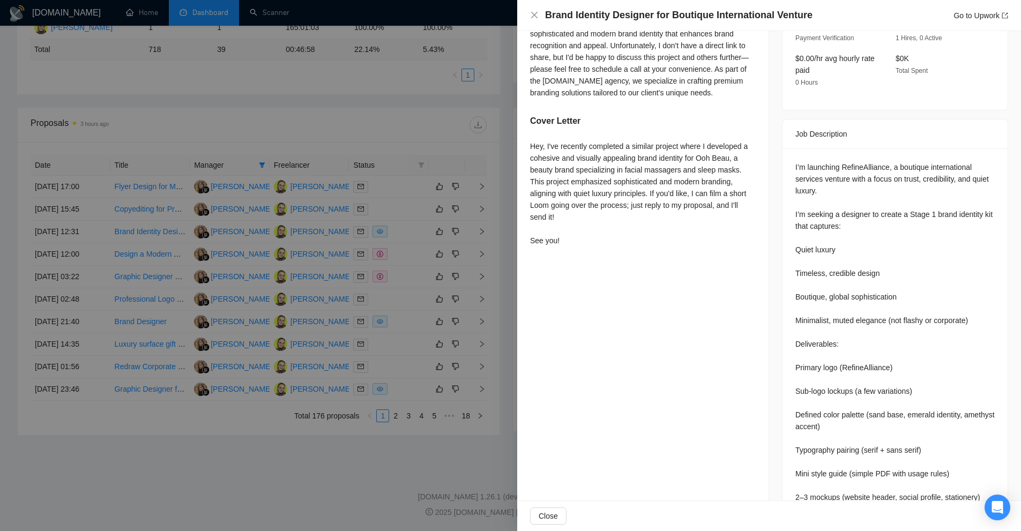
click at [687, 241] on div "Which project in your portfolio best represents “quiet luxury” branding? Please…" at bounding box center [642, 106] width 251 height 315
drag, startPoint x: 673, startPoint y: 188, endPoint x: 724, endPoint y: 216, distance: 58.3
click at [728, 214] on div "Hey, I've recently completed a similar project where I developed a cohesive and…" at bounding box center [643, 193] width 226 height 106
click at [724, 216] on div "Hey, I've recently completed a similar project where I developed a cohesive and…" at bounding box center [643, 193] width 226 height 106
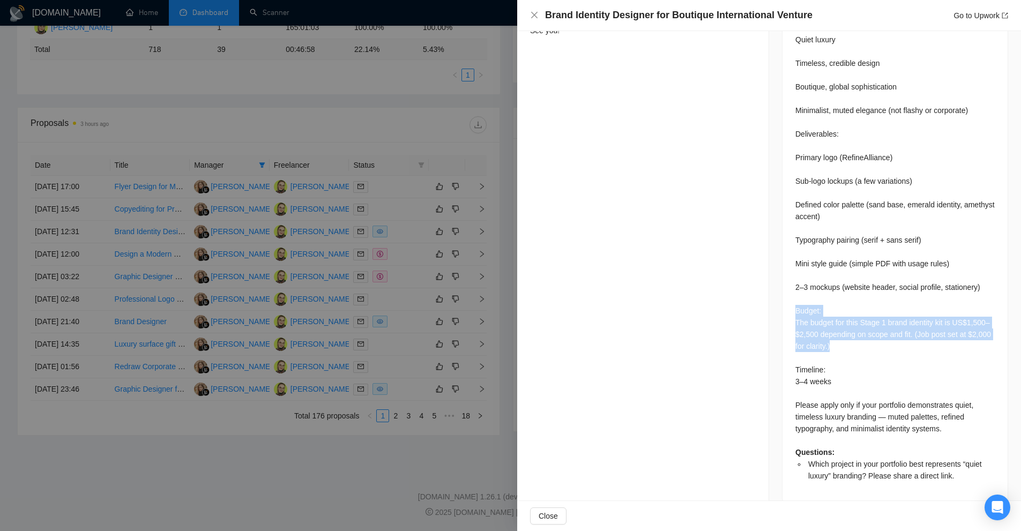
drag, startPoint x: 776, startPoint y: 300, endPoint x: 950, endPoint y: 335, distance: 177.8
click at [949, 335] on div "I’m launching RefineAlliance, a boutique international services venture with a …" at bounding box center [894, 216] width 199 height 530
drag, startPoint x: 857, startPoint y: 331, endPoint x: 783, endPoint y: 285, distance: 87.9
click at [783, 285] on div "I’m launching RefineAlliance, a boutique international services venture with a …" at bounding box center [894, 220] width 225 height 564
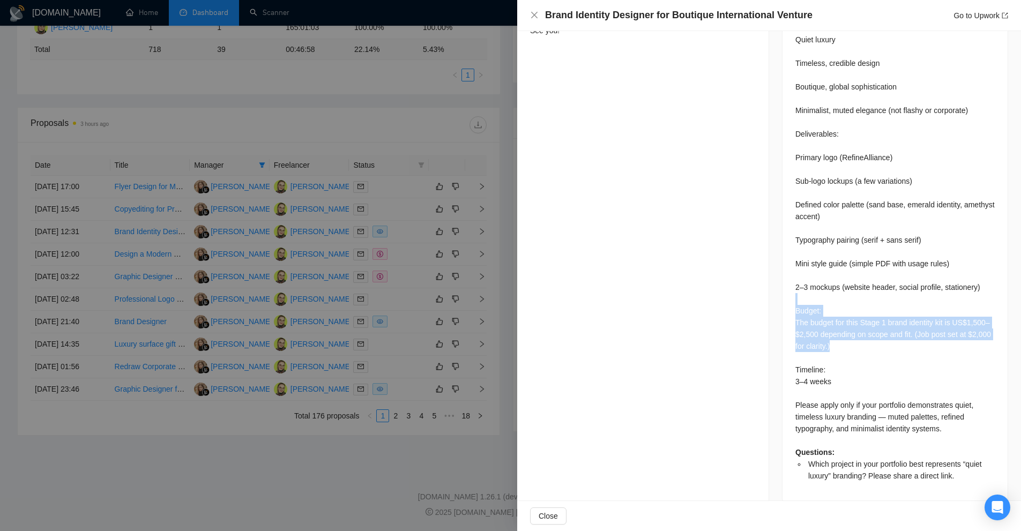
click at [828, 311] on div "I’m launching RefineAlliance, a boutique international services venture with a …" at bounding box center [894, 216] width 199 height 530
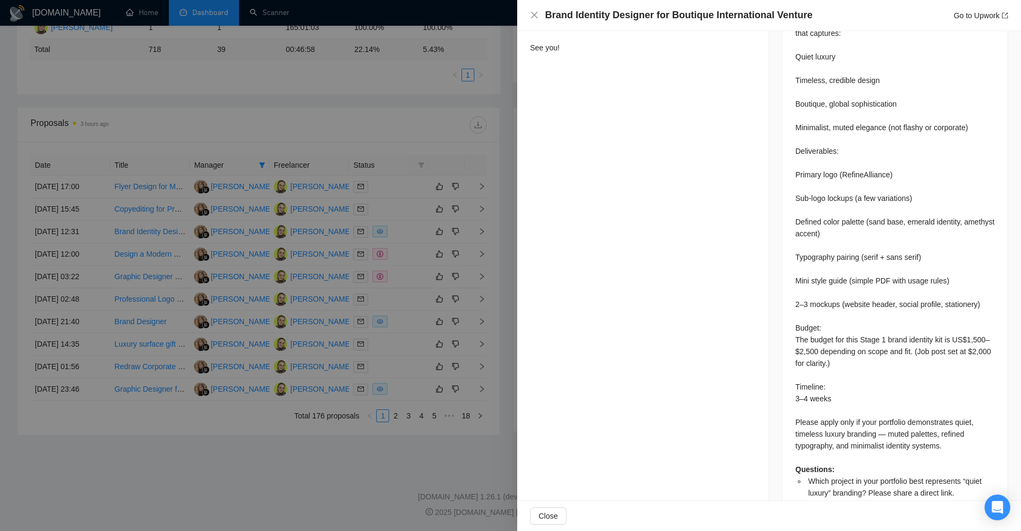
scroll to position [562, 0]
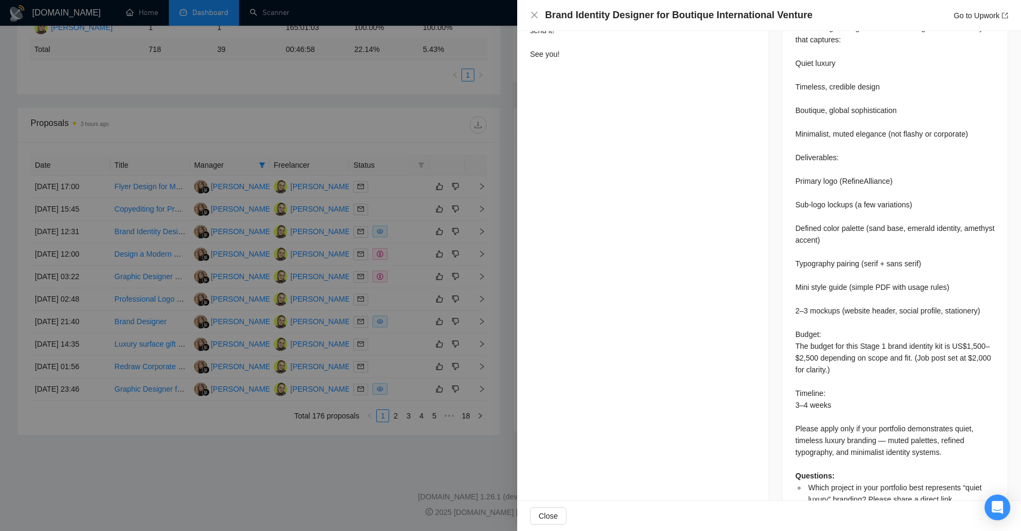
drag, startPoint x: 868, startPoint y: 349, endPoint x: 887, endPoint y: 335, distance: 23.4
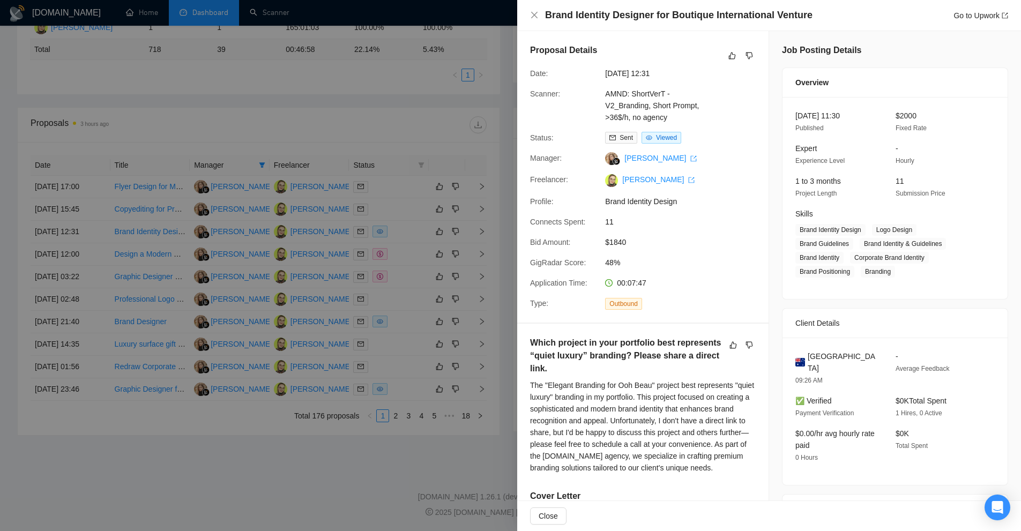
scroll to position [161, 0]
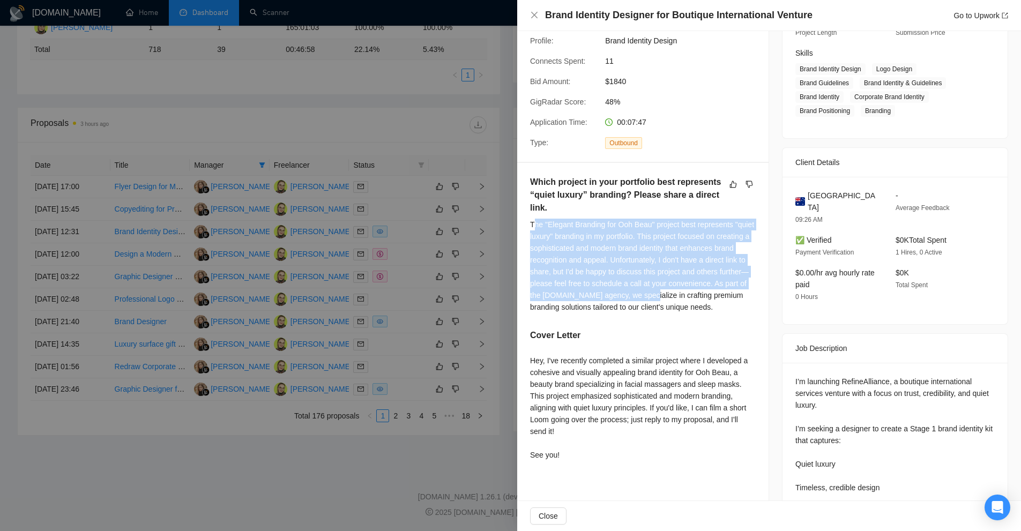
drag, startPoint x: 532, startPoint y: 220, endPoint x: 688, endPoint y: 302, distance: 176.4
click at [685, 295] on div "The "Elegant Branding for Ooh Beau" project best represents "quiet luxury" bran…" at bounding box center [643, 266] width 226 height 94
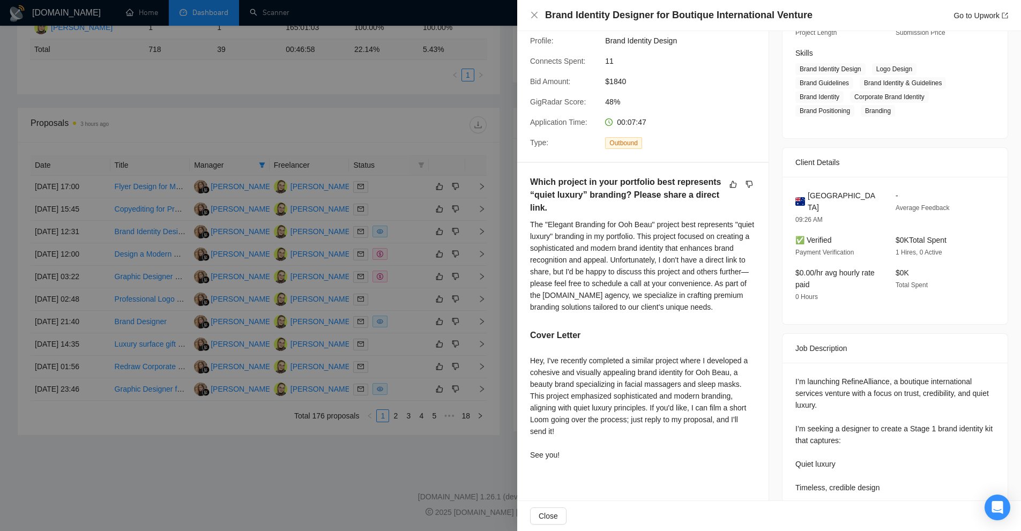
click at [688, 302] on div "The "Elegant Branding for Ooh Beau" project best represents "quiet luxury" bran…" at bounding box center [643, 266] width 226 height 94
click at [398, 266] on div at bounding box center [510, 265] width 1021 height 531
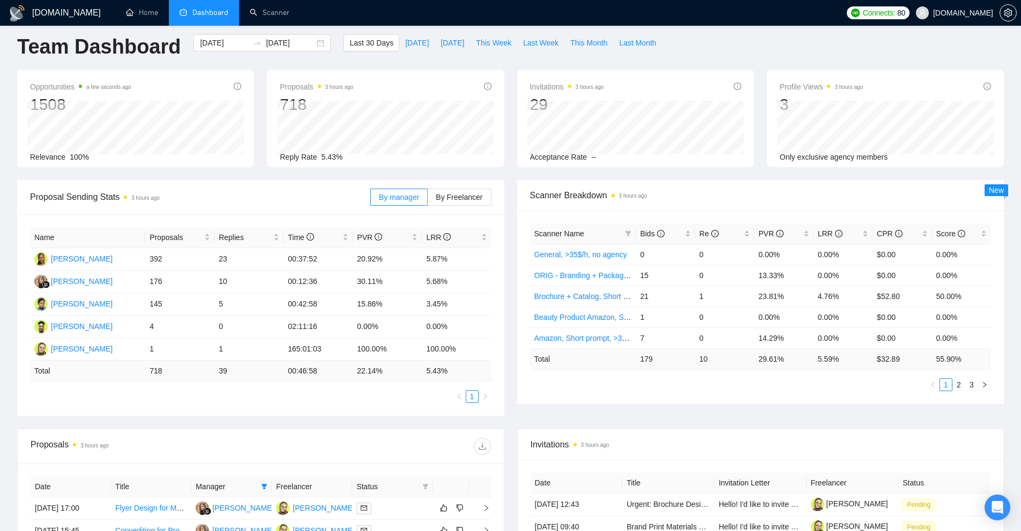
scroll to position [0, 0]
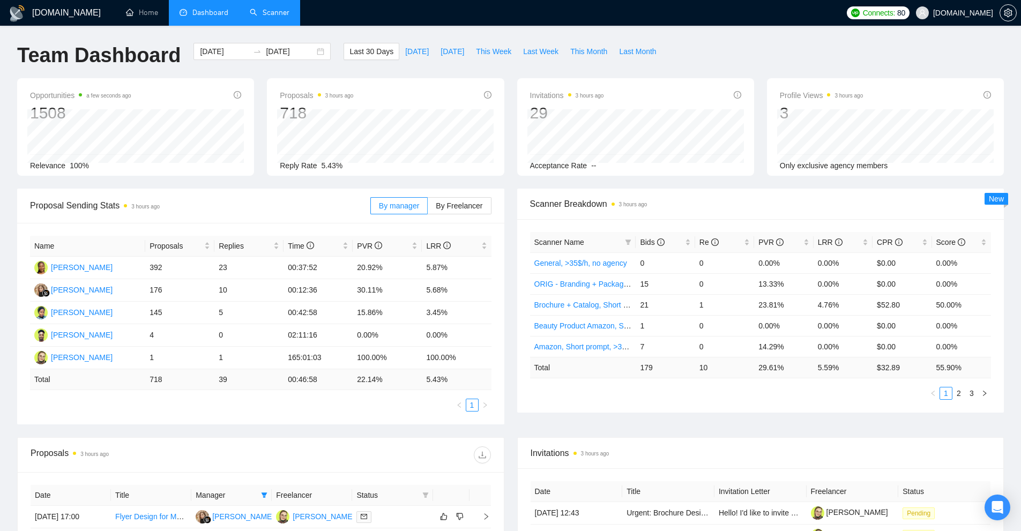
click at [269, 16] on link "Scanner" at bounding box center [270, 12] width 40 height 9
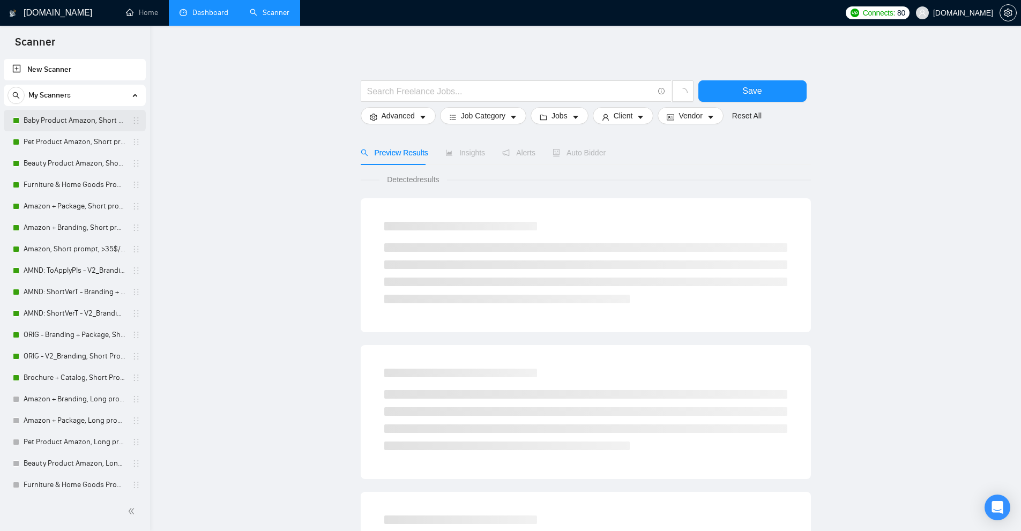
click at [65, 124] on link "Baby Product Amazon, Short prompt, >35$/h, no agency" at bounding box center [75, 120] width 102 height 21
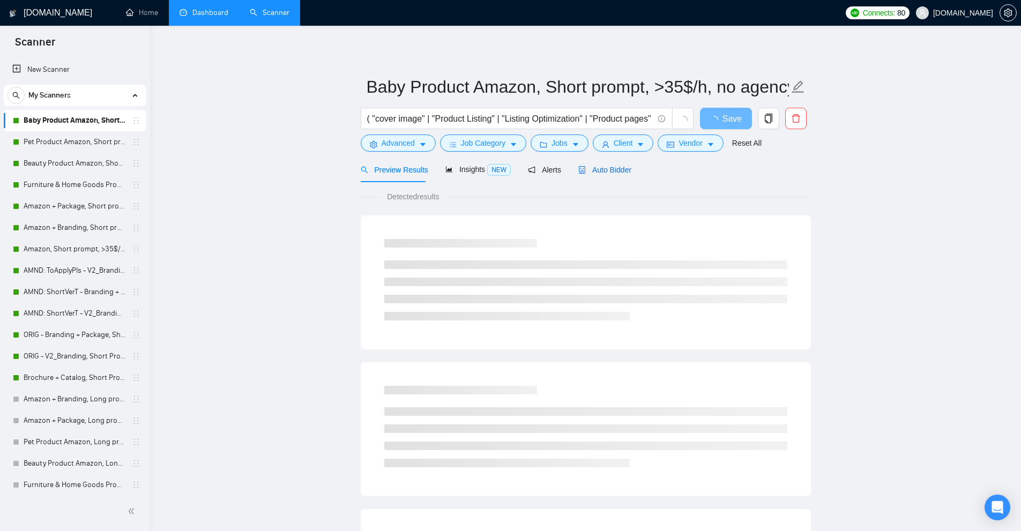
click at [593, 167] on span "Auto Bidder" at bounding box center [604, 170] width 53 height 9
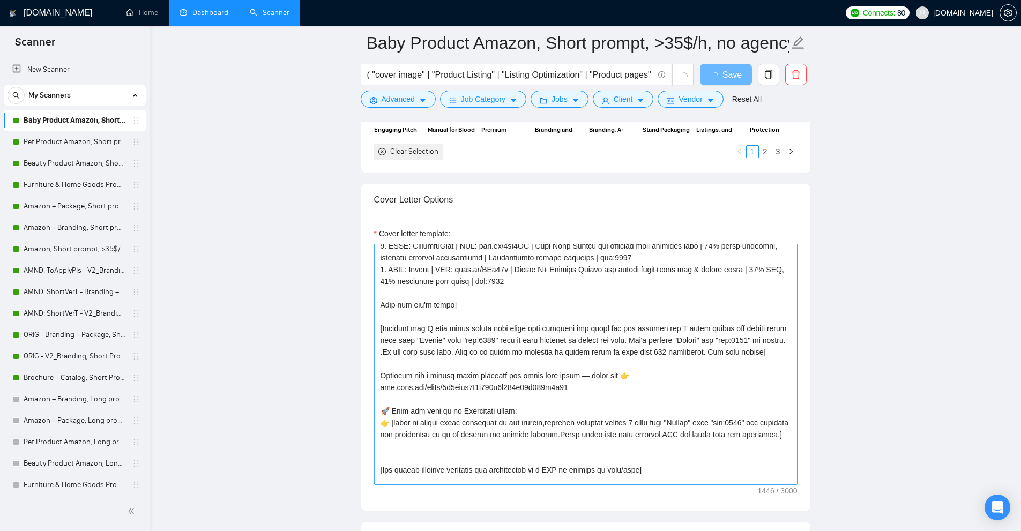
scroll to position [106, 0]
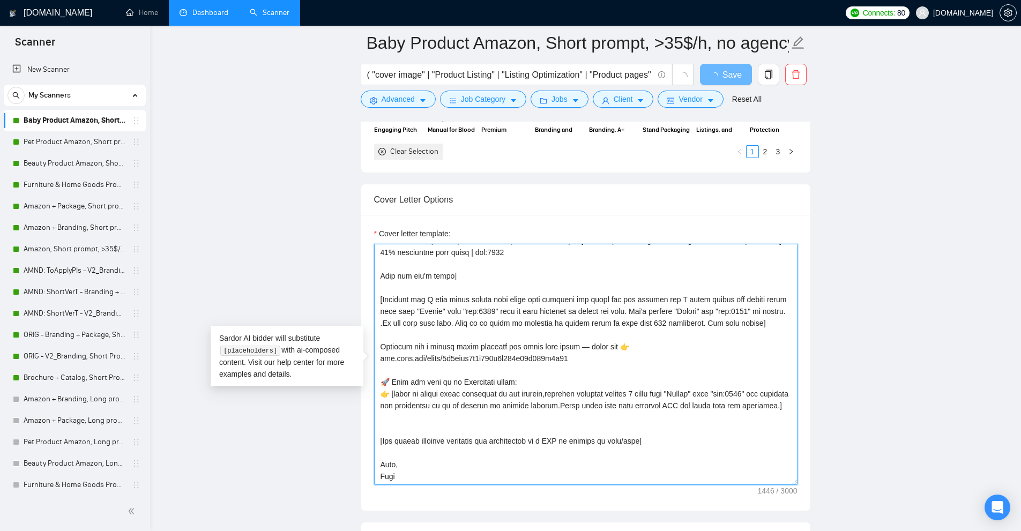
drag, startPoint x: 590, startPoint y: 347, endPoint x: 338, endPoint y: 345, distance: 251.8
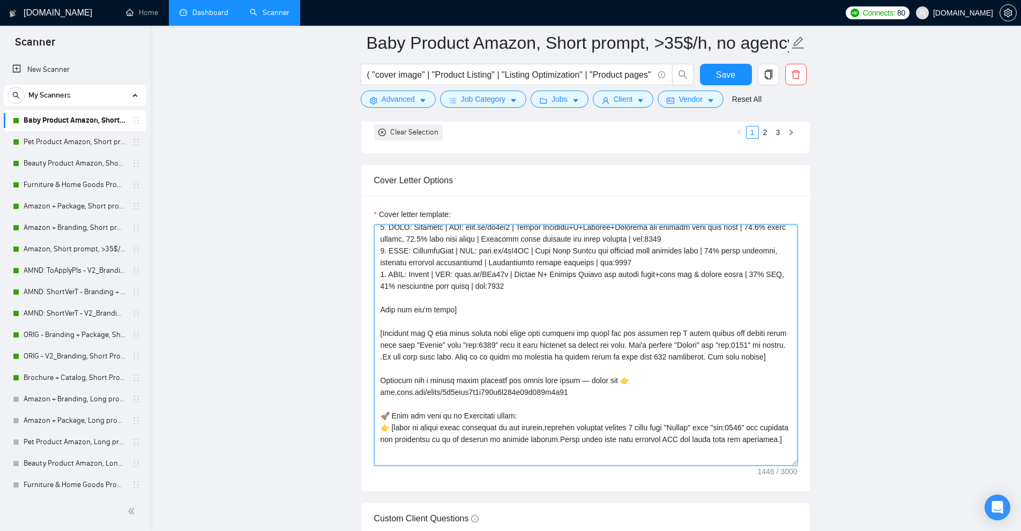
scroll to position [0, 0]
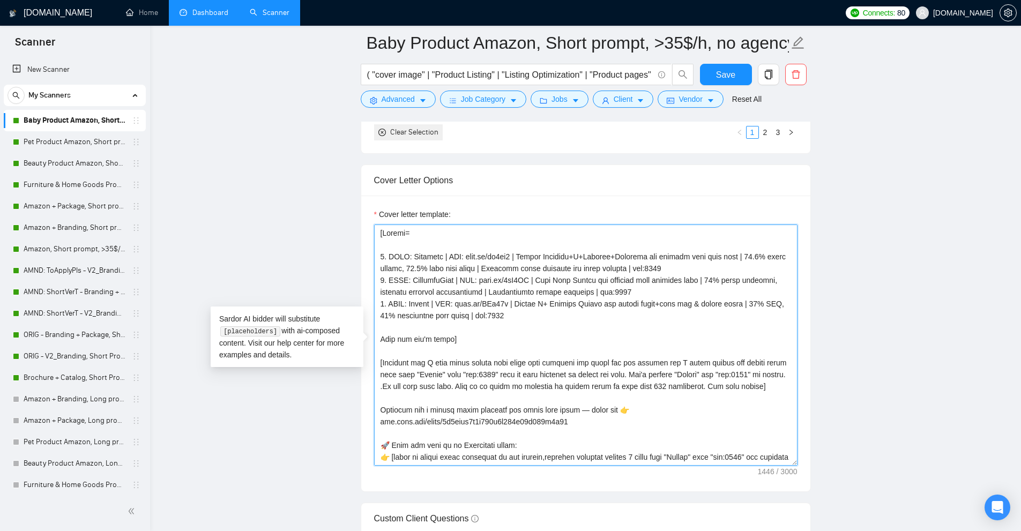
drag, startPoint x: 521, startPoint y: 312, endPoint x: 418, endPoint y: 250, distance: 120.2
click at [404, 250] on textarea "Cover letter template:" at bounding box center [585, 344] width 423 height 241
click at [604, 291] on textarea "Cover letter template:" at bounding box center [585, 344] width 423 height 241
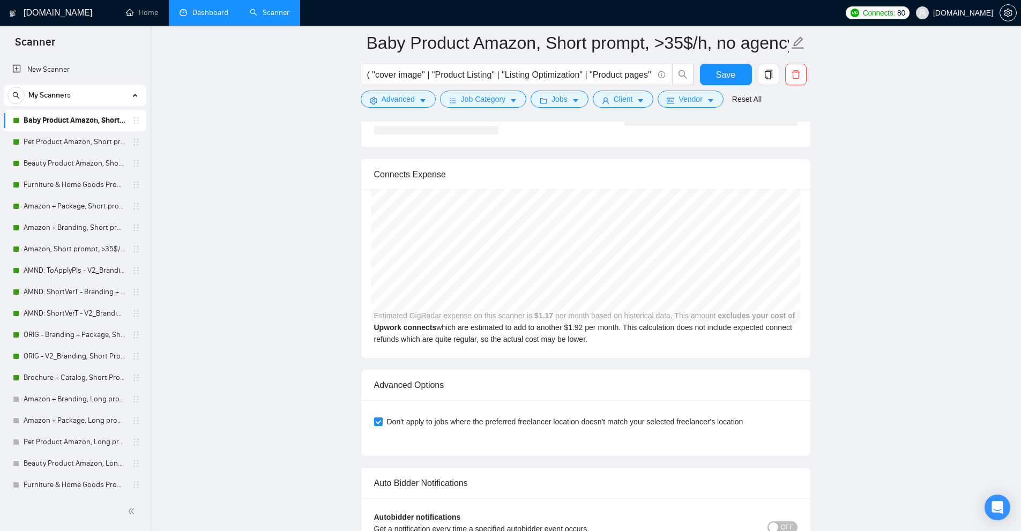
scroll to position [2569, 0]
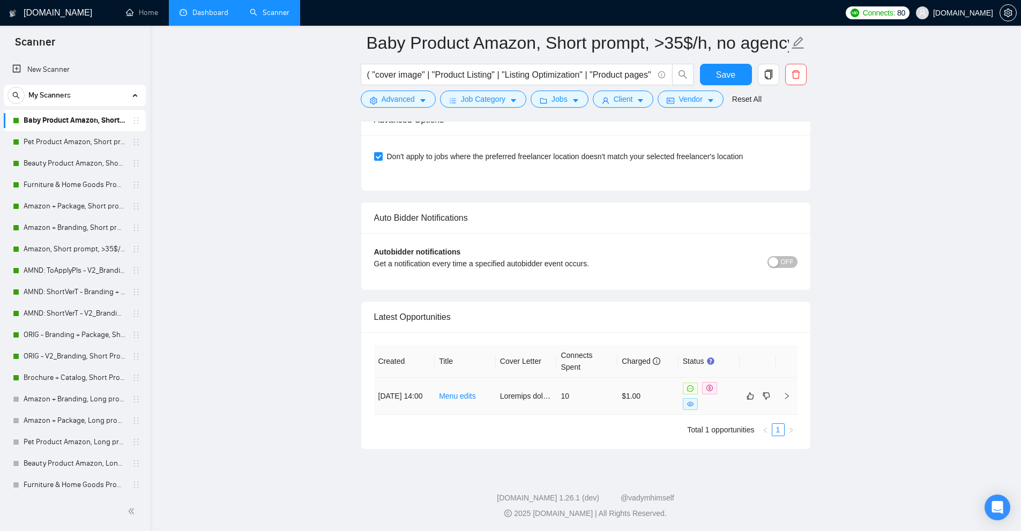
click at [652, 405] on td "$1.00" at bounding box center [647, 396] width 61 height 37
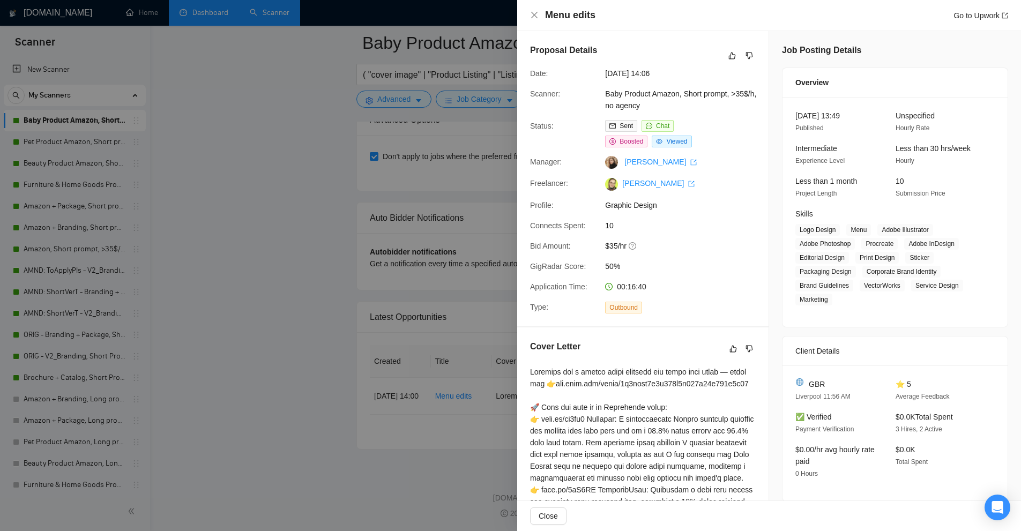
click at [471, 362] on div at bounding box center [510, 265] width 1021 height 531
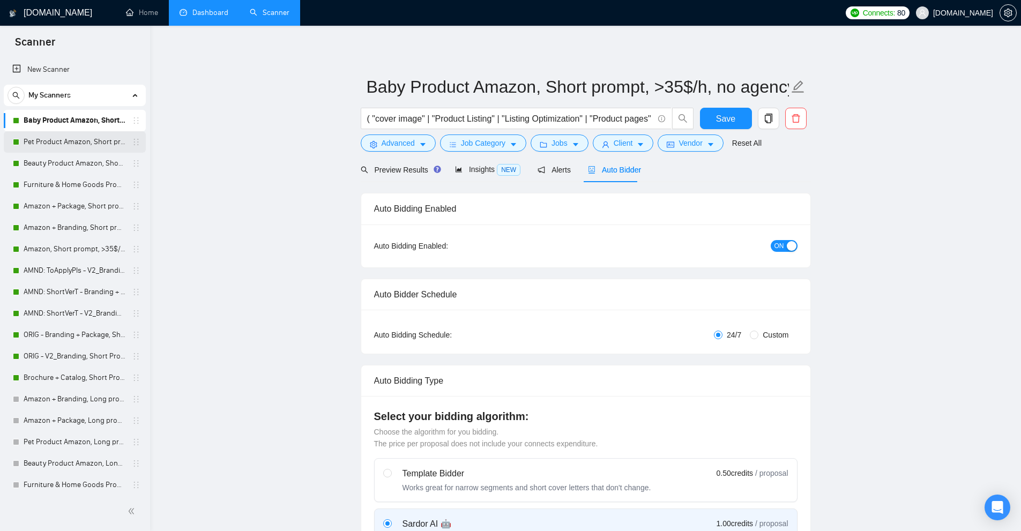
click at [63, 144] on link "Pet Product Amazon, Short prompt, >35$/h, no agency" at bounding box center [75, 141] width 102 height 21
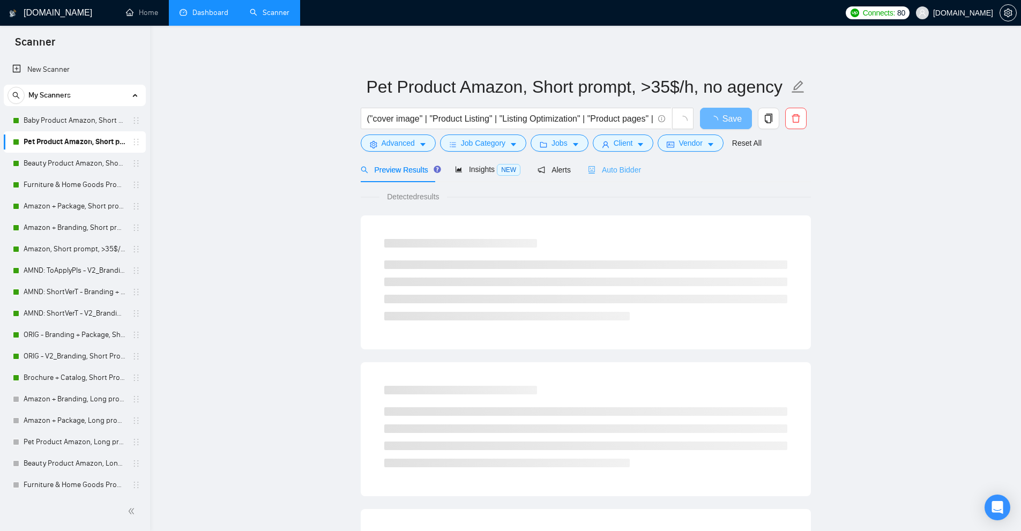
click at [616, 162] on div "Auto Bidder" at bounding box center [614, 169] width 53 height 25
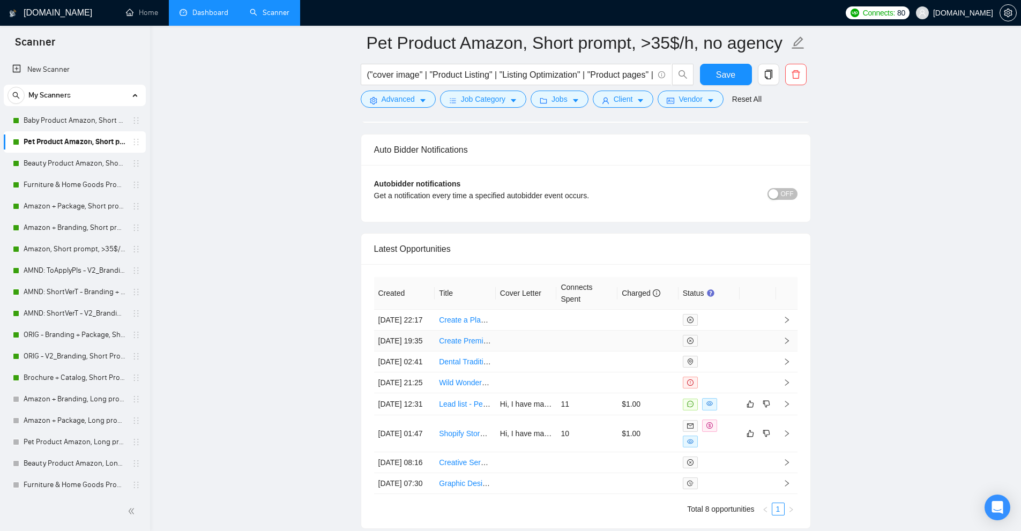
scroll to position [2601, 0]
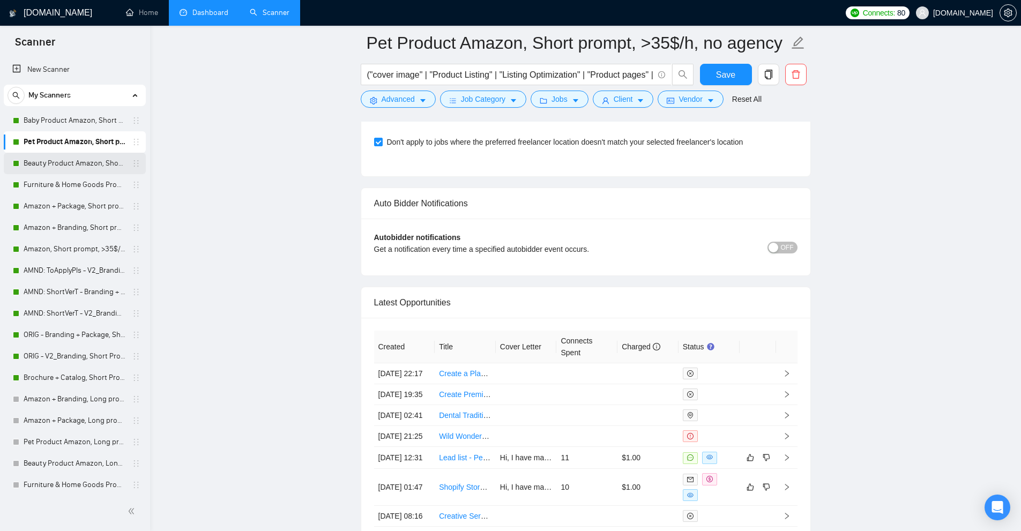
click at [51, 165] on link "Beauty Product Amazon, Short prompt, >35$/h, no agency" at bounding box center [75, 163] width 102 height 21
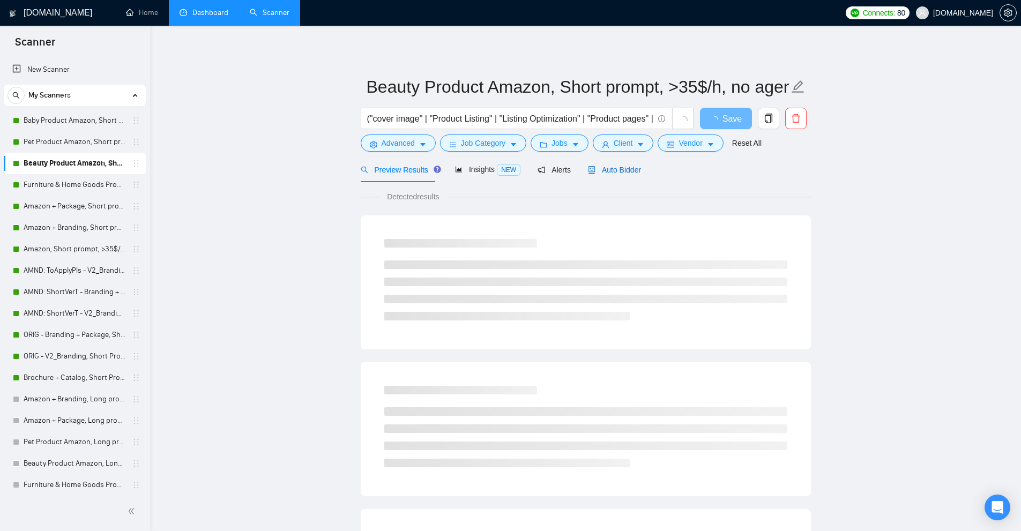
click at [623, 175] on div "Auto Bidder" at bounding box center [614, 170] width 53 height 12
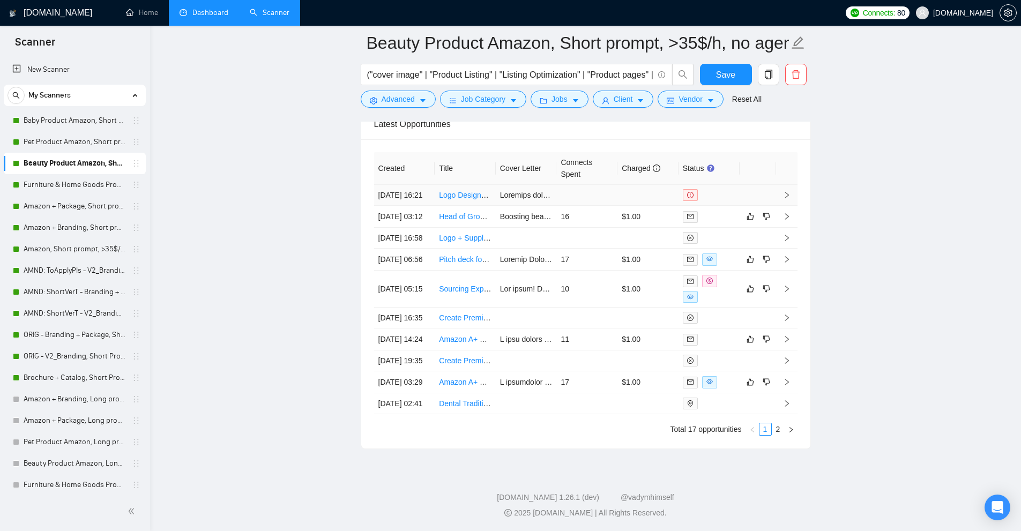
scroll to position [2898, 0]
click at [55, 187] on link "Furniture & Home Goods Product Amazon, Short prompt, >35$/h, no agency" at bounding box center [75, 184] width 102 height 21
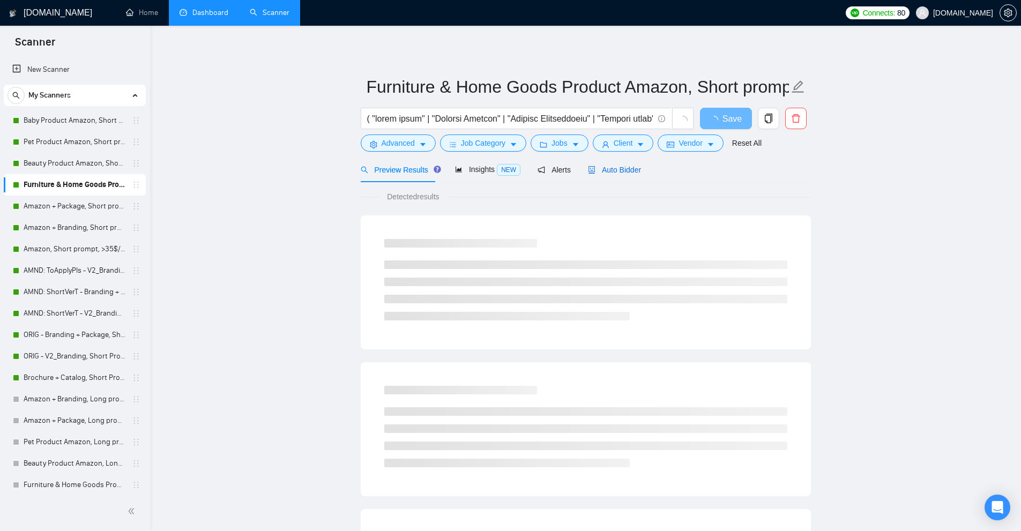
click at [592, 166] on span "Auto Bidder" at bounding box center [614, 170] width 53 height 9
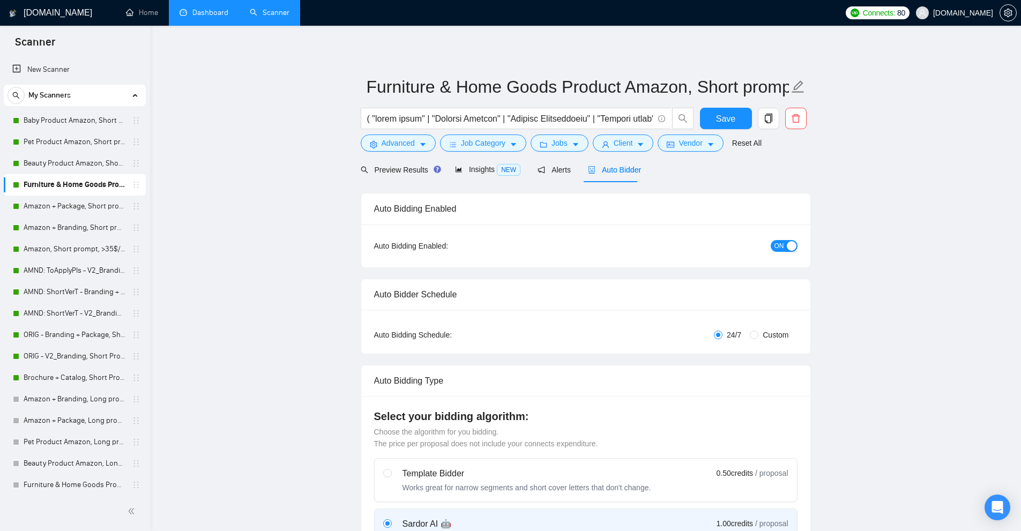
click at [615, 173] on span "Auto Bidder" at bounding box center [614, 170] width 53 height 9
click at [188, 8] on link "Dashboard" at bounding box center [203, 12] width 49 height 9
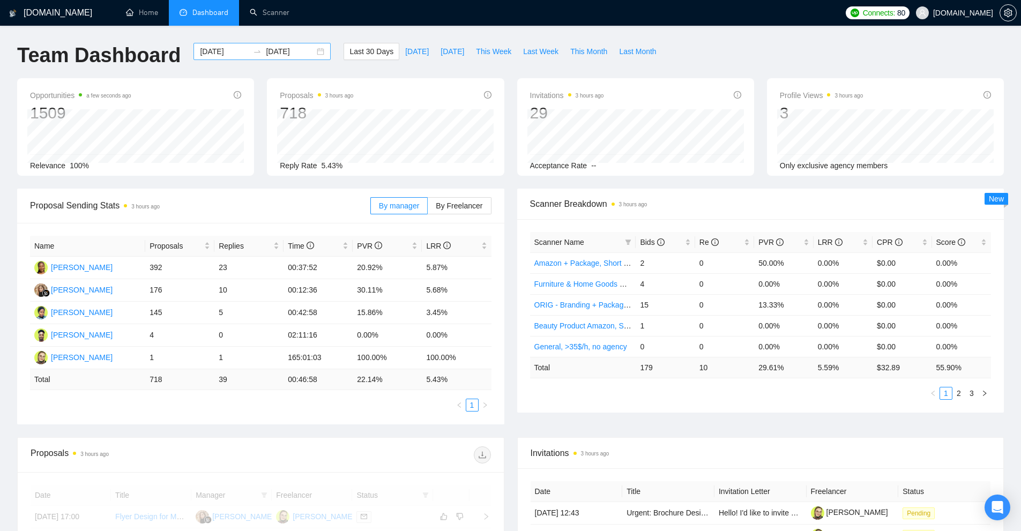
click at [224, 50] on input "[DATE]" at bounding box center [224, 52] width 49 height 12
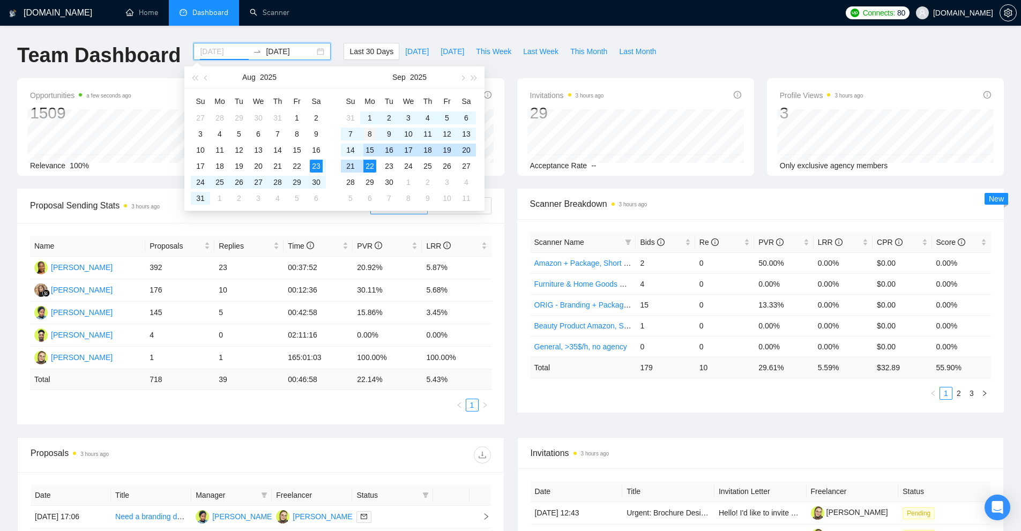
type input "[DATE]"
click at [371, 135] on div "8" at bounding box center [369, 134] width 13 height 13
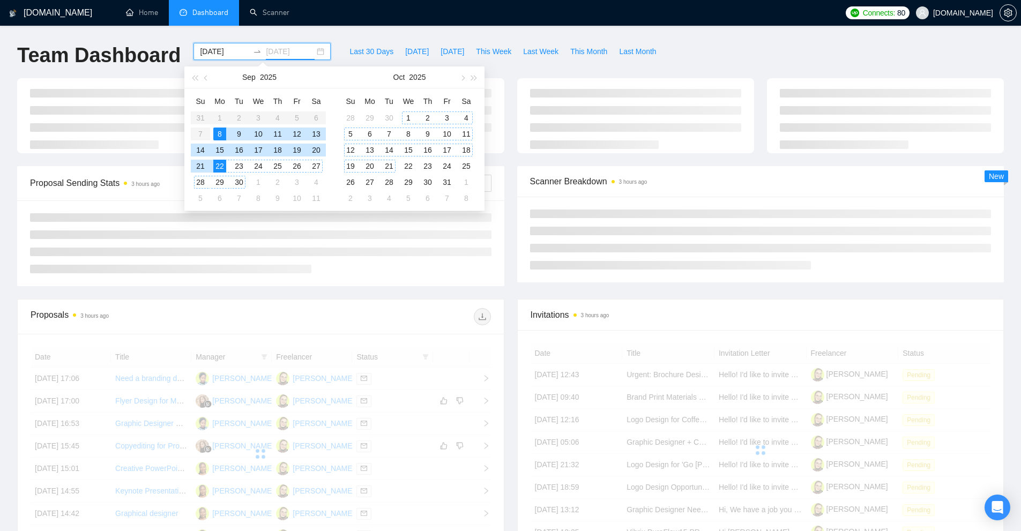
type input "[DATE]"
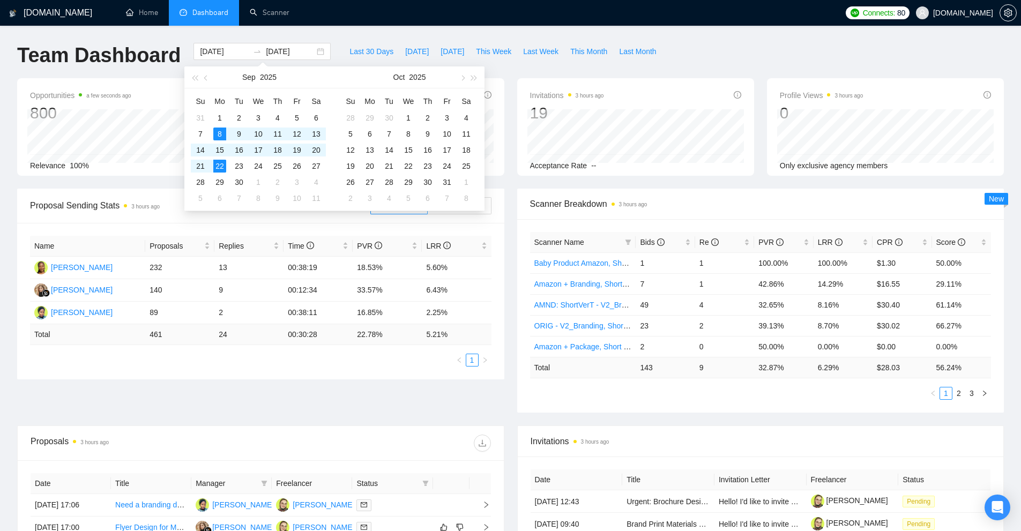
click at [643, 69] on div "Last 30 Days [DATE] [DATE] This Week Last Week This Month Last Month" at bounding box center [502, 60] width 331 height 35
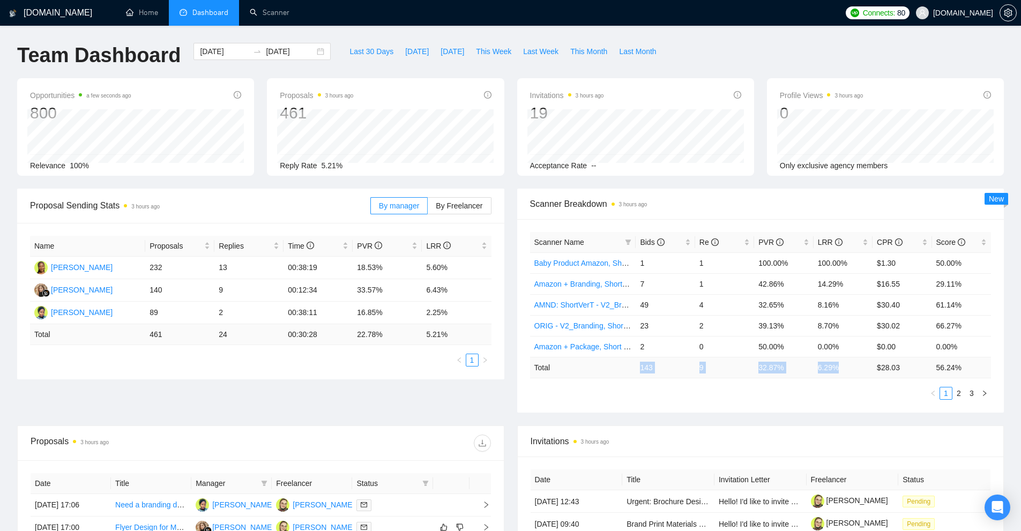
drag, startPoint x: 637, startPoint y: 370, endPoint x: 849, endPoint y: 369, distance: 212.2
click at [849, 369] on tr "Total 143 9 32.87 % 6.29 % $ 28.03 56.24 %" at bounding box center [760, 367] width 461 height 21
click at [849, 369] on td "6.29 %" at bounding box center [842, 367] width 59 height 21
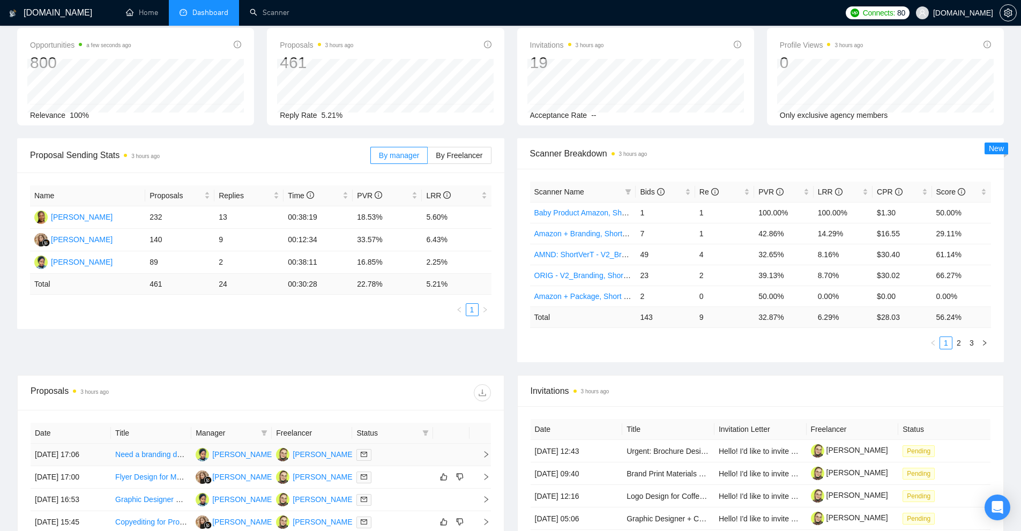
scroll to position [104, 0]
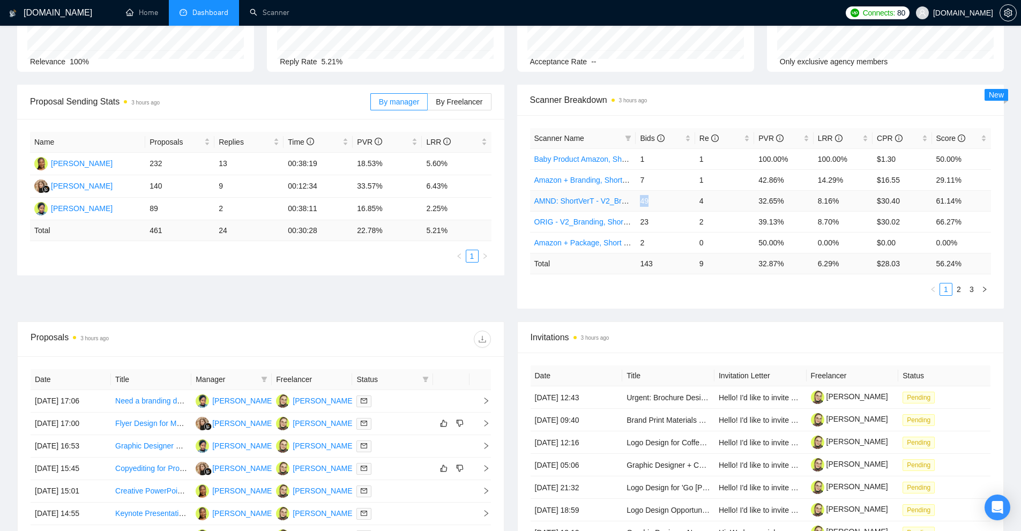
drag, startPoint x: 640, startPoint y: 201, endPoint x: 658, endPoint y: 201, distance: 18.2
click at [658, 201] on td "49" at bounding box center [664, 200] width 59 height 21
drag, startPoint x: 847, startPoint y: 198, endPoint x: 638, endPoint y: 204, distance: 208.5
click at [638, 204] on tr "AMND: ShortVerT - V2_Branding, Short Prompt, >36$/h, no agency 49 4 32.65% 8.16…" at bounding box center [760, 200] width 461 height 21
click at [670, 213] on td "23" at bounding box center [664, 221] width 59 height 21
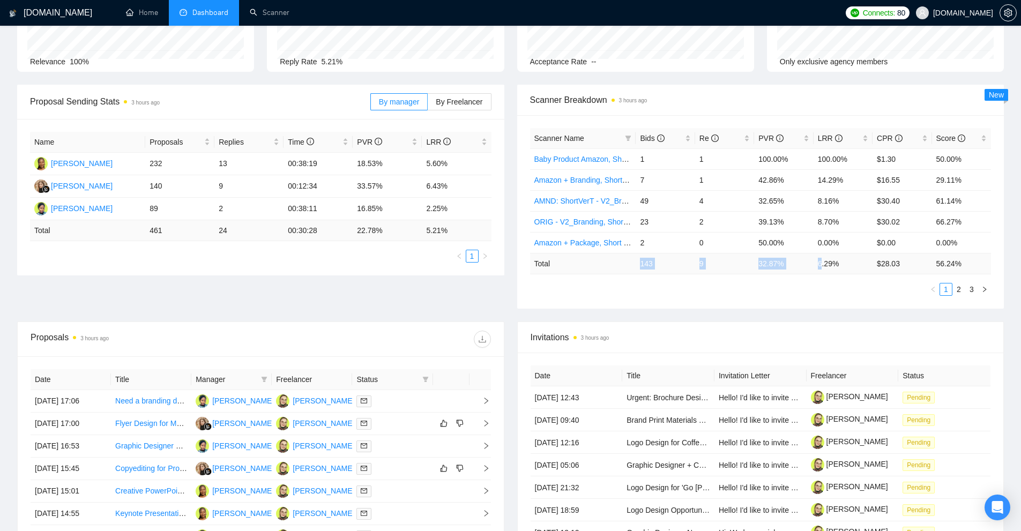
drag, startPoint x: 637, startPoint y: 261, endPoint x: 844, endPoint y: 261, distance: 207.4
click at [833, 261] on tr "Total 143 9 32.87 % 6.29 % $ 28.03 56.24 %" at bounding box center [760, 263] width 461 height 21
click at [687, 138] on div "Bids" at bounding box center [665, 138] width 50 height 12
drag, startPoint x: 842, startPoint y: 156, endPoint x: 640, endPoint y: 160, distance: 202.0
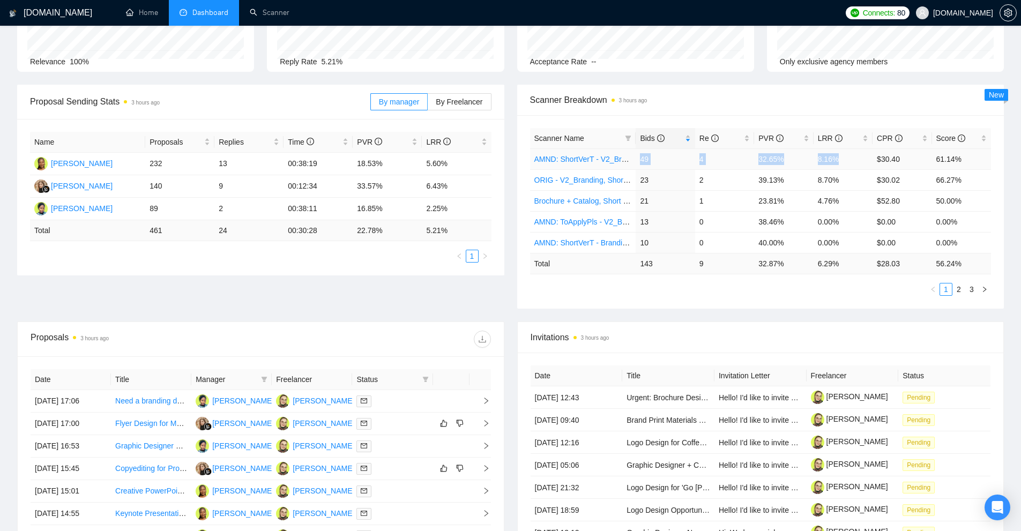
click at [640, 160] on tr "AMND: ShortVerT - V2_Branding, Short Prompt, >36$/h, no agency 49 4 32.65% 8.16…" at bounding box center [760, 158] width 461 height 21
drag, startPoint x: 655, startPoint y: 180, endPoint x: 862, endPoint y: 175, distance: 206.4
click at [862, 175] on tr "ORIG - V2_Branding, Short Prompt, >36$/h, no agency 23 2 39.13% 8.70% $30.02 66…" at bounding box center [760, 179] width 461 height 21
click at [834, 185] on td "8.70%" at bounding box center [842, 179] width 59 height 21
drag, startPoint x: 852, startPoint y: 183, endPoint x: 638, endPoint y: 183, distance: 214.3
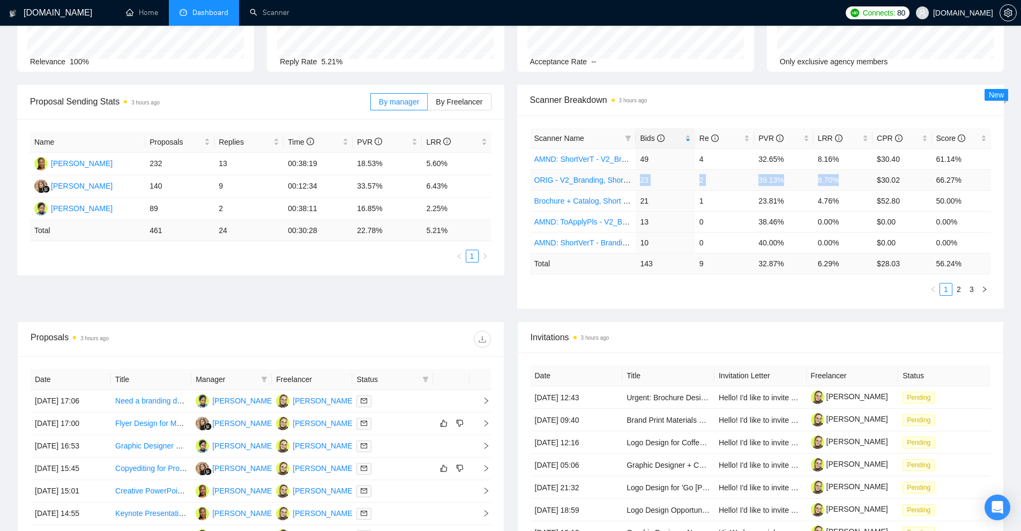
click at [638, 183] on tr "ORIG - V2_Branding, Short Prompt, >36$/h, no agency 23 2 39.13% 8.70% $30.02 66…" at bounding box center [760, 179] width 461 height 21
drag, startPoint x: 700, startPoint y: 155, endPoint x: 731, endPoint y: 159, distance: 30.8
click at [731, 159] on td "4" at bounding box center [724, 158] width 59 height 21
click at [656, 168] on td "49" at bounding box center [664, 158] width 59 height 21
drag, startPoint x: 707, startPoint y: 201, endPoint x: 718, endPoint y: 204, distance: 11.6
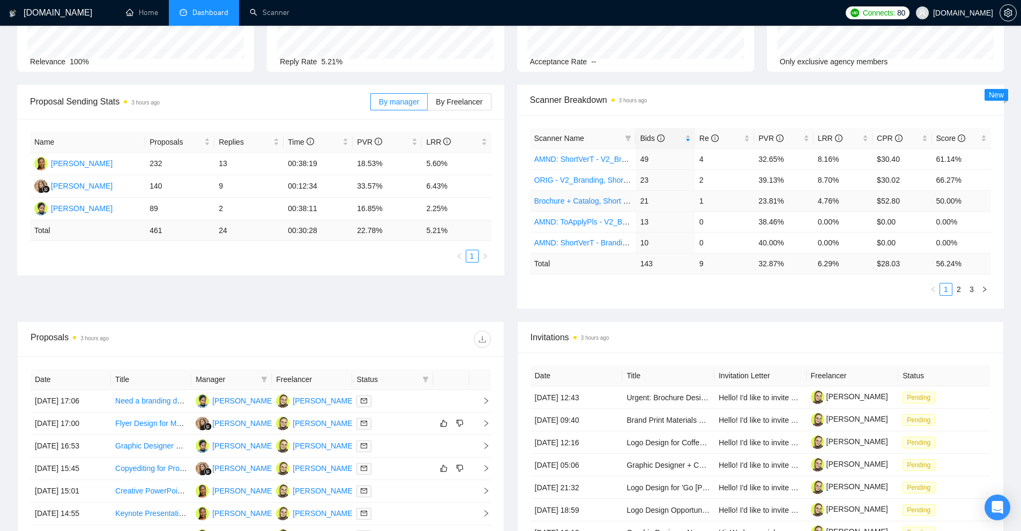
click at [715, 203] on td "1" at bounding box center [724, 200] width 59 height 21
drag, startPoint x: 718, startPoint y: 204, endPoint x: 639, endPoint y: 200, distance: 79.9
click at [639, 200] on tr "Brochure + Catalog, Short Prompt, >36$/h, no agency 21 1 23.81% 4.76% $52.80 50…" at bounding box center [760, 200] width 461 height 21
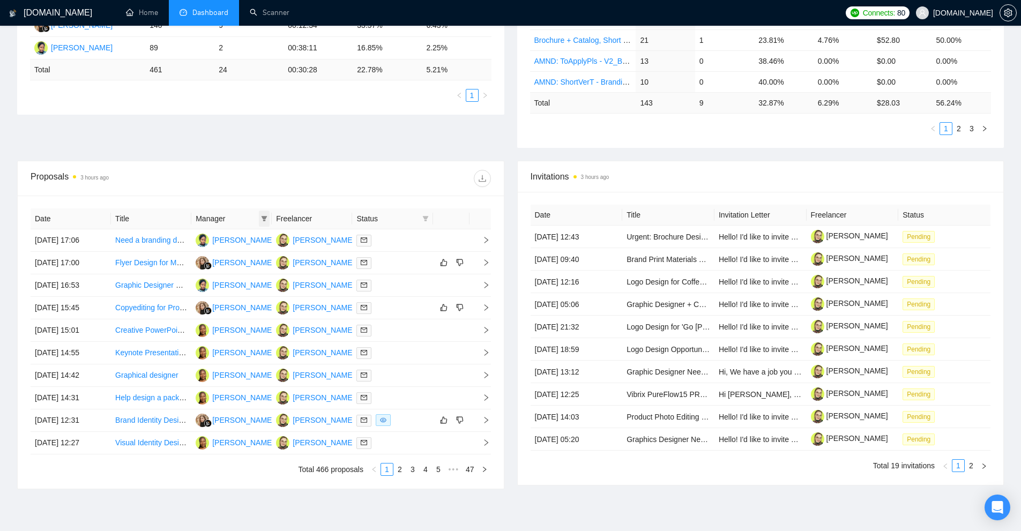
click at [265, 221] on icon "filter" at bounding box center [264, 218] width 6 height 6
click at [229, 238] on span "[PERSON_NAME]" at bounding box center [232, 239] width 62 height 9
checkbox input "true"
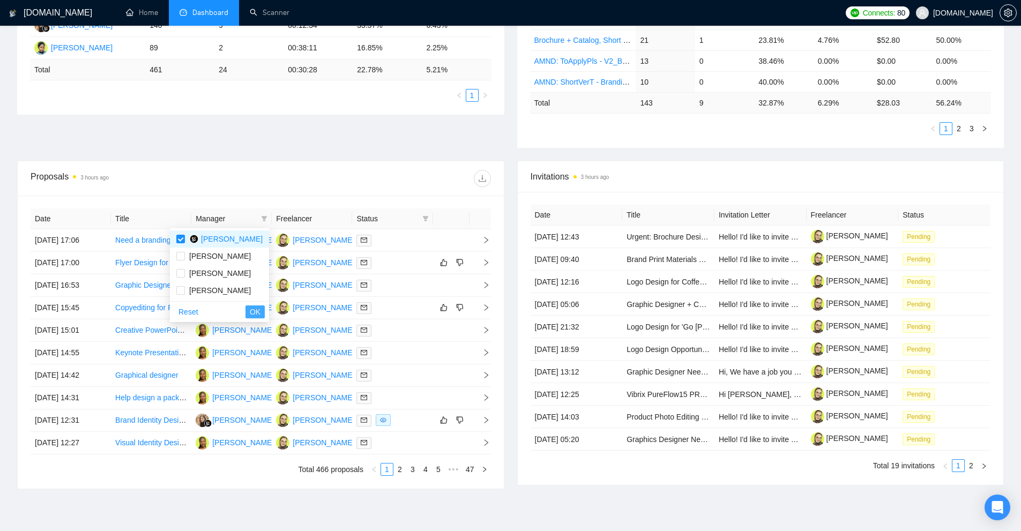
click at [259, 312] on span "OK" at bounding box center [255, 312] width 11 height 12
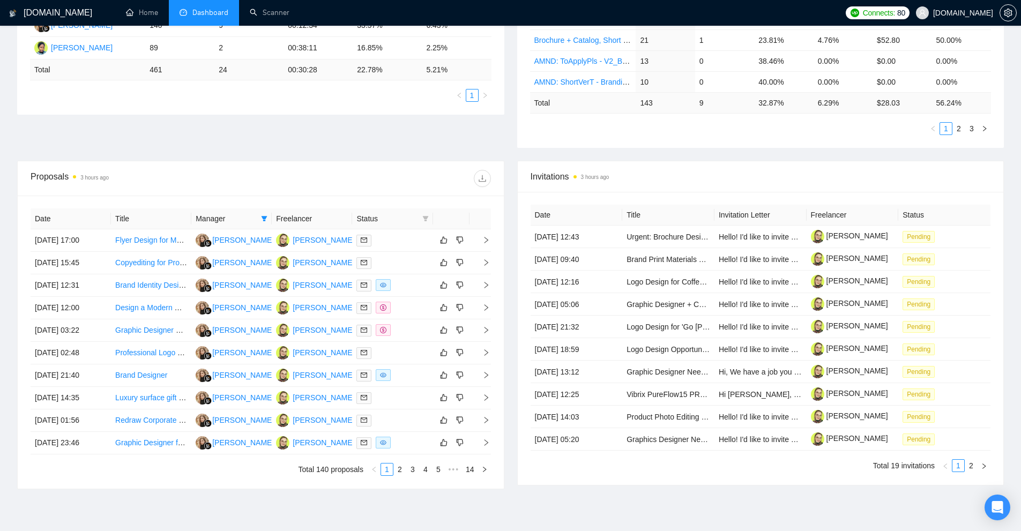
click at [426, 218] on icon "filter" at bounding box center [425, 218] width 6 height 5
click at [400, 242] on span "Chat" at bounding box center [391, 239] width 20 height 9
checkbox input "true"
click at [415, 282] on span "OK" at bounding box center [416, 278] width 11 height 12
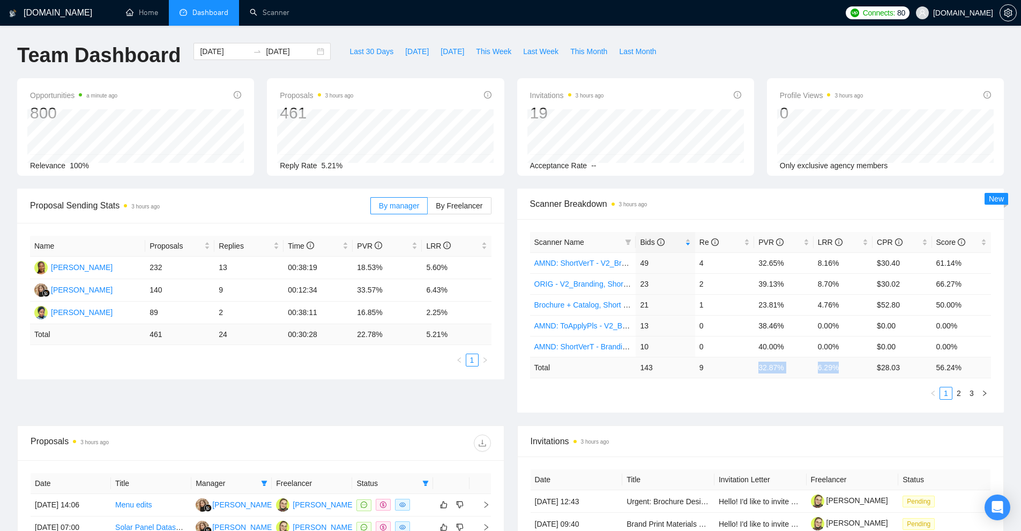
drag, startPoint x: 758, startPoint y: 361, endPoint x: 842, endPoint y: 366, distance: 84.8
click at [842, 366] on tr "Total 143 9 32.87 % 6.29 % $ 28.03 56.24 %" at bounding box center [760, 367] width 461 height 21
click at [842, 366] on td "6.29 %" at bounding box center [842, 367] width 59 height 21
drag, startPoint x: 969, startPoint y: 366, endPoint x: 639, endPoint y: 377, distance: 330.8
click at [639, 377] on tr "Total 143 9 32.87 % 6.29 % $ 28.03 56.24 %" at bounding box center [760, 367] width 461 height 21
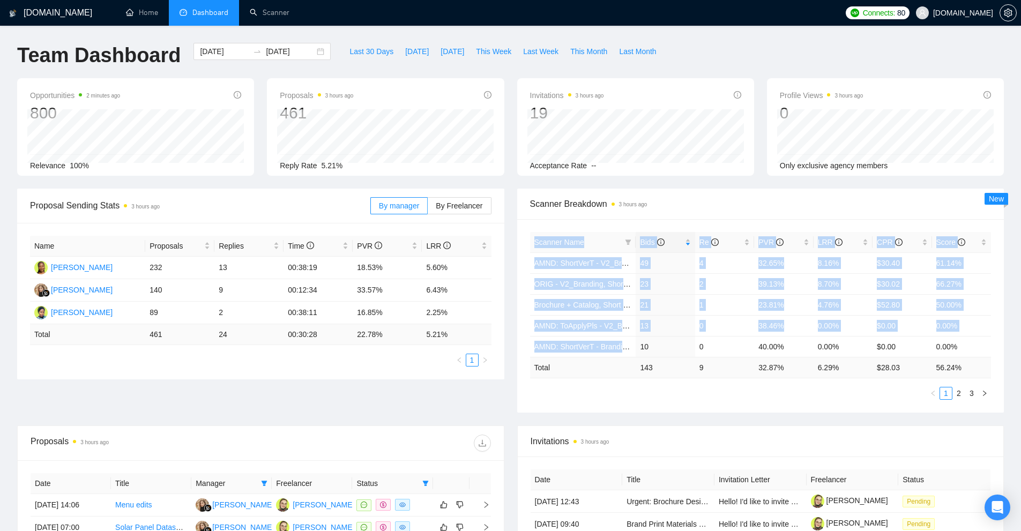
drag, startPoint x: 638, startPoint y: 348, endPoint x: 999, endPoint y: 346, distance: 360.6
click at [999, 346] on div "Scanner Name Bids Re PVR LRR CPR Score AMND: ShortVerT - V2_Branding, Short Pro…" at bounding box center [760, 315] width 487 height 193
click at [988, 341] on td "0.00%" at bounding box center [961, 346] width 59 height 21
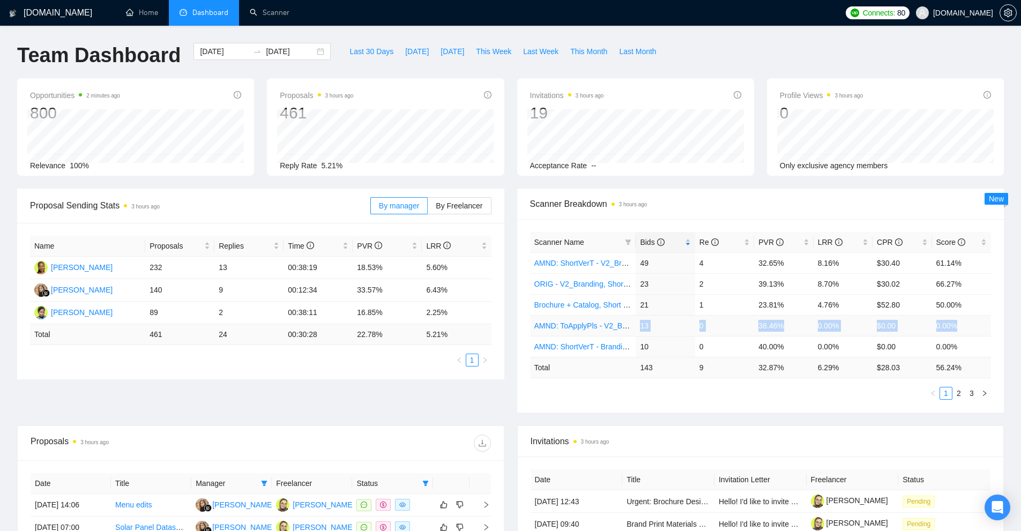
drag, startPoint x: 976, startPoint y: 325, endPoint x: 639, endPoint y: 326, distance: 337.0
click at [639, 326] on tr "AMND: ToApplyPls - V2_Branding, Short Prompt, >36$/h, no agency 13 0 38.46% 0.0…" at bounding box center [760, 325] width 461 height 21
drag, startPoint x: 638, startPoint y: 261, endPoint x: 994, endPoint y: 260, distance: 356.3
click at [994, 260] on div "Scanner Name Bids Re PVR LRR CPR Score AMND: ShortVerT - V2_Branding, Short Pro…" at bounding box center [760, 315] width 487 height 193
click at [967, 266] on td "61.14%" at bounding box center [961, 262] width 59 height 21
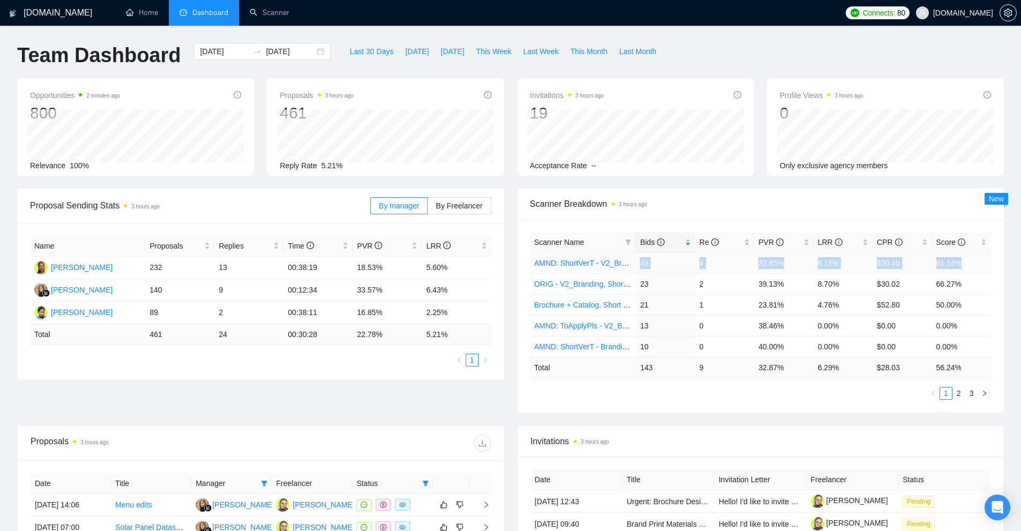
drag, startPoint x: 969, startPoint y: 260, endPoint x: 639, endPoint y: 264, distance: 330.6
click at [639, 264] on tr "AMND: ShortVerT - V2_Branding, Short Prompt, >36$/h, no agency 49 4 32.65% 8.16…" at bounding box center [760, 262] width 461 height 21
click at [604, 266] on link "AMND: ShortVerT - V2_Branding, Short Prompt, >36$/h, no agency" at bounding box center [646, 263] width 224 height 9
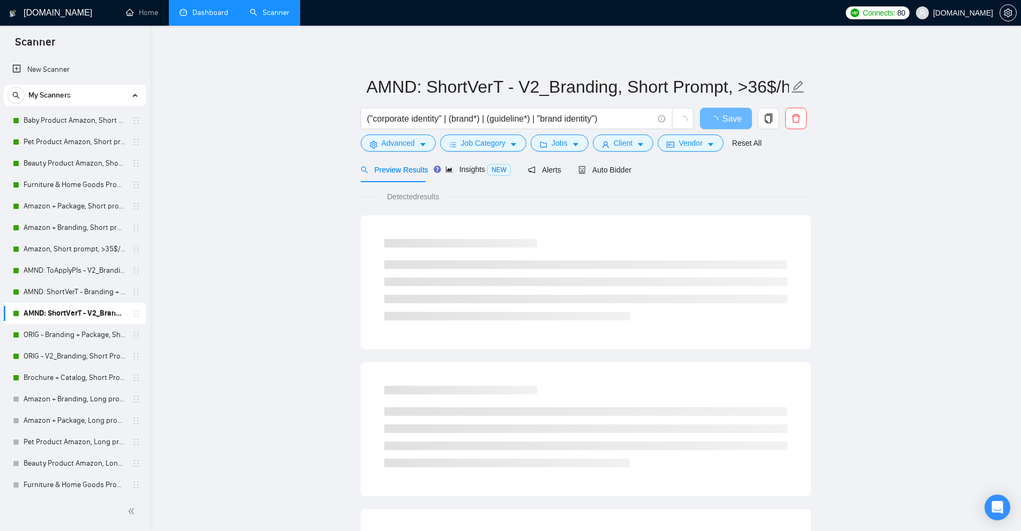
click at [636, 171] on div "Preview Results Insights NEW Alerts Auto Bidder" at bounding box center [586, 169] width 450 height 25
click at [632, 172] on div "Preview Results Insights NEW Alerts Auto Bidder" at bounding box center [586, 169] width 450 height 25
click at [623, 172] on span "Auto Bidder" at bounding box center [604, 170] width 53 height 9
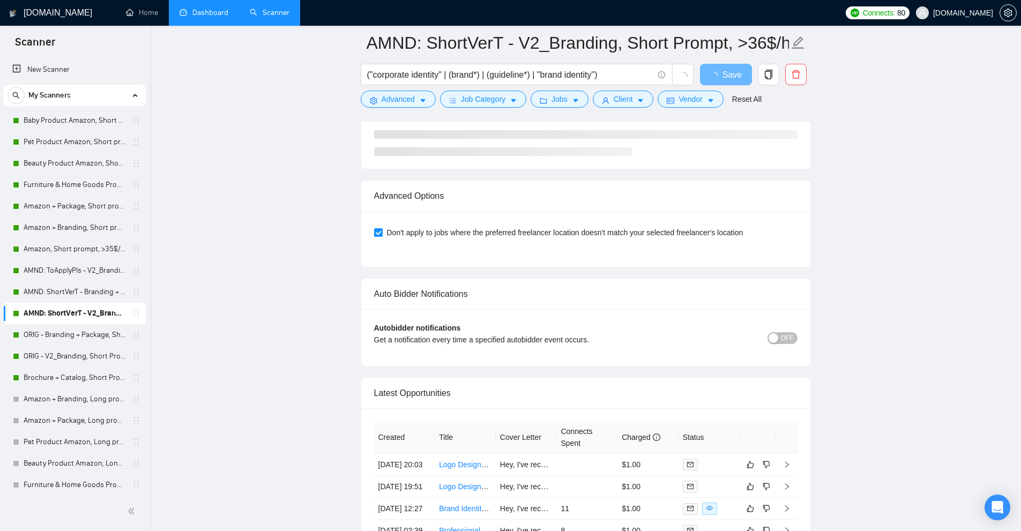
scroll to position [2698, 0]
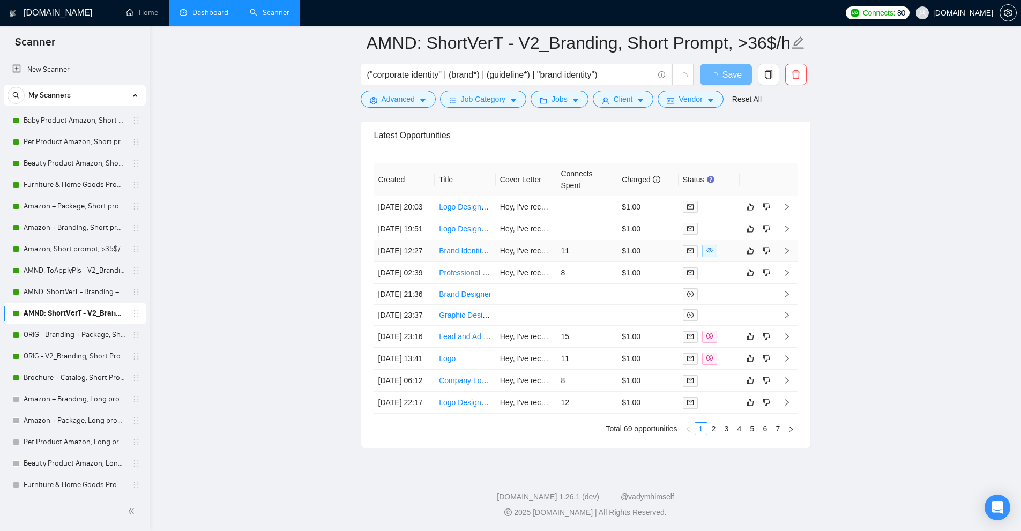
click at [722, 245] on div at bounding box center [709, 251] width 53 height 12
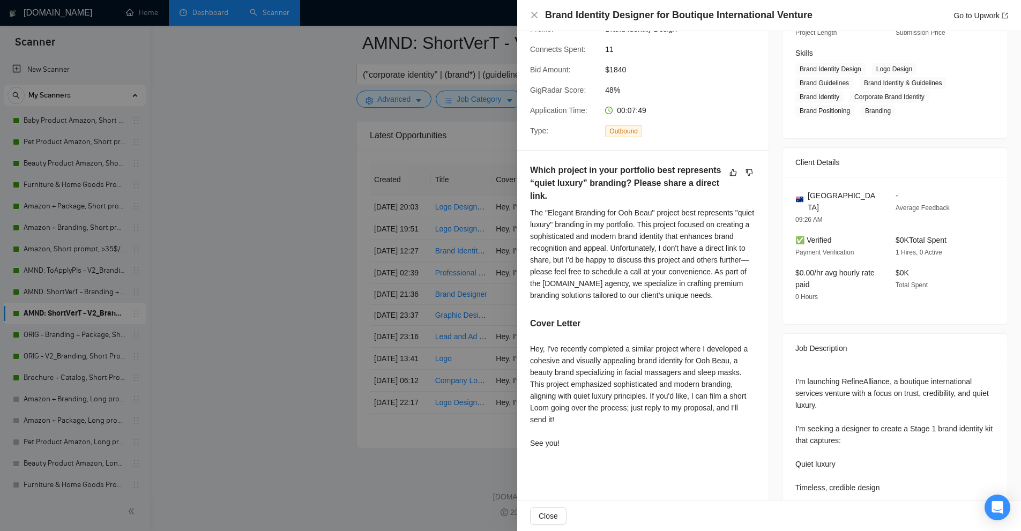
scroll to position [214, 0]
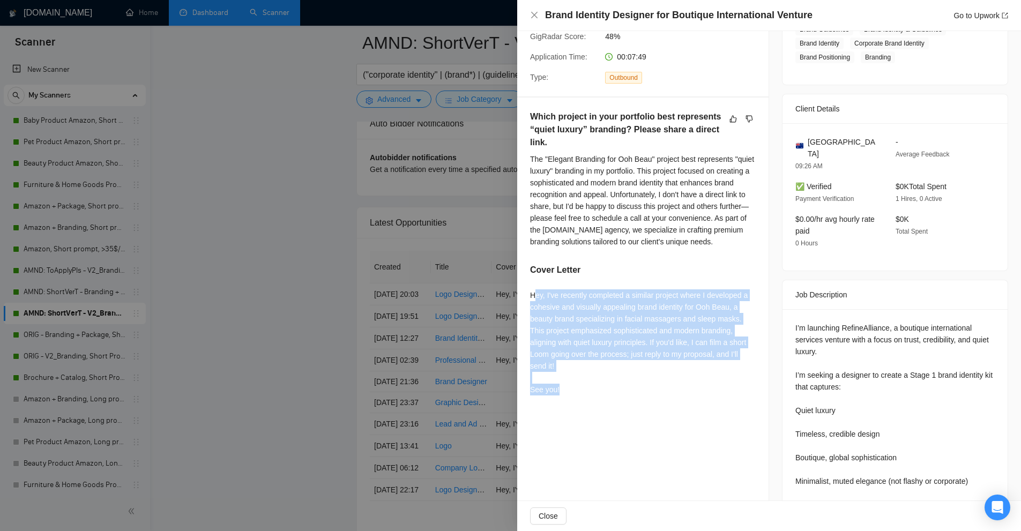
drag, startPoint x: 540, startPoint y: 315, endPoint x: 589, endPoint y: 392, distance: 91.6
click at [589, 392] on div "Which project in your portfolio best represents “quiet luxury” branding? Please…" at bounding box center [642, 255] width 251 height 315
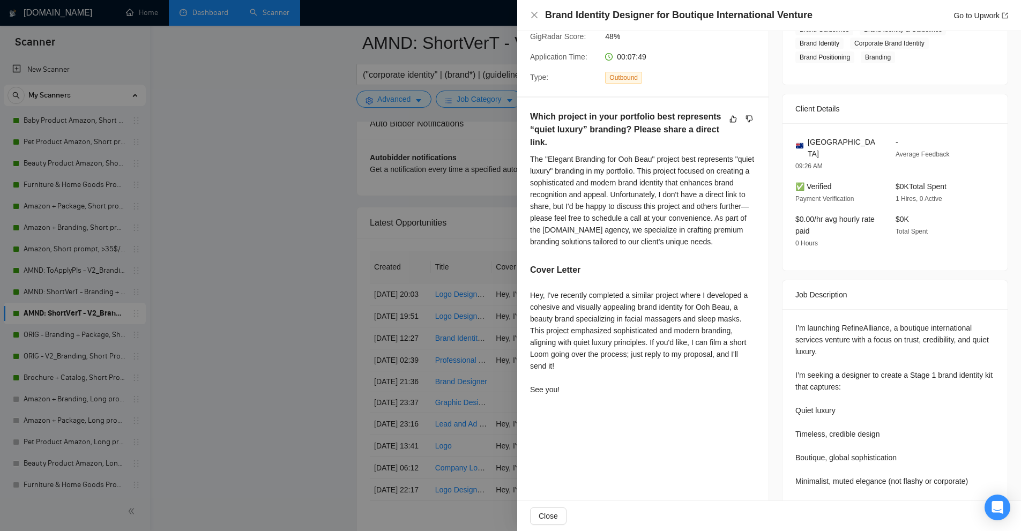
scroll to position [536, 0]
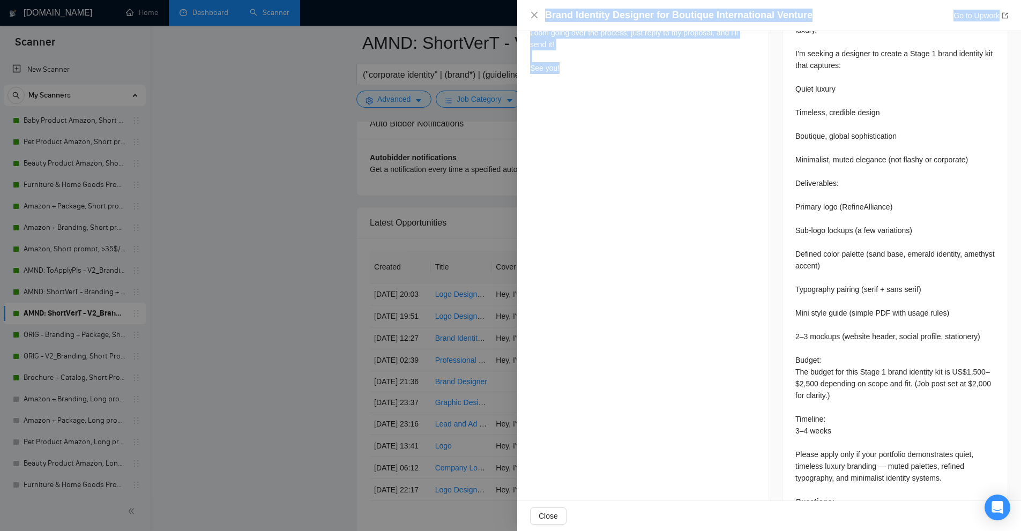
drag, startPoint x: 461, startPoint y: 309, endPoint x: 656, endPoint y: 309, distance: 194.5
click at [656, 309] on div "Brand Identity Designer for Boutique International Venture Go to Upwork Proposa…" at bounding box center [510, 265] width 1021 height 531
click at [656, 309] on div "Proposal Details Date: [DATE] 12:31 Scanner: AMND: ShortVerT - V2_Branding, Sho…" at bounding box center [643, 29] width 252 height 1069
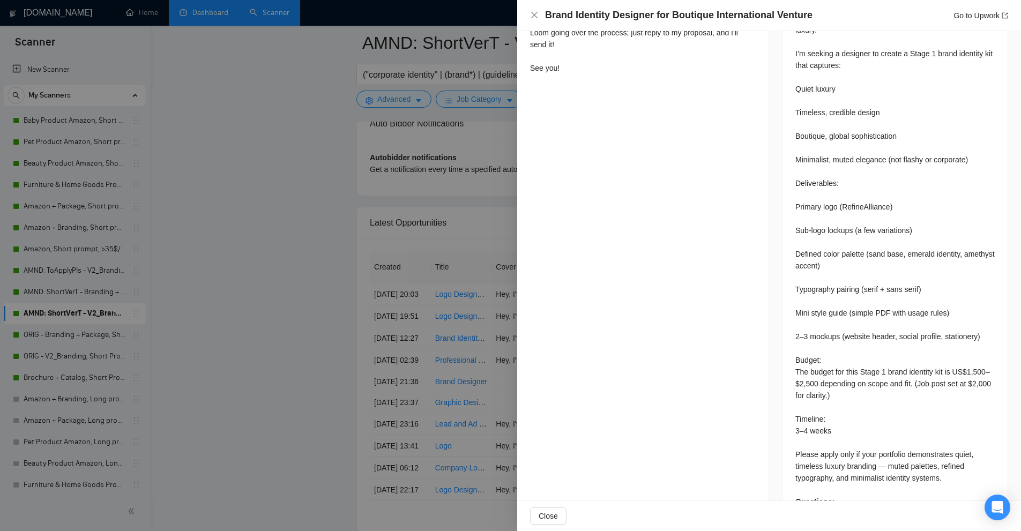
click at [432, 315] on div at bounding box center [510, 265] width 1021 height 531
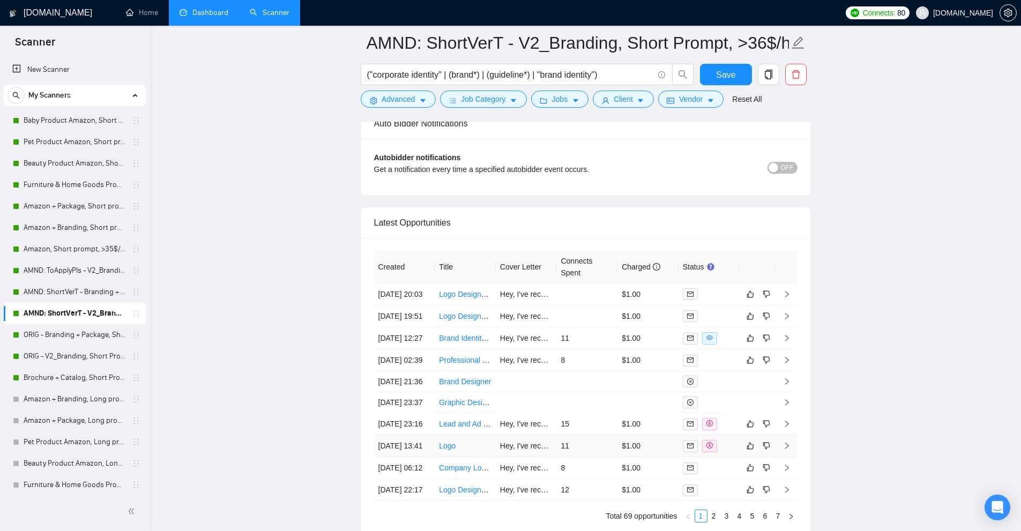
scroll to position [2894, 0]
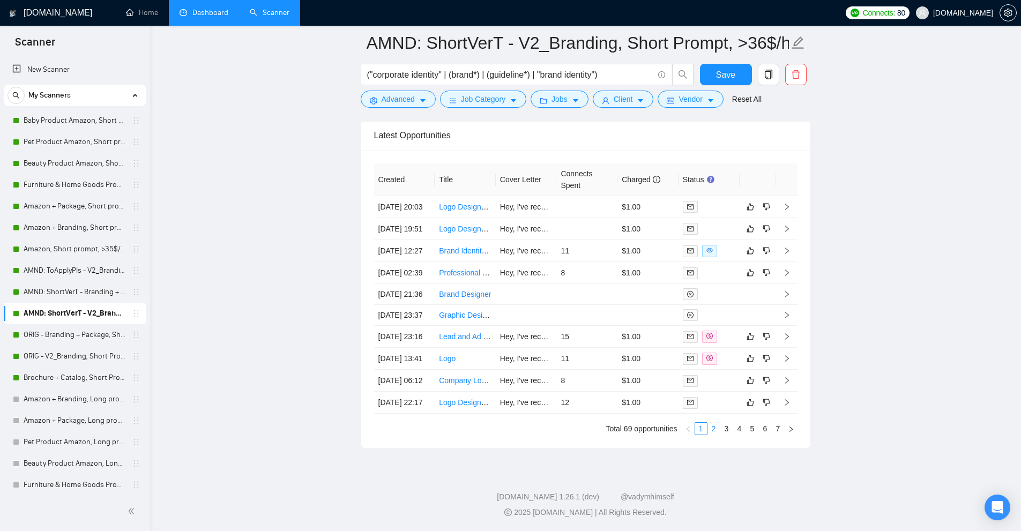
click at [715, 428] on link "2" at bounding box center [714, 429] width 12 height 12
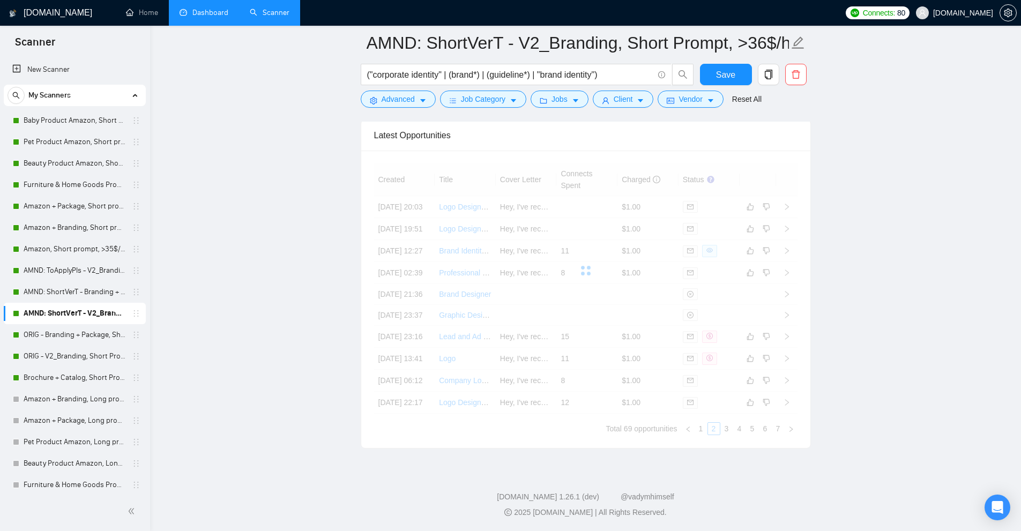
scroll to position [2733, 0]
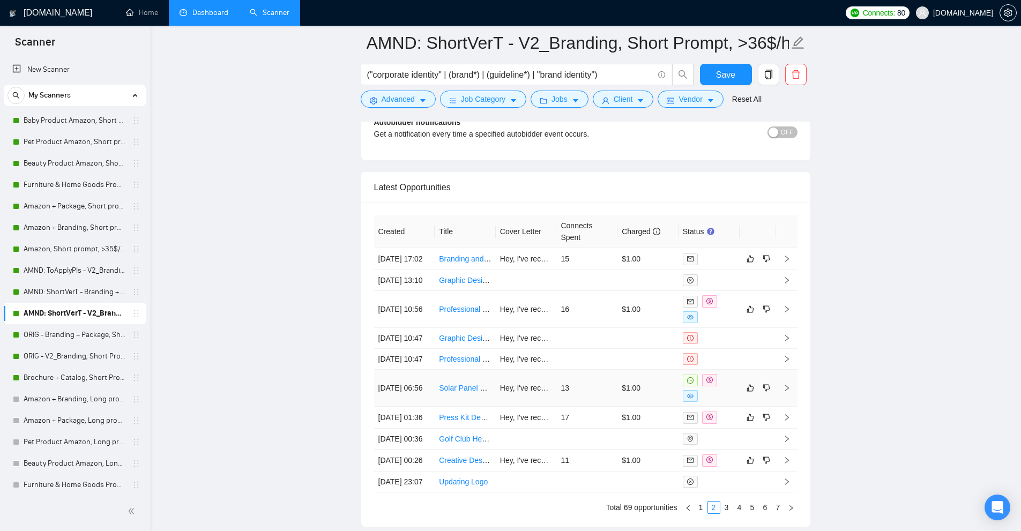
click at [589, 407] on td "13" at bounding box center [586, 388] width 61 height 37
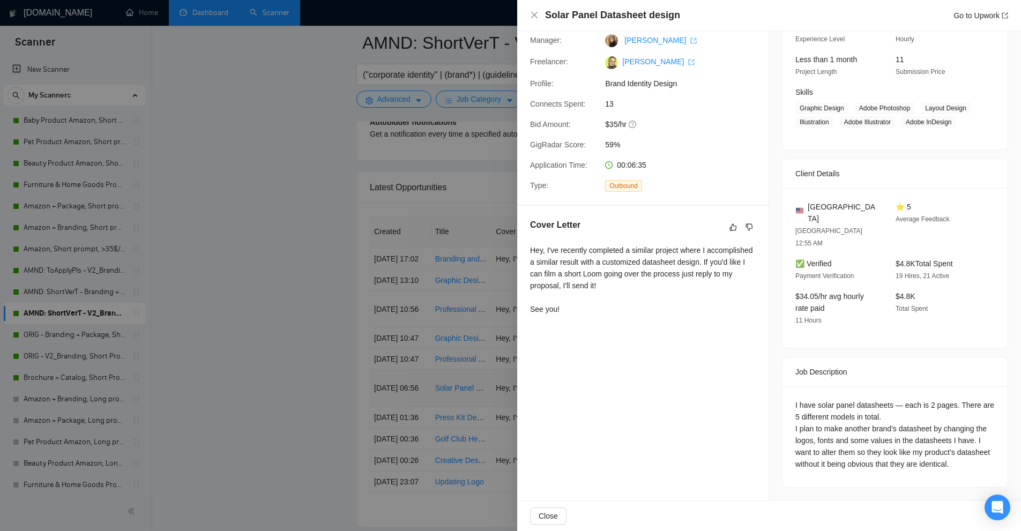
scroll to position [94, 0]
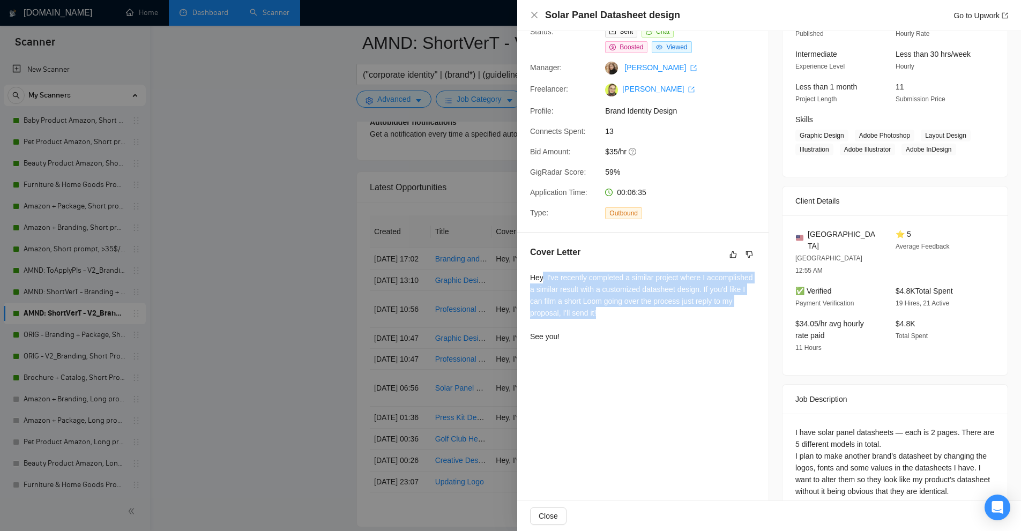
drag, startPoint x: 543, startPoint y: 271, endPoint x: 645, endPoint y: 315, distance: 111.1
click at [645, 315] on div "Cover Letter Hey, I've recently completed a similar project where I accomplishe…" at bounding box center [642, 296] width 251 height 126
click at [645, 315] on div "Hey, I've recently completed a similar project where I accomplished a similar r…" at bounding box center [643, 307] width 226 height 71
drag, startPoint x: 642, startPoint y: 313, endPoint x: 530, endPoint y: 280, distance: 117.0
click at [530, 280] on div "Hey, I've recently completed a similar project where I accomplished a similar r…" at bounding box center [643, 307] width 226 height 71
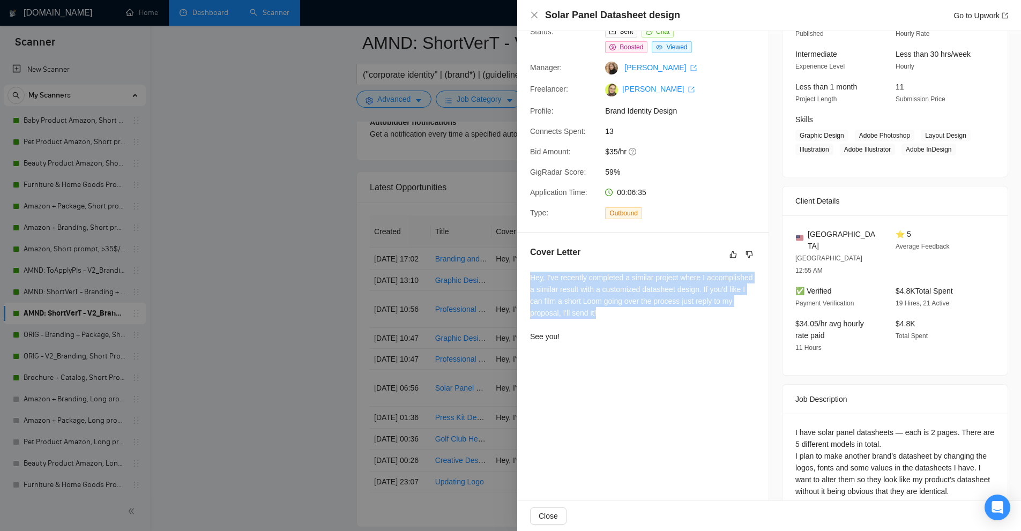
click at [530, 280] on div "Hey, I've recently completed a similar project where I accomplished a similar r…" at bounding box center [643, 307] width 226 height 71
drag, startPoint x: 530, startPoint y: 280, endPoint x: 721, endPoint y: 310, distance: 193.2
click at [721, 310] on div "Hey, I've recently completed a similar project where I accomplished a similar r…" at bounding box center [643, 307] width 226 height 71
drag, startPoint x: 528, startPoint y: 301, endPoint x: 695, endPoint y: 309, distance: 167.4
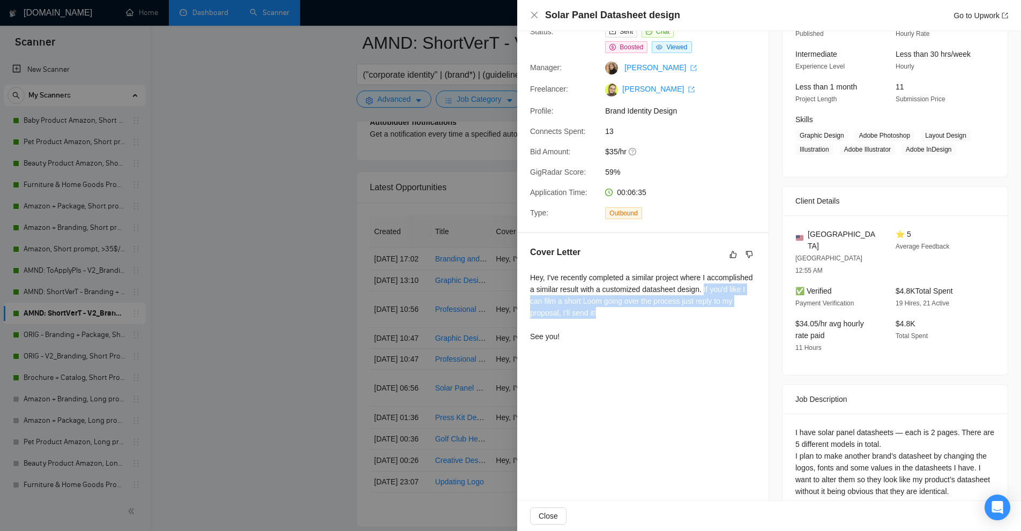
click at [695, 309] on div "Cover Letter Hey, I've recently completed a similar project where I accomplishe…" at bounding box center [642, 296] width 251 height 126
click at [695, 309] on div "Hey, I've recently completed a similar project where I accomplished a similar r…" at bounding box center [643, 307] width 226 height 71
click at [474, 323] on div at bounding box center [510, 265] width 1021 height 531
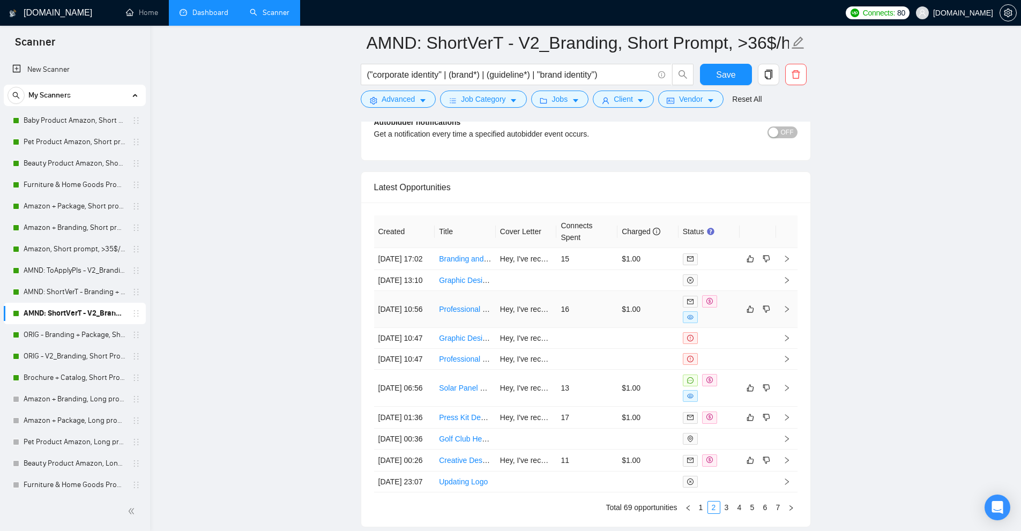
click at [564, 328] on td "16" at bounding box center [586, 309] width 61 height 37
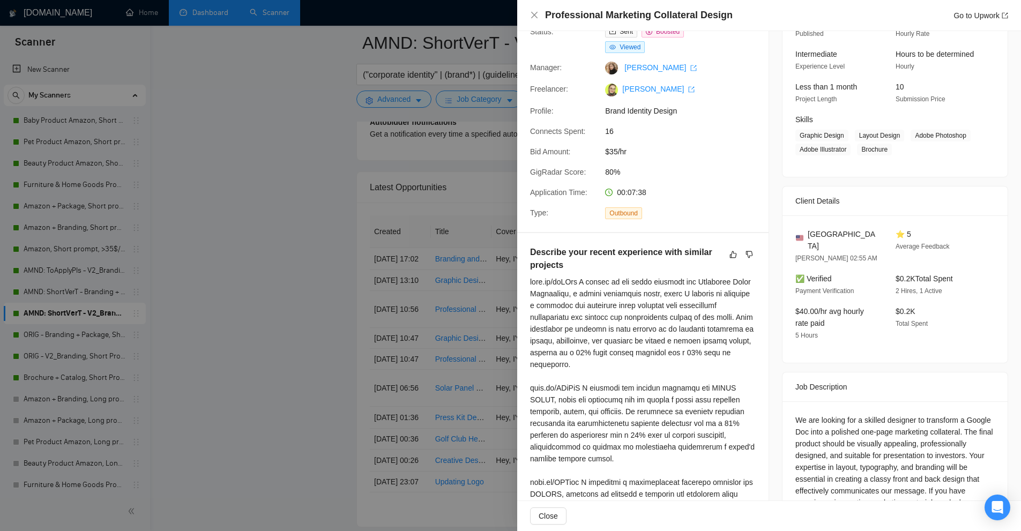
scroll to position [294, 0]
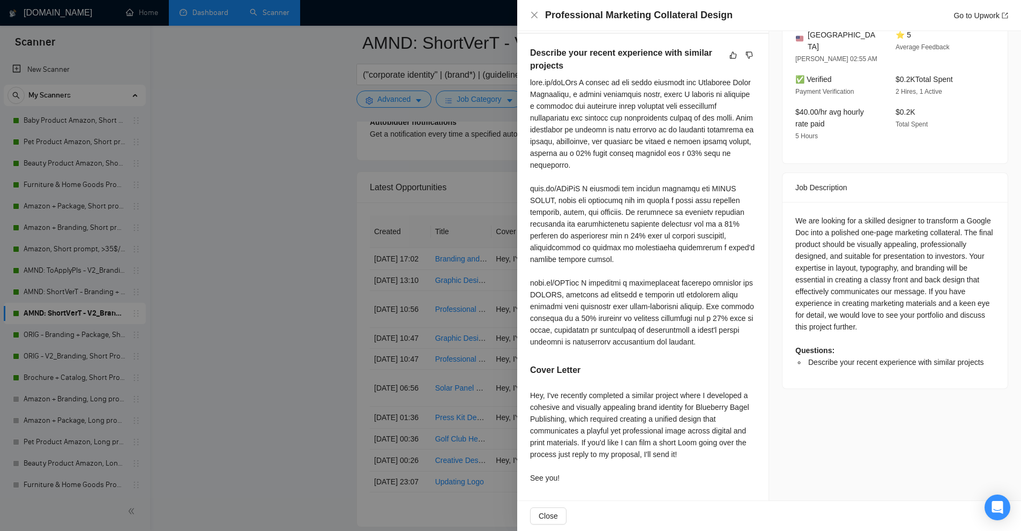
click at [498, 325] on div at bounding box center [510, 265] width 1021 height 531
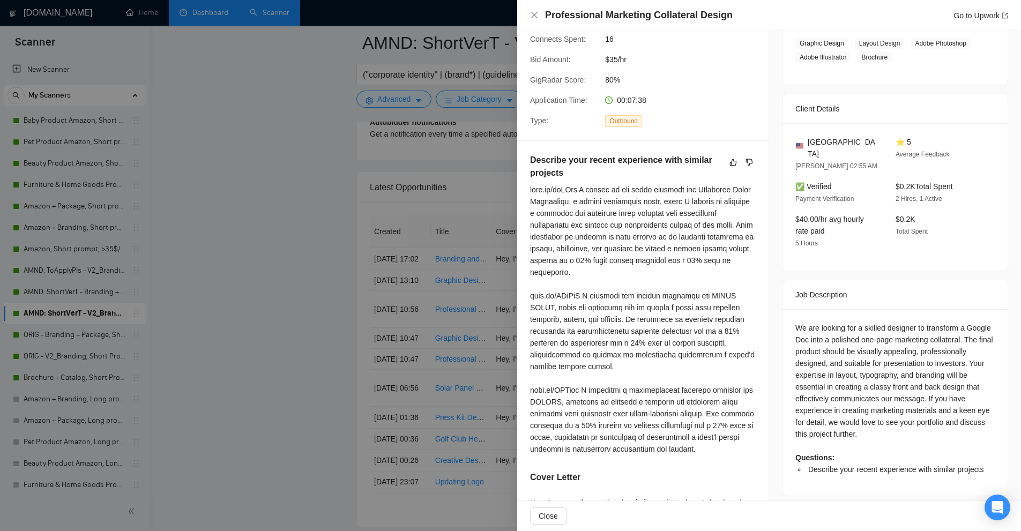
scroll to position [133, 0]
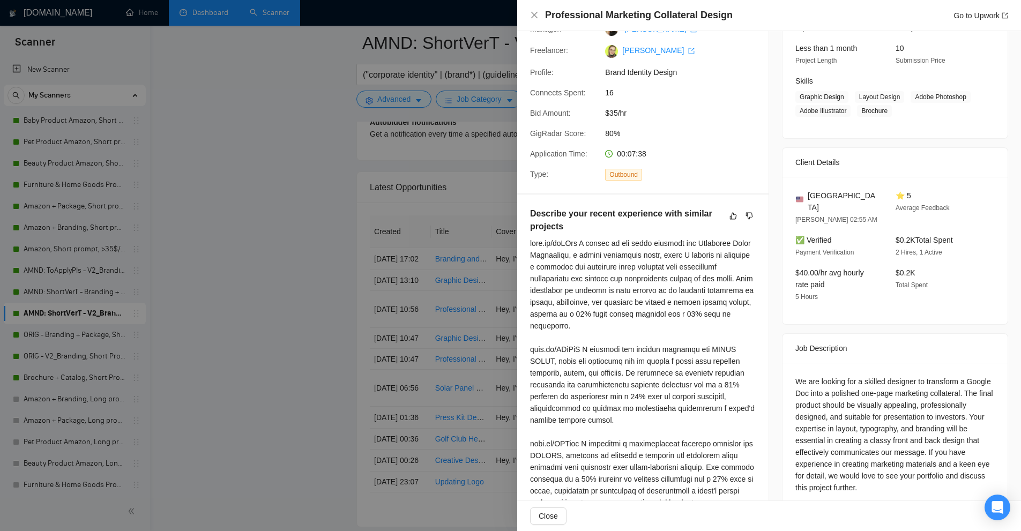
click at [566, 245] on div at bounding box center [643, 372] width 226 height 271
drag, startPoint x: 566, startPoint y: 245, endPoint x: 543, endPoint y: 245, distance: 23.6
click at [543, 245] on div at bounding box center [643, 372] width 226 height 271
click at [273, 70] on div at bounding box center [510, 265] width 1021 height 531
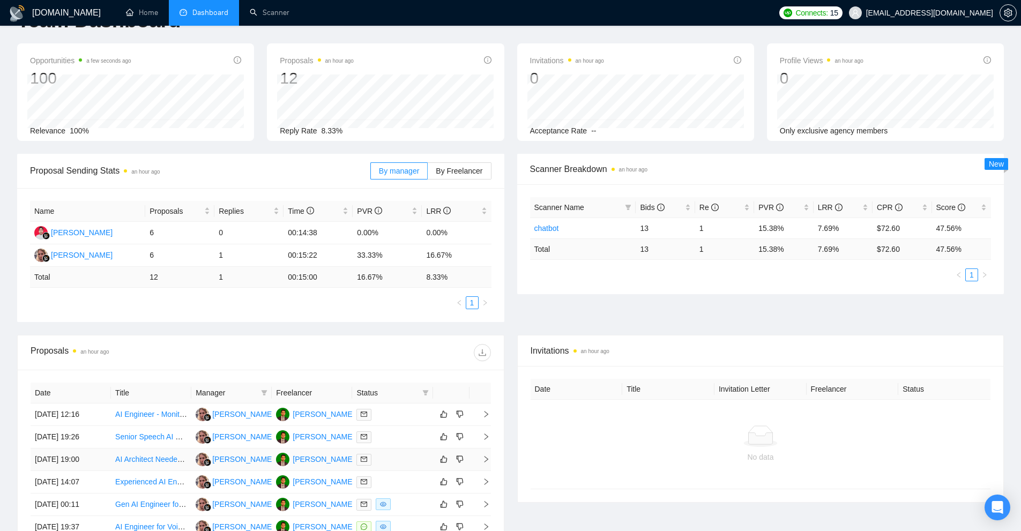
scroll to position [196, 0]
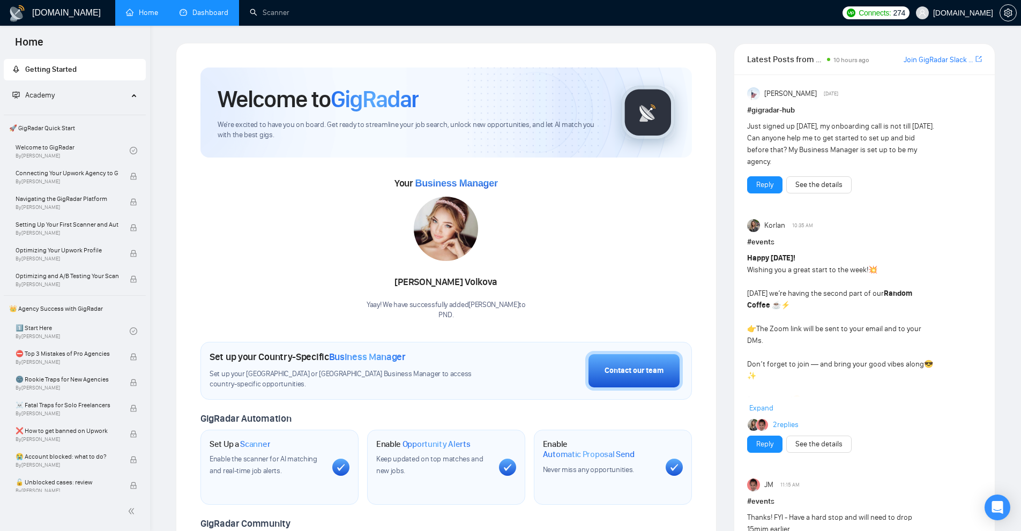
click at [222, 17] on link "Dashboard" at bounding box center [203, 12] width 49 height 9
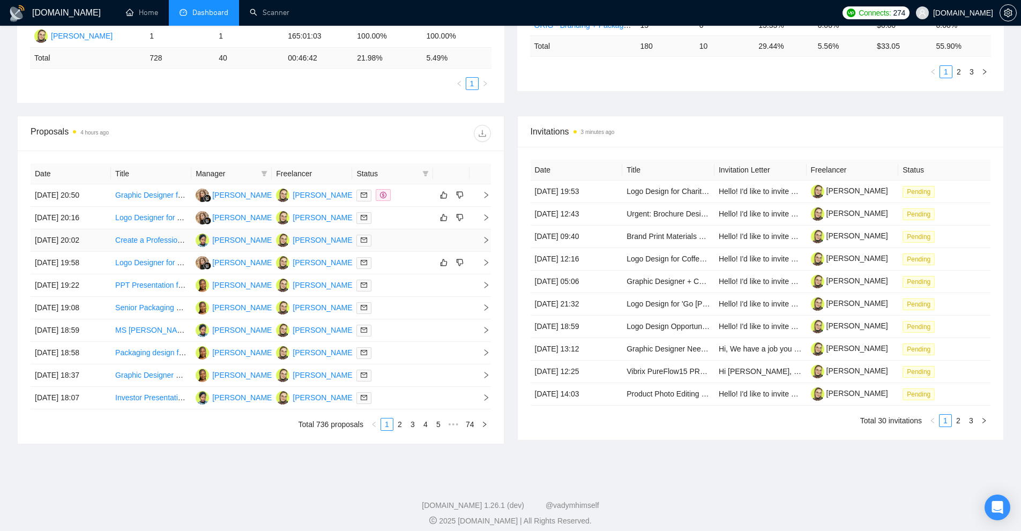
scroll to position [330, 0]
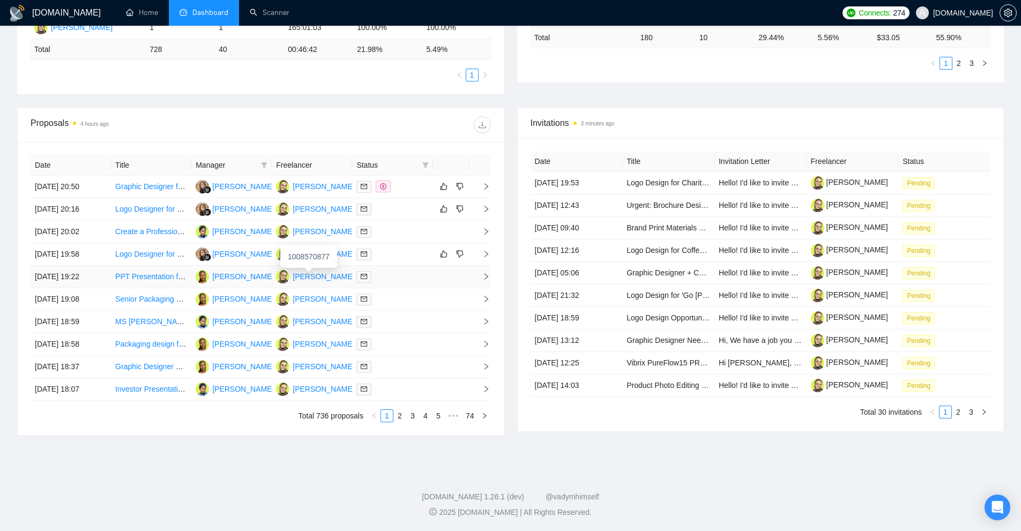
click at [313, 276] on div "[PERSON_NAME]" at bounding box center [324, 277] width 62 height 12
